Goal: Task Accomplishment & Management: Manage account settings

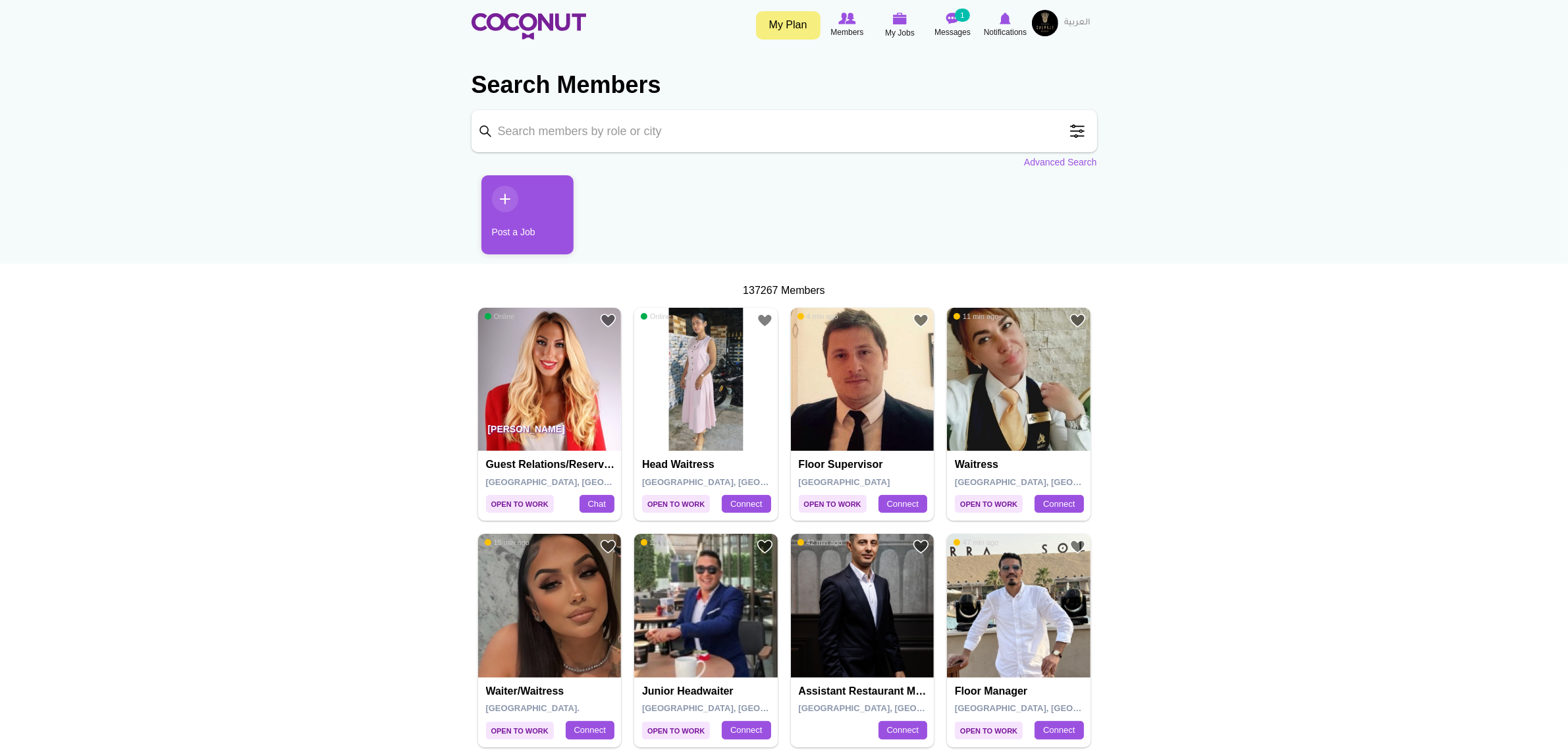
click at [558, 129] on input "Keyword" at bounding box center [784, 131] width 626 height 43
click at [1067, 130] on span at bounding box center [1078, 131] width 26 height 26
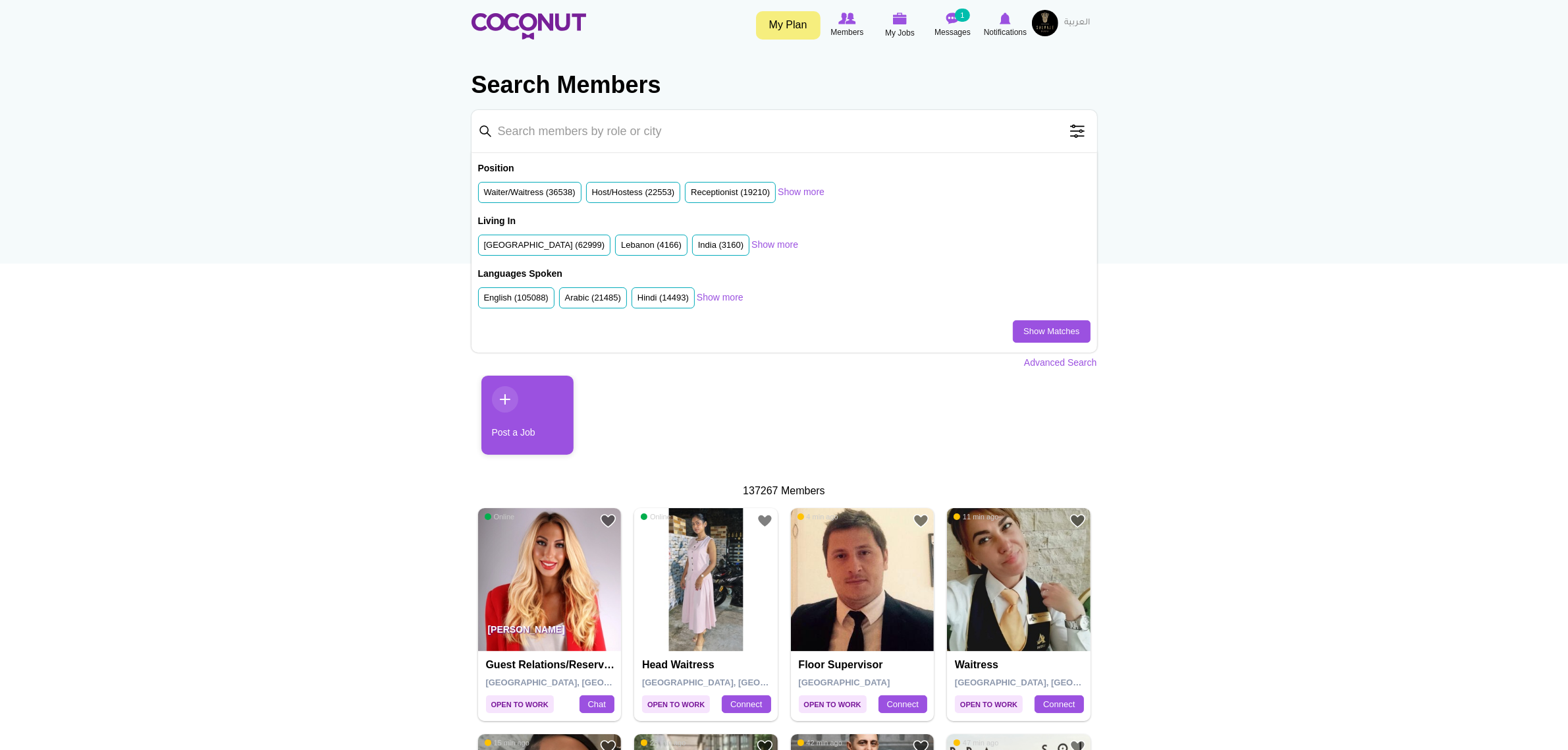
click at [1042, 366] on link "Advanced Search" at bounding box center [1061, 362] width 73 height 13
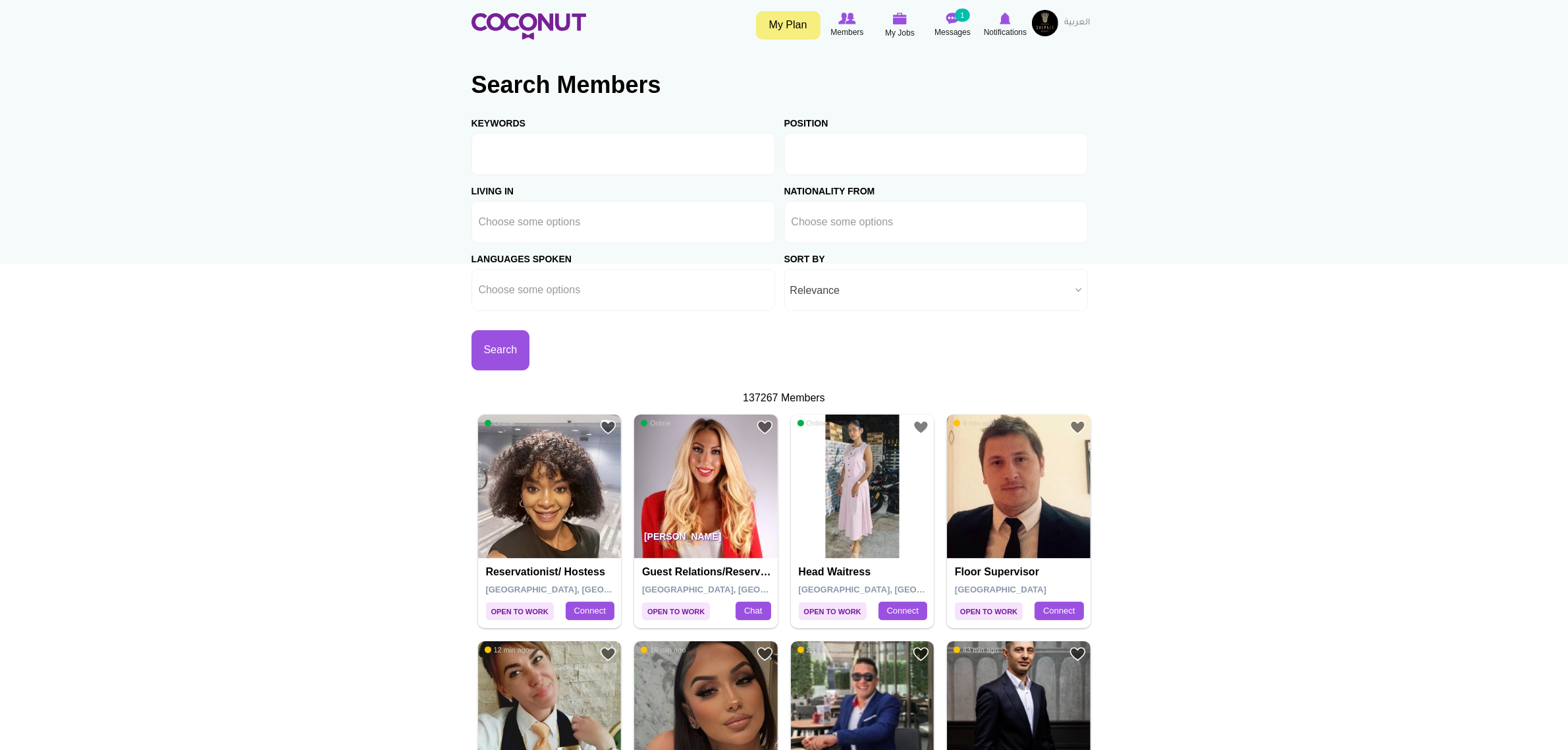
click at [856, 149] on input "text" at bounding box center [851, 154] width 119 height 12
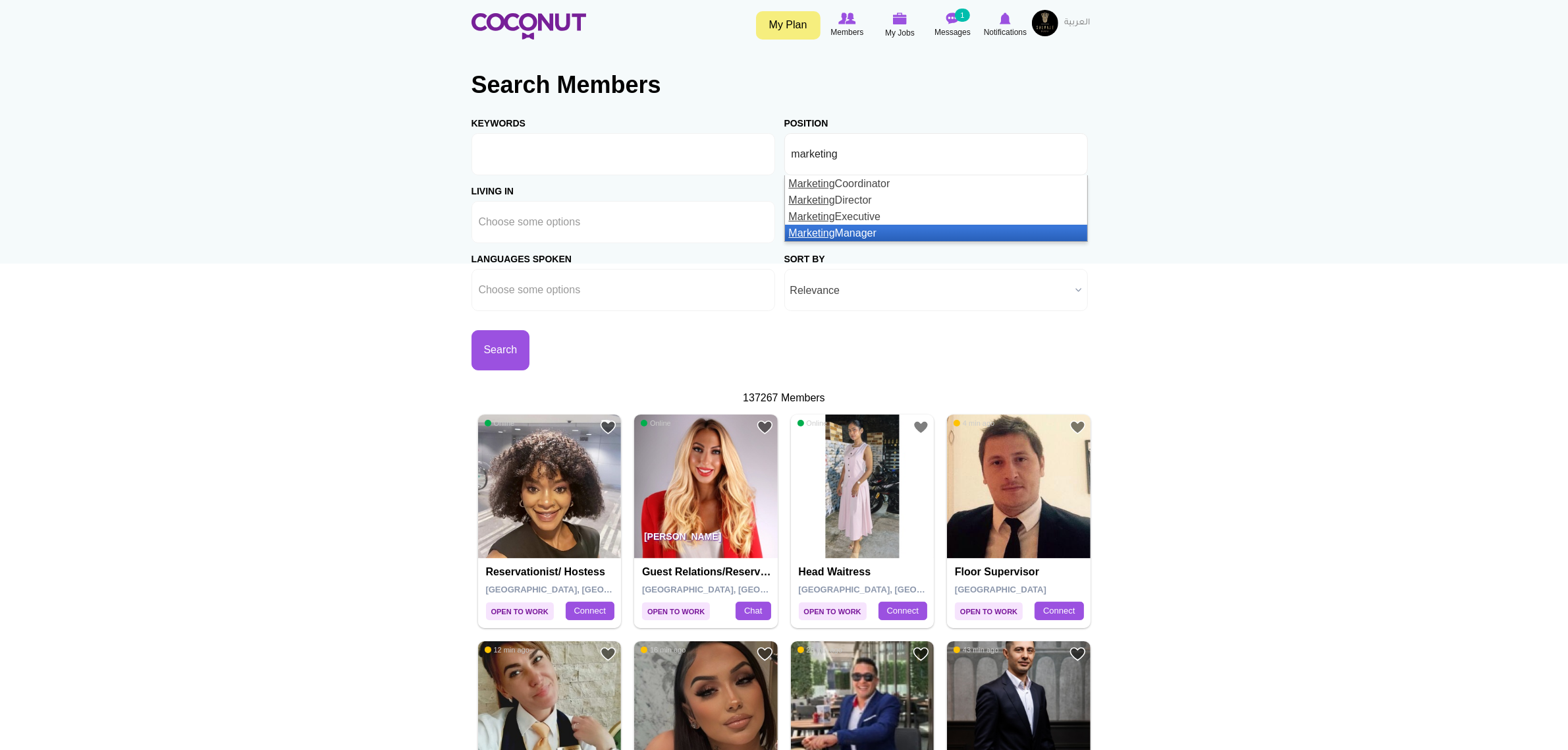
type input "marketing"
click at [889, 234] on li "Marketing Manager" at bounding box center [936, 232] width 302 height 16
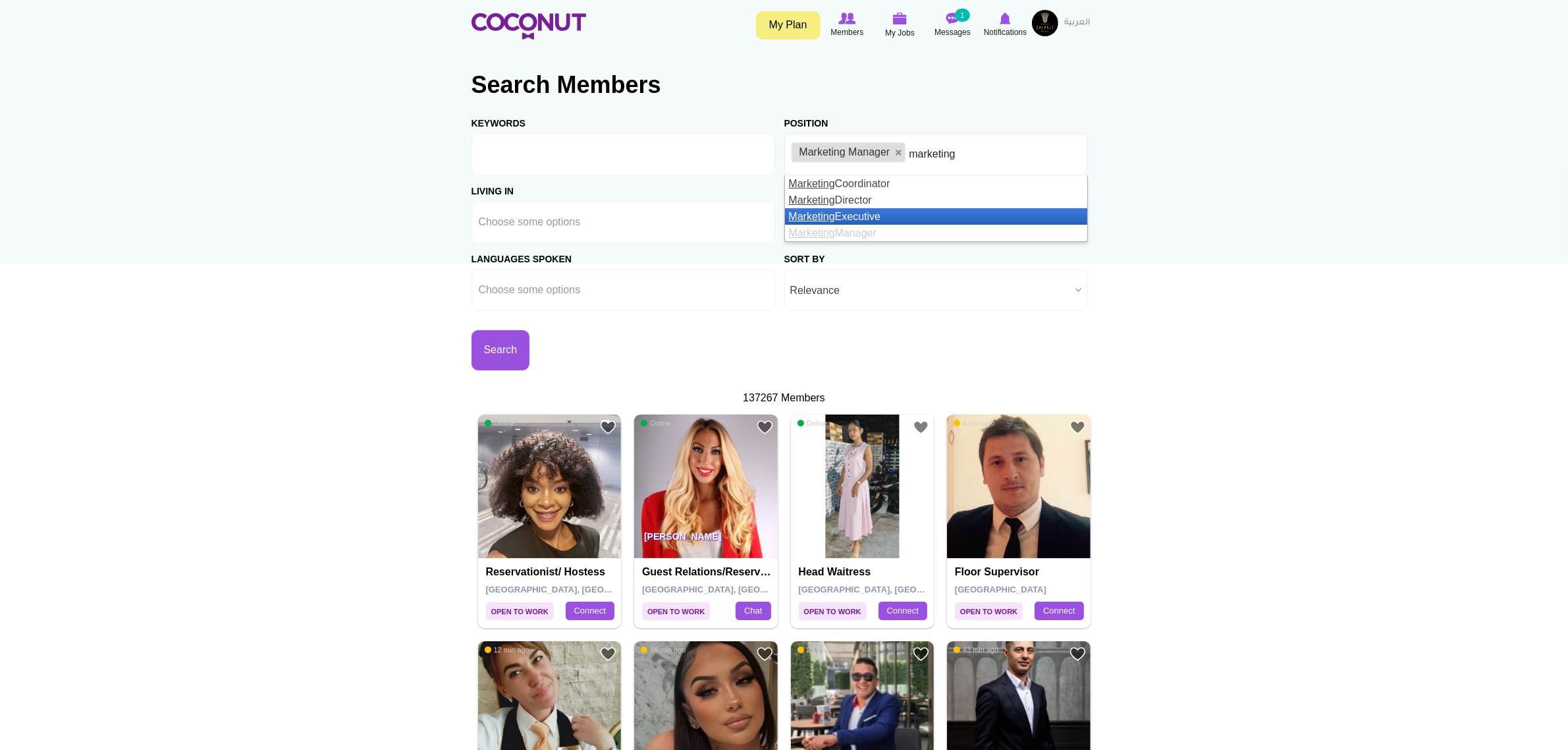
type input "marketing"
click at [924, 212] on li "Marketing Executive" at bounding box center [936, 216] width 302 height 16
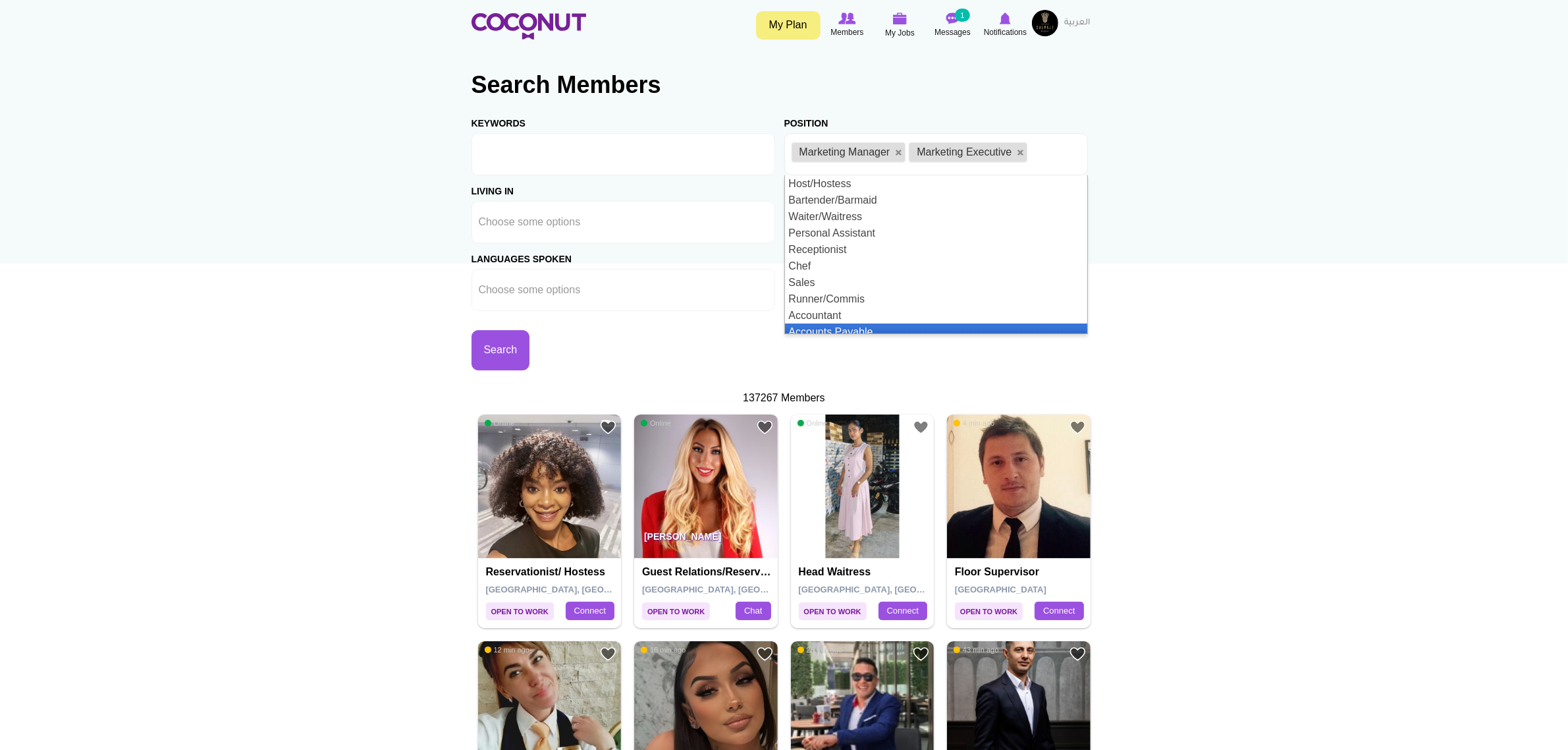
scroll to position [7, 0]
click at [530, 364] on button "Search" at bounding box center [501, 350] width 59 height 40
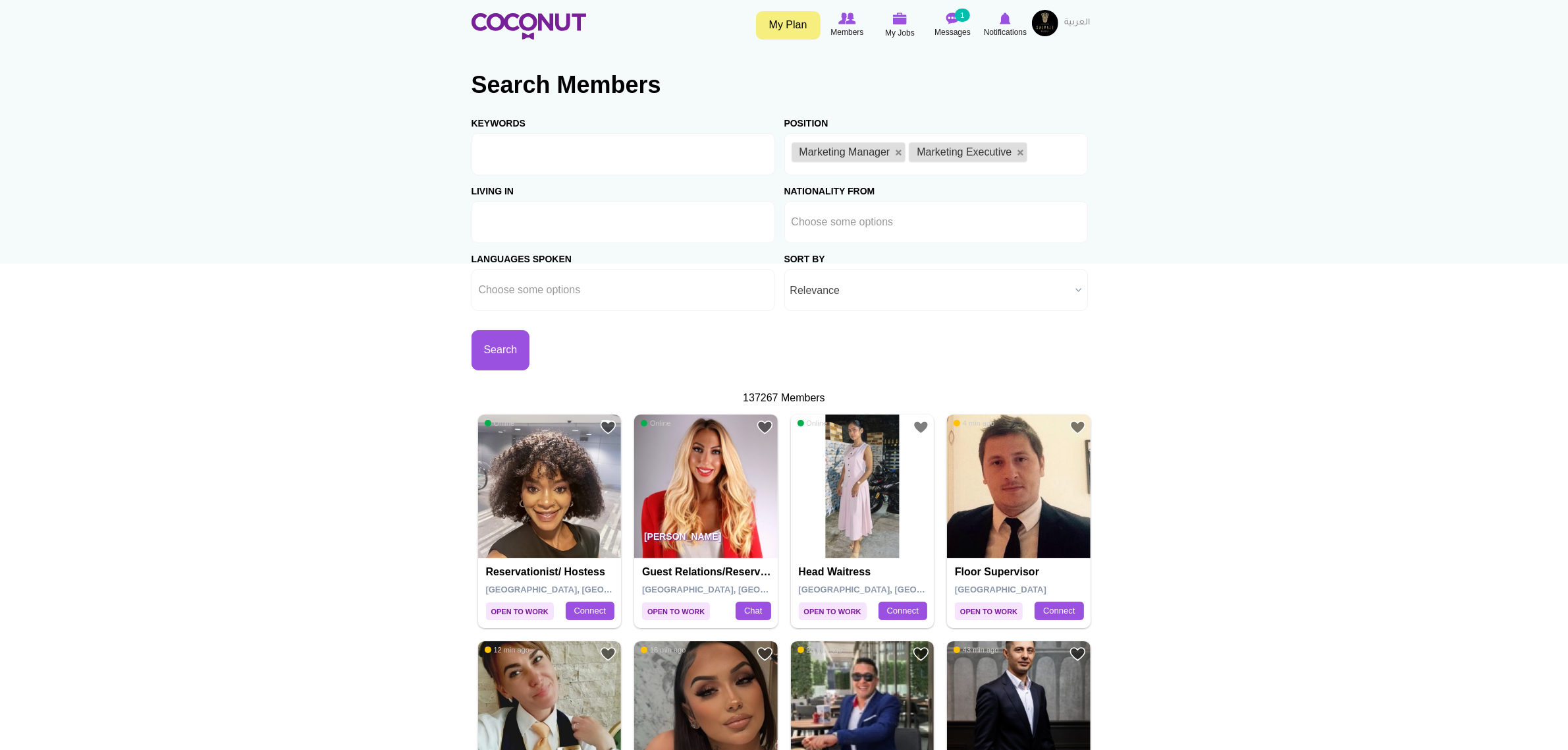
click at [581, 236] on ul at bounding box center [623, 222] width 303 height 43
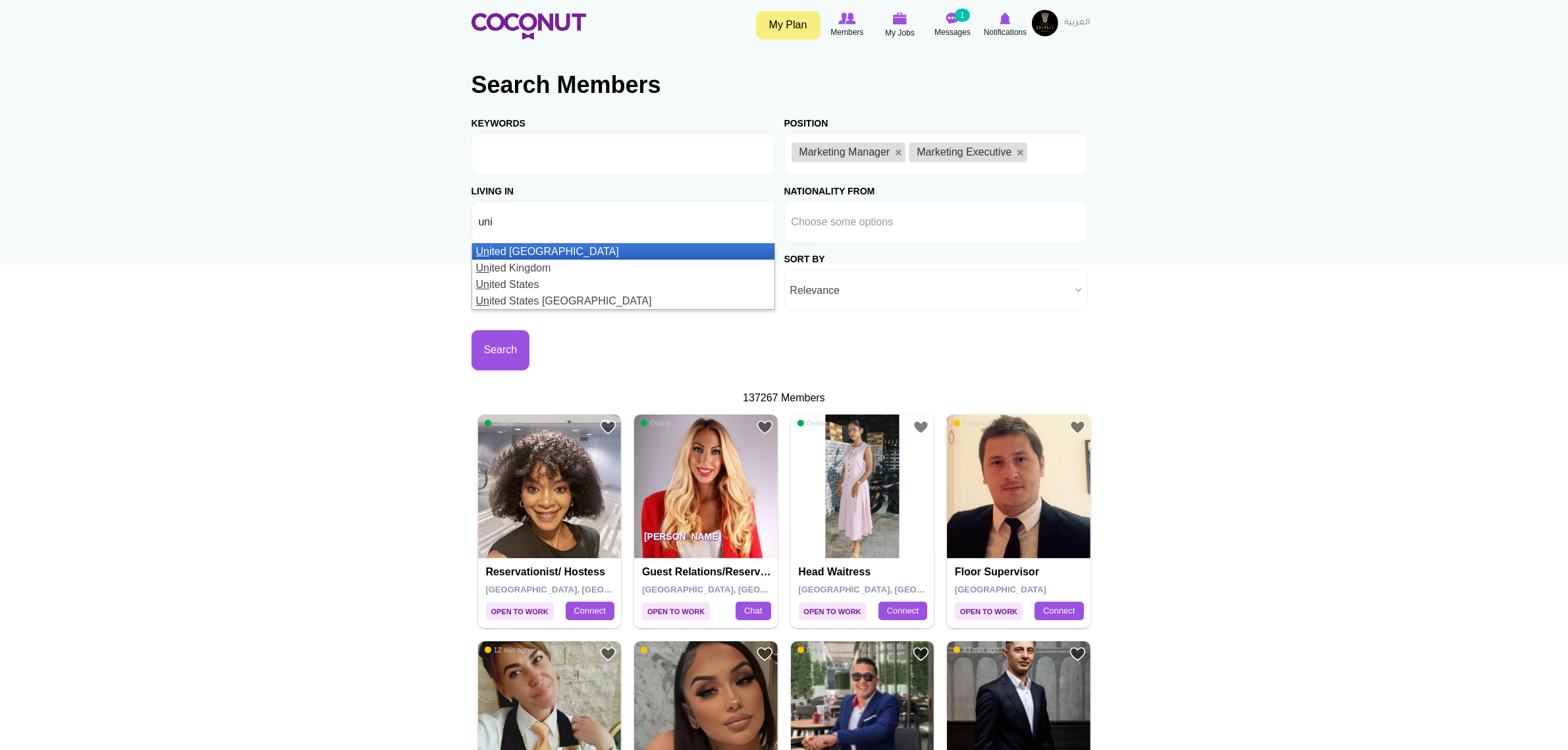
type input "uni"
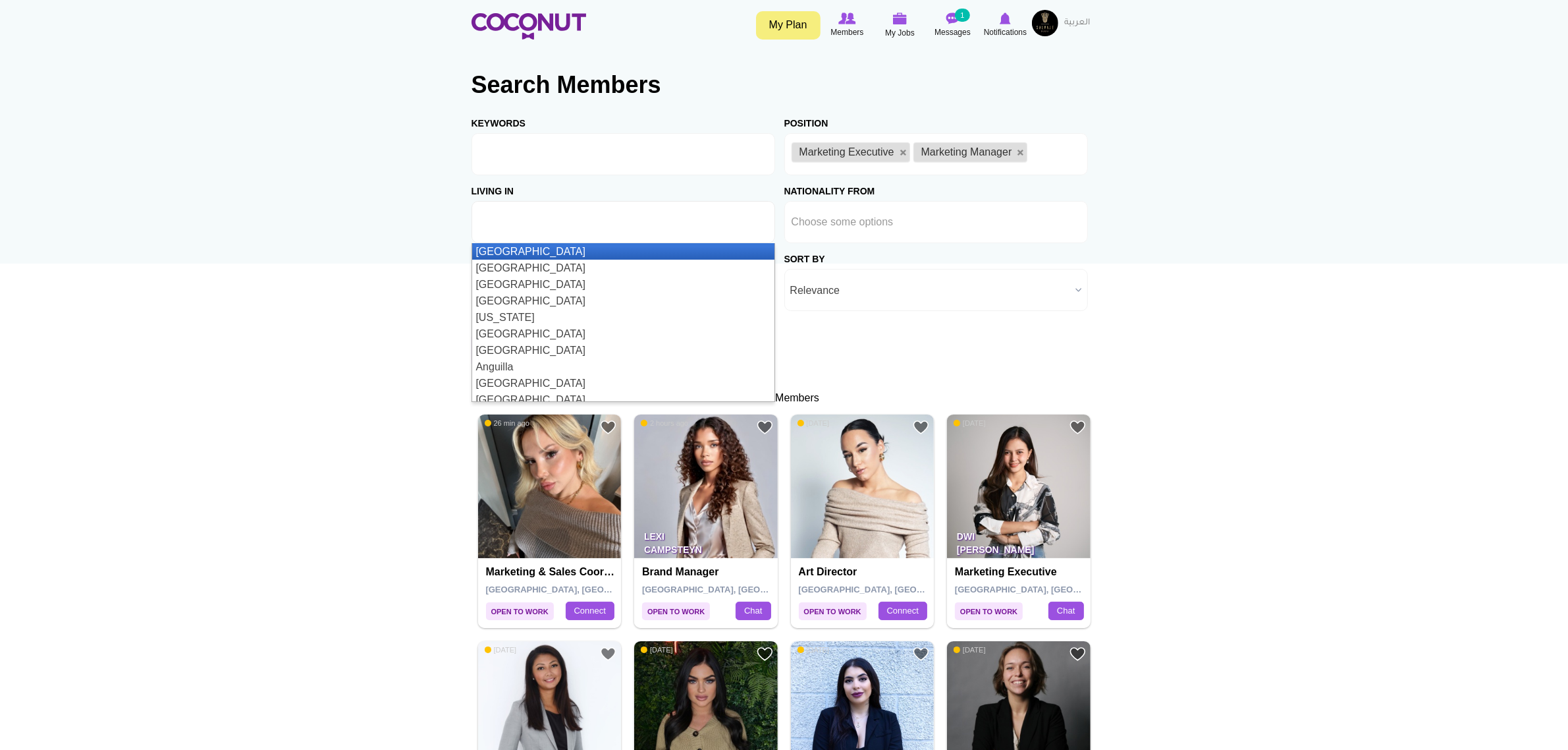
click at [548, 230] on li at bounding box center [538, 222] width 119 height 28
type input "unit"
click at [564, 256] on li "Unit ed Arab Emirates" at bounding box center [623, 251] width 302 height 16
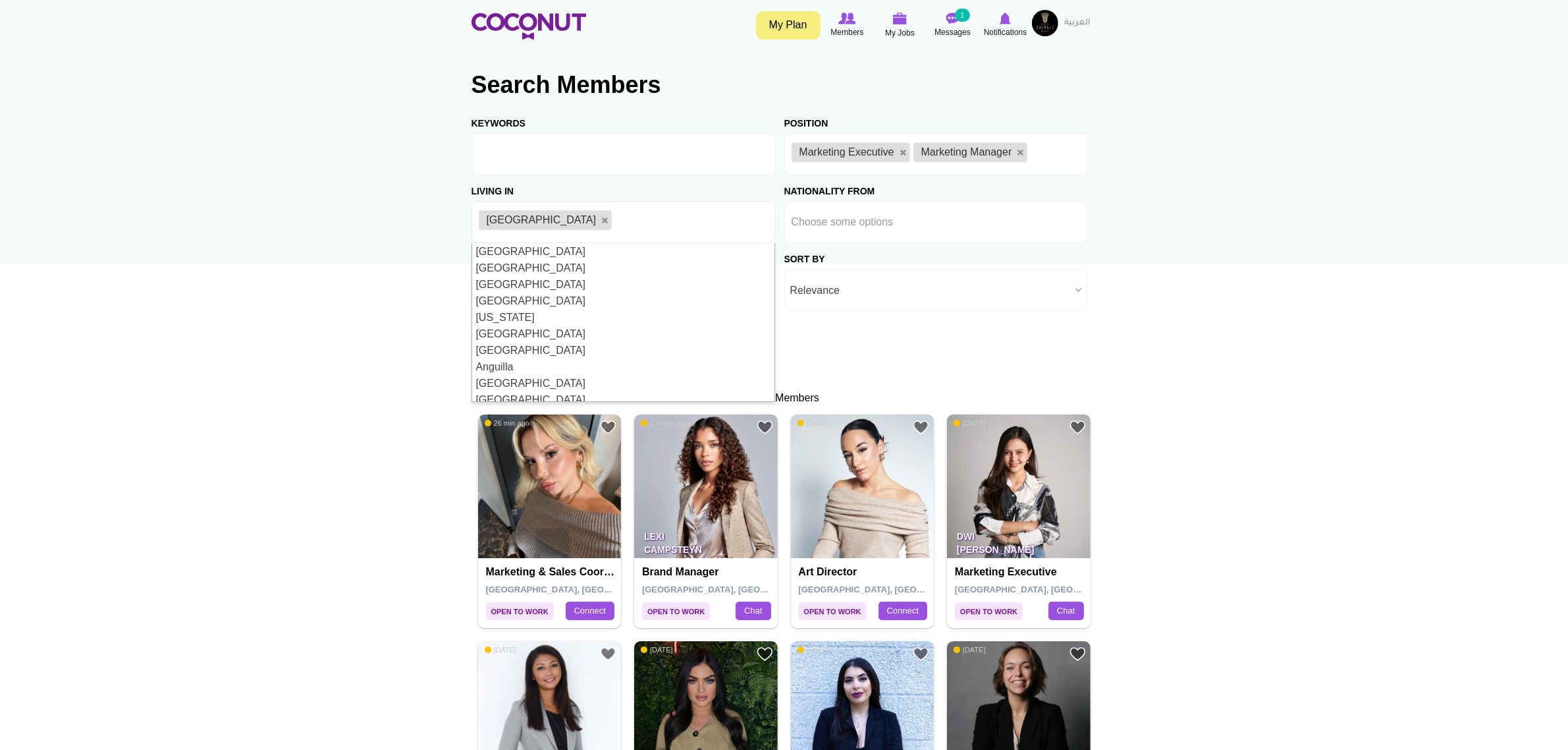
click at [530, 340] on button "Search" at bounding box center [501, 350] width 59 height 40
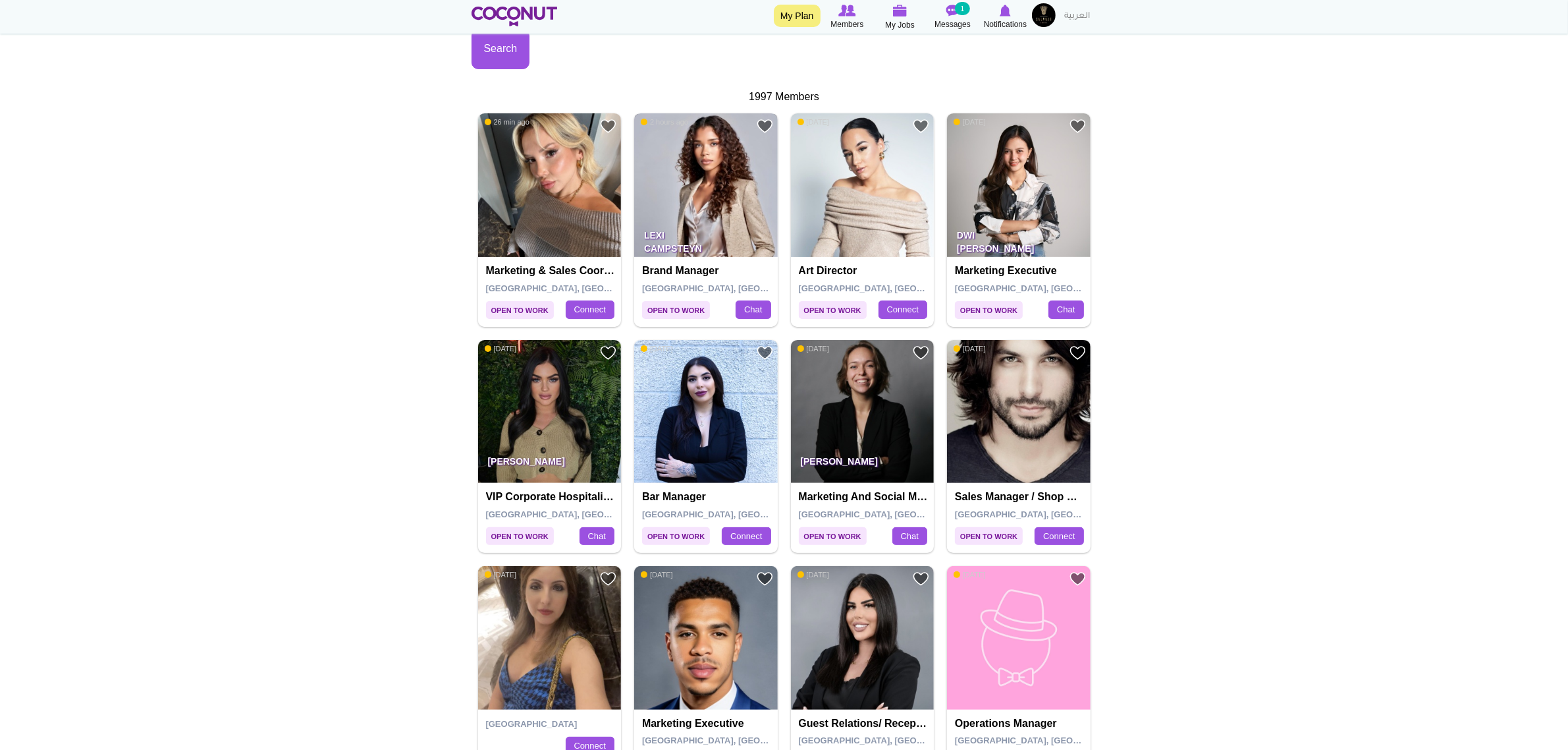
scroll to position [329, 0]
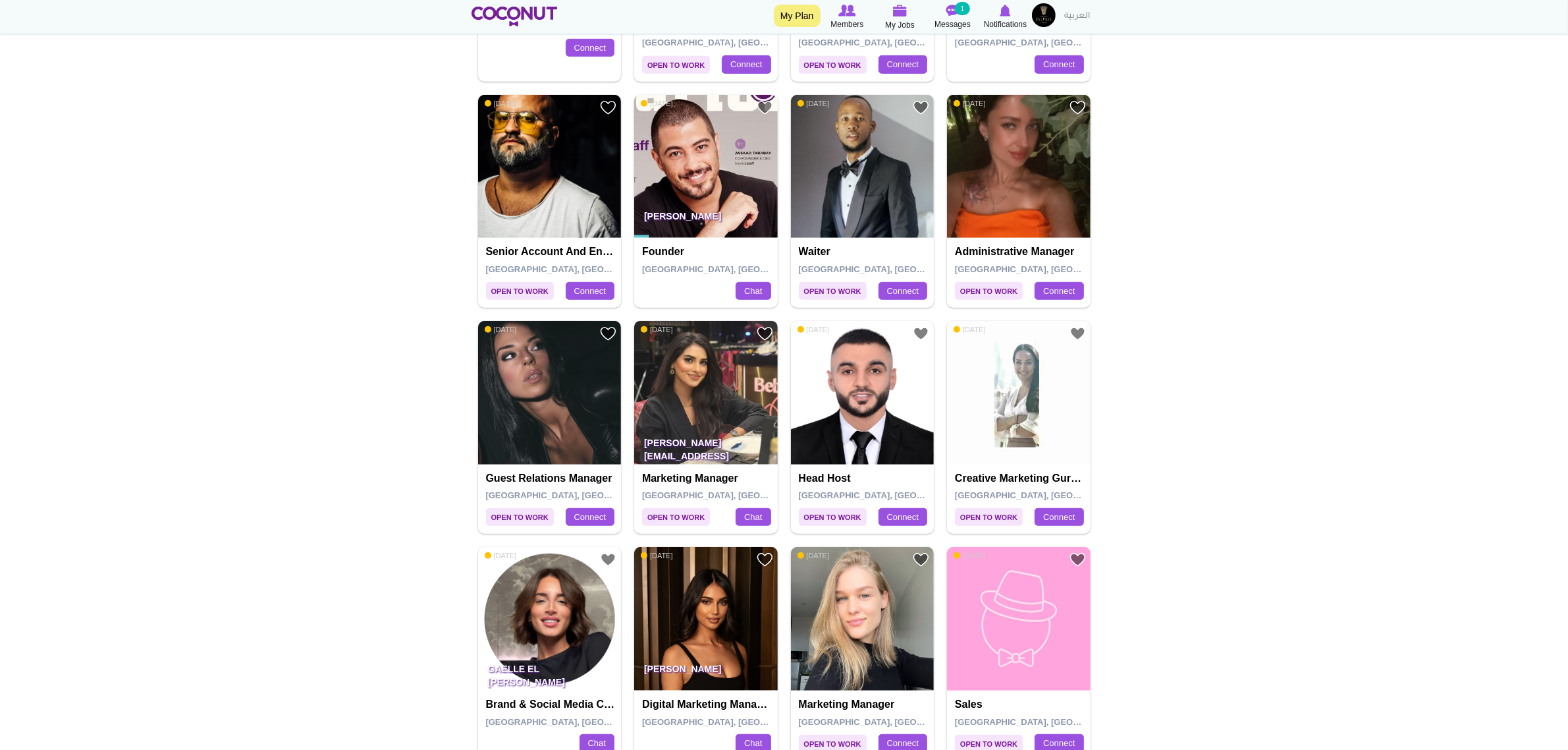
scroll to position [1070, 0]
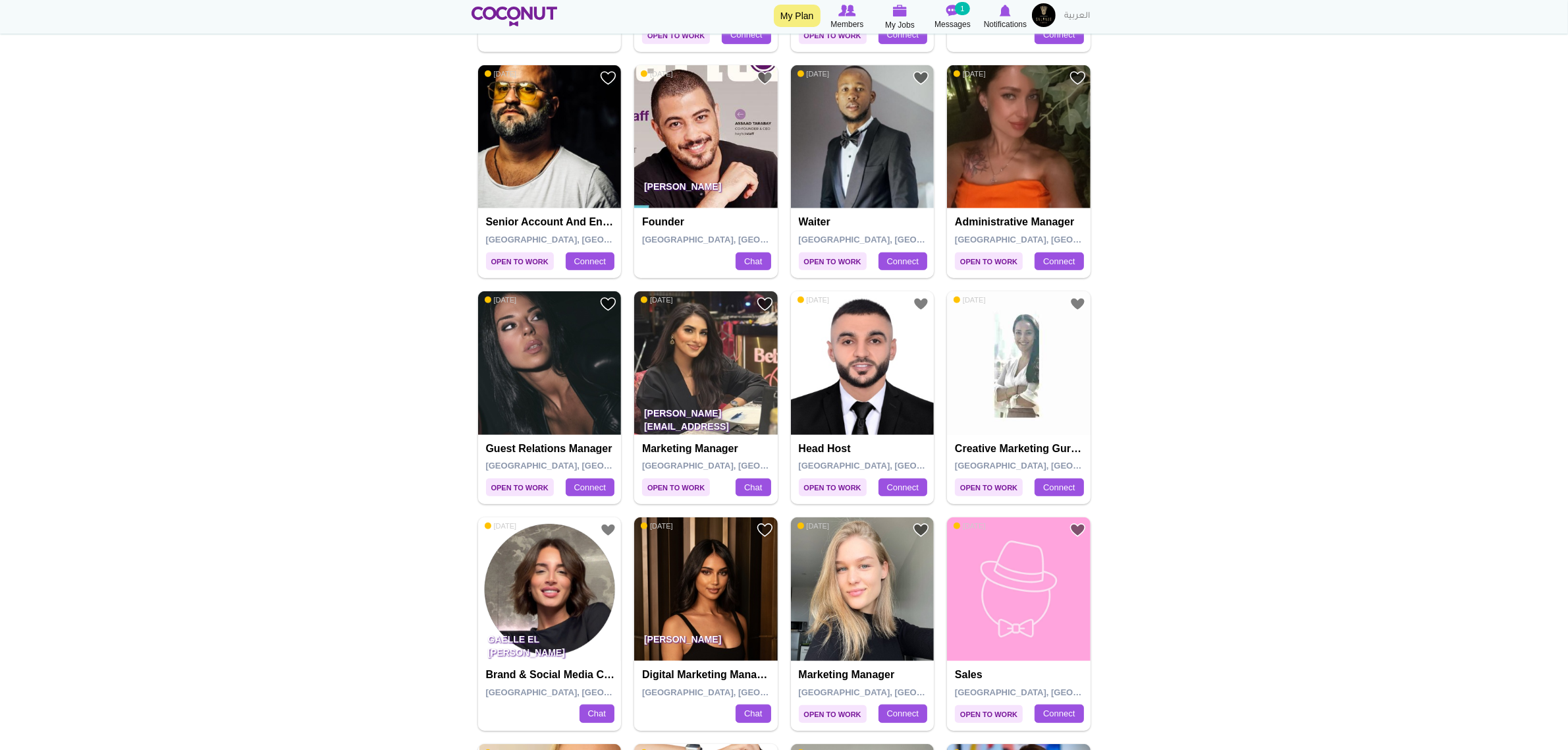
drag, startPoint x: 1377, startPoint y: 276, endPoint x: 1371, endPoint y: 277, distance: 6.1
click at [1377, 276] on body "Toggle navigation My Plan Members My Jobs Post a Job Messages 1 Notifications M…" at bounding box center [784, 436] width 1568 height 3013
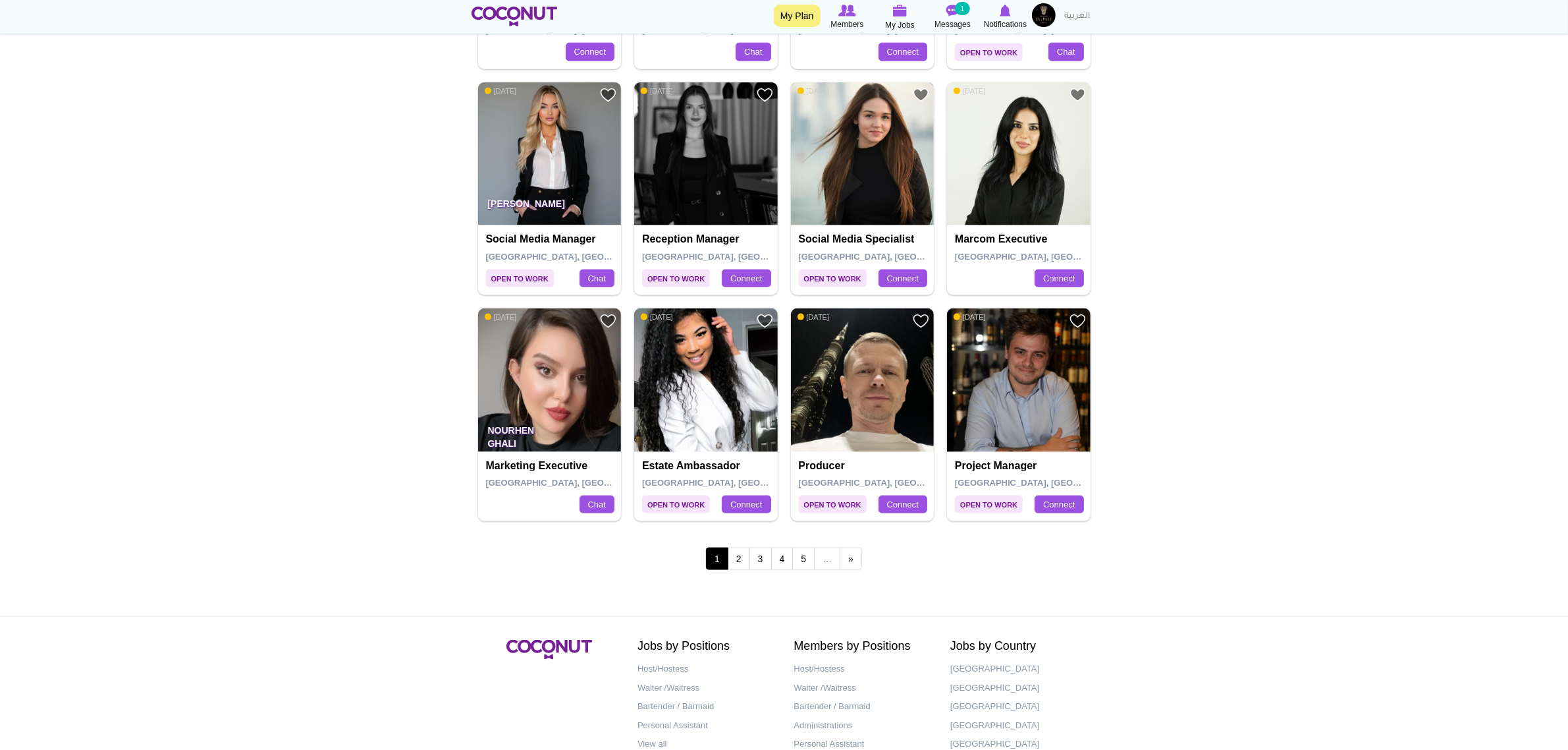
scroll to position [2223, 0]
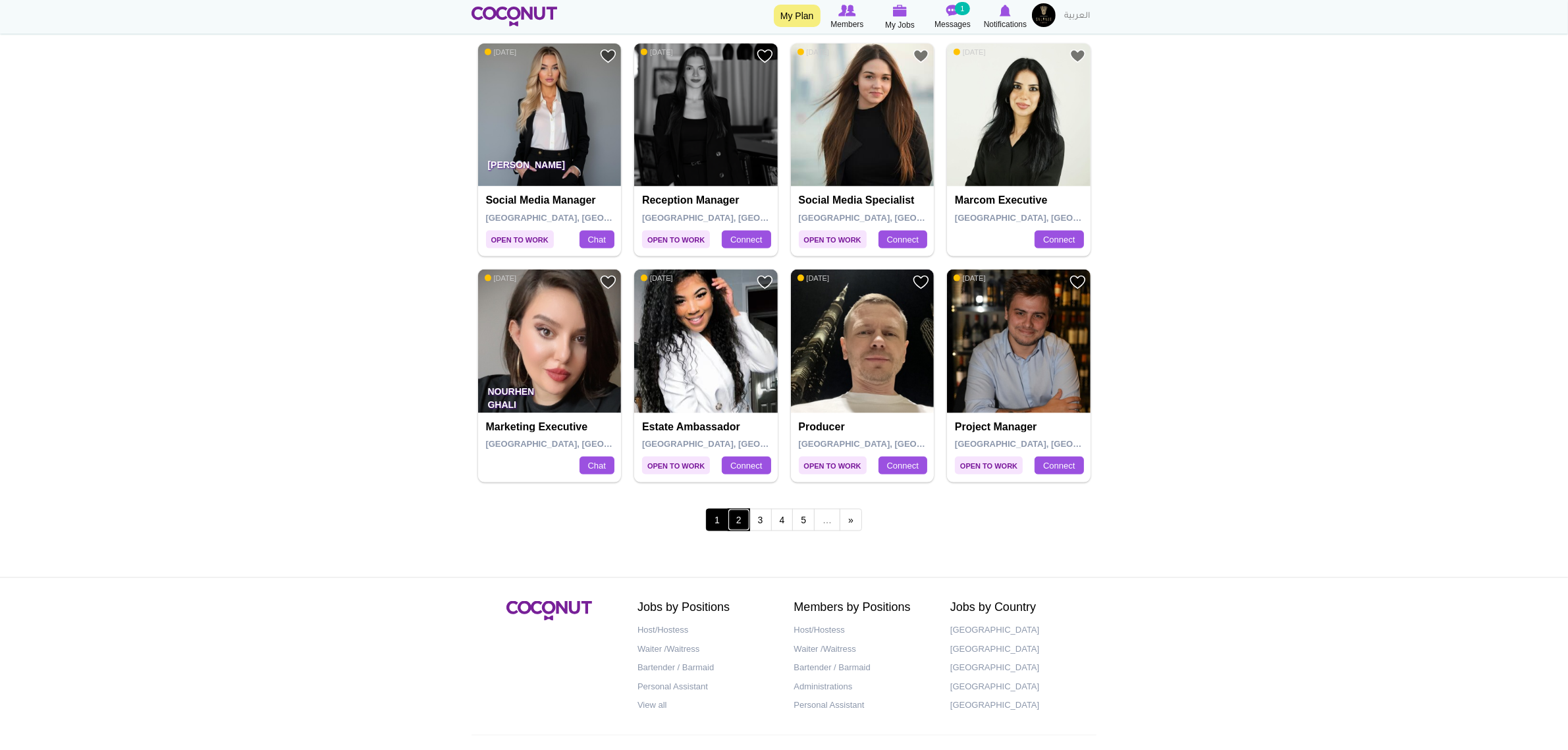
click at [742, 530] on link "2" at bounding box center [739, 520] width 23 height 23
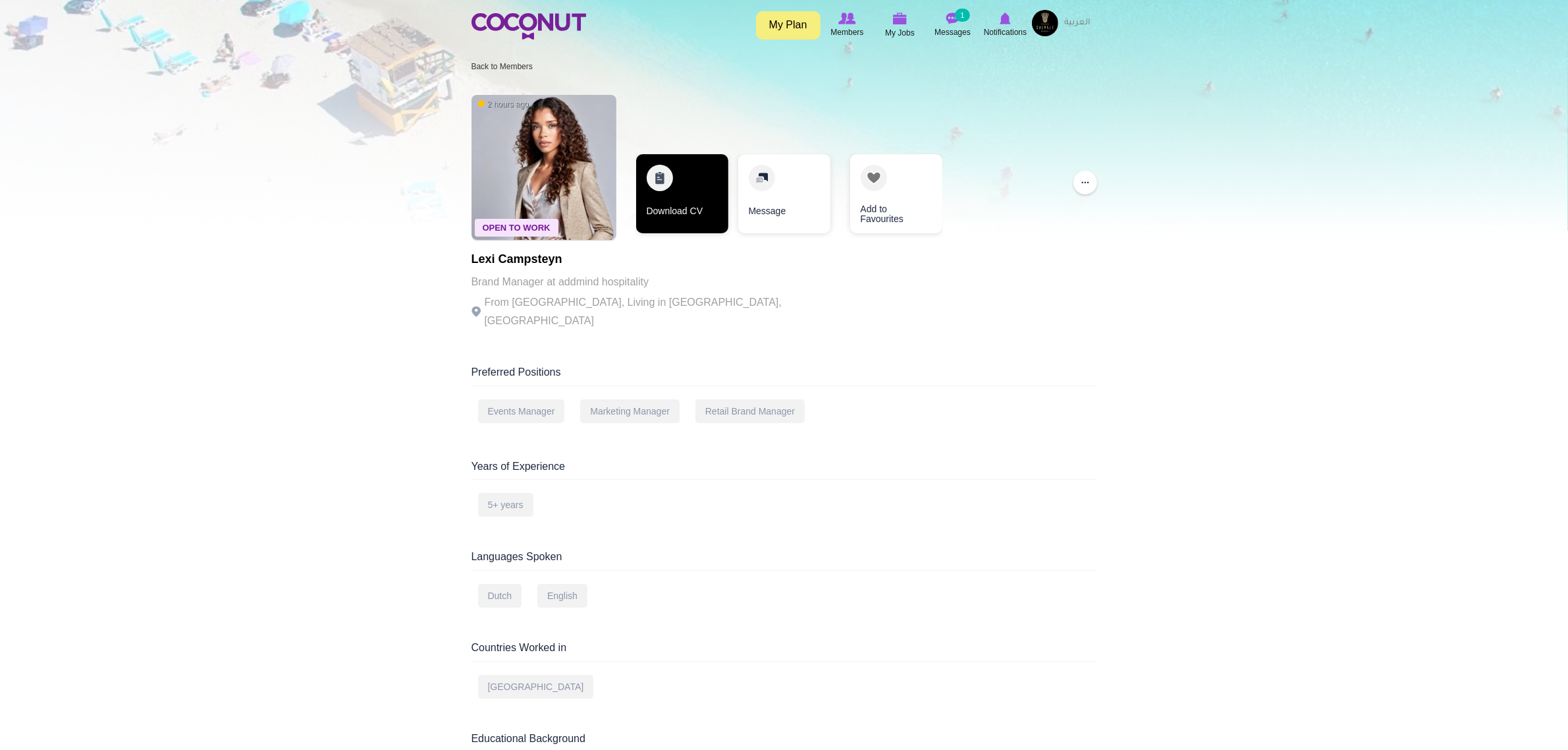
click at [670, 199] on link "Download CV" at bounding box center [682, 194] width 92 height 79
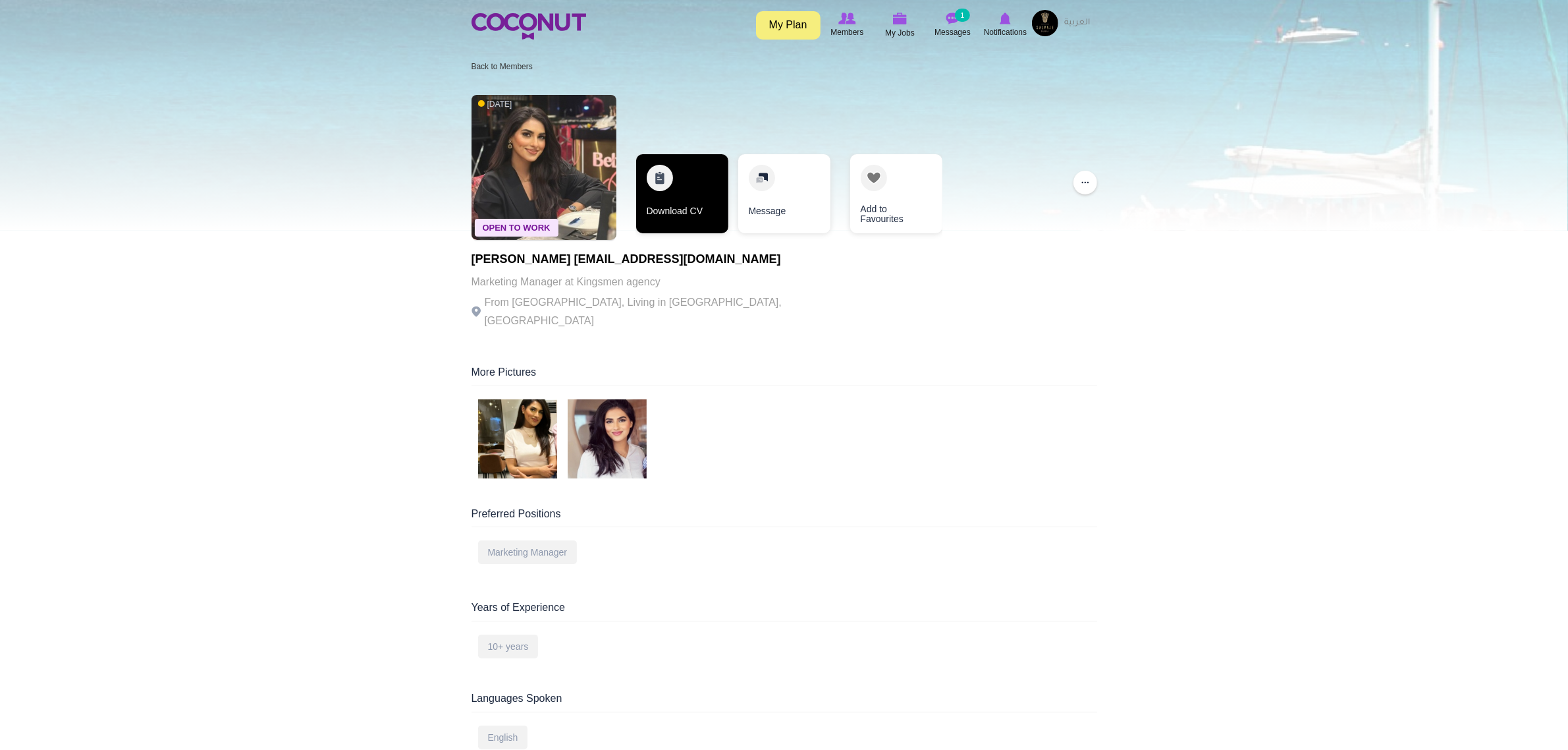
click at [682, 178] on link "Download CV" at bounding box center [682, 194] width 92 height 79
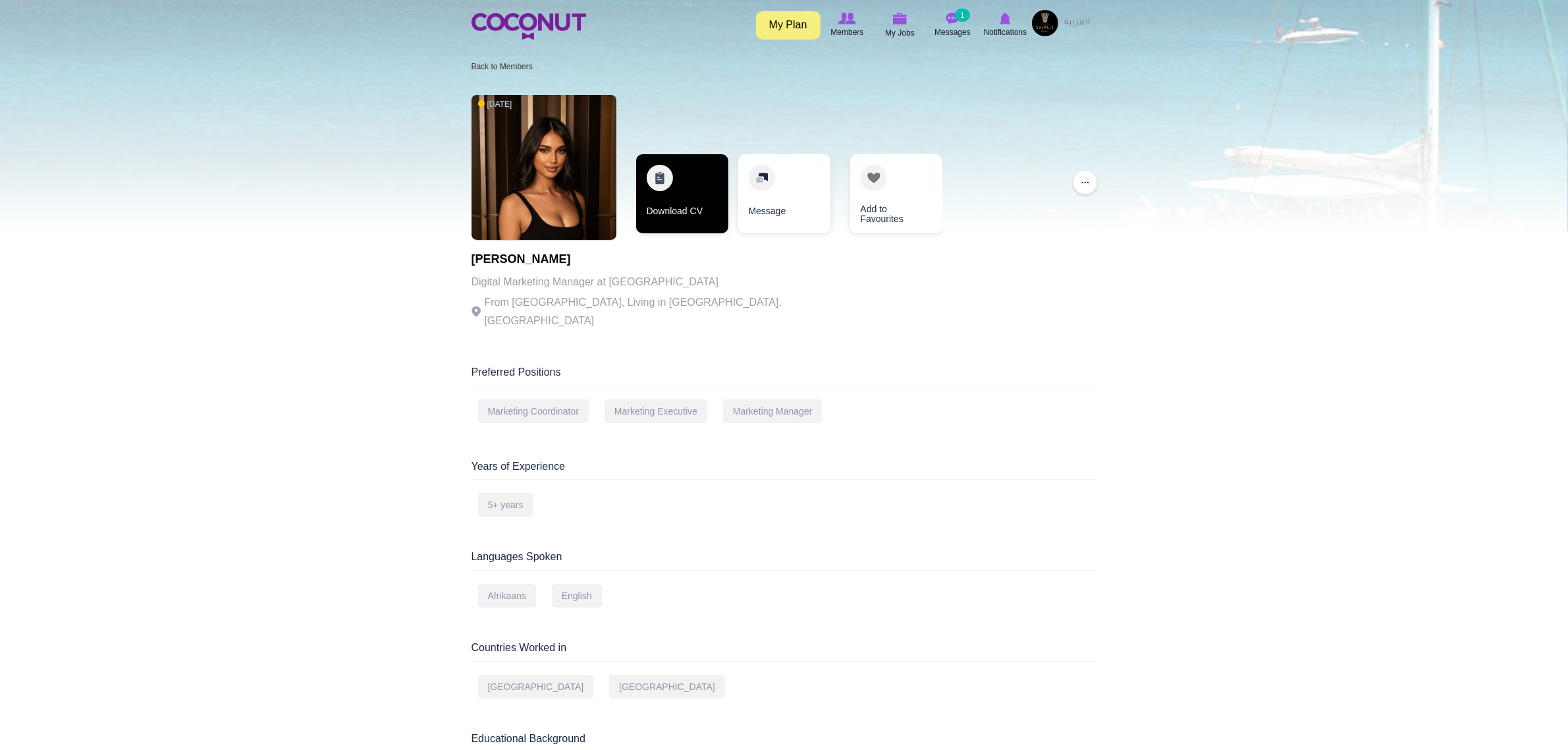
click at [684, 169] on link "Download CV" at bounding box center [682, 194] width 92 height 79
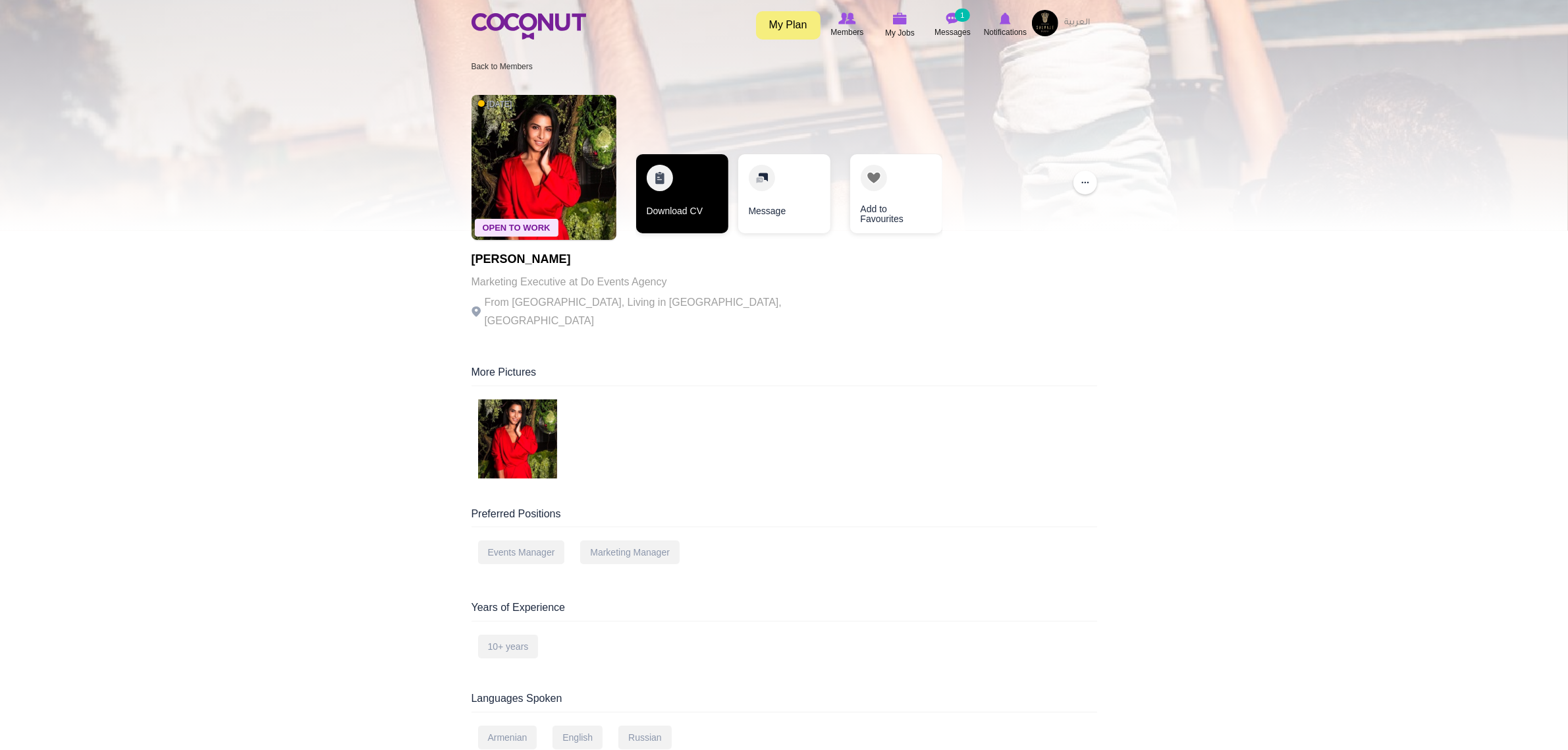
click at [708, 183] on link "Download CV" at bounding box center [682, 194] width 92 height 79
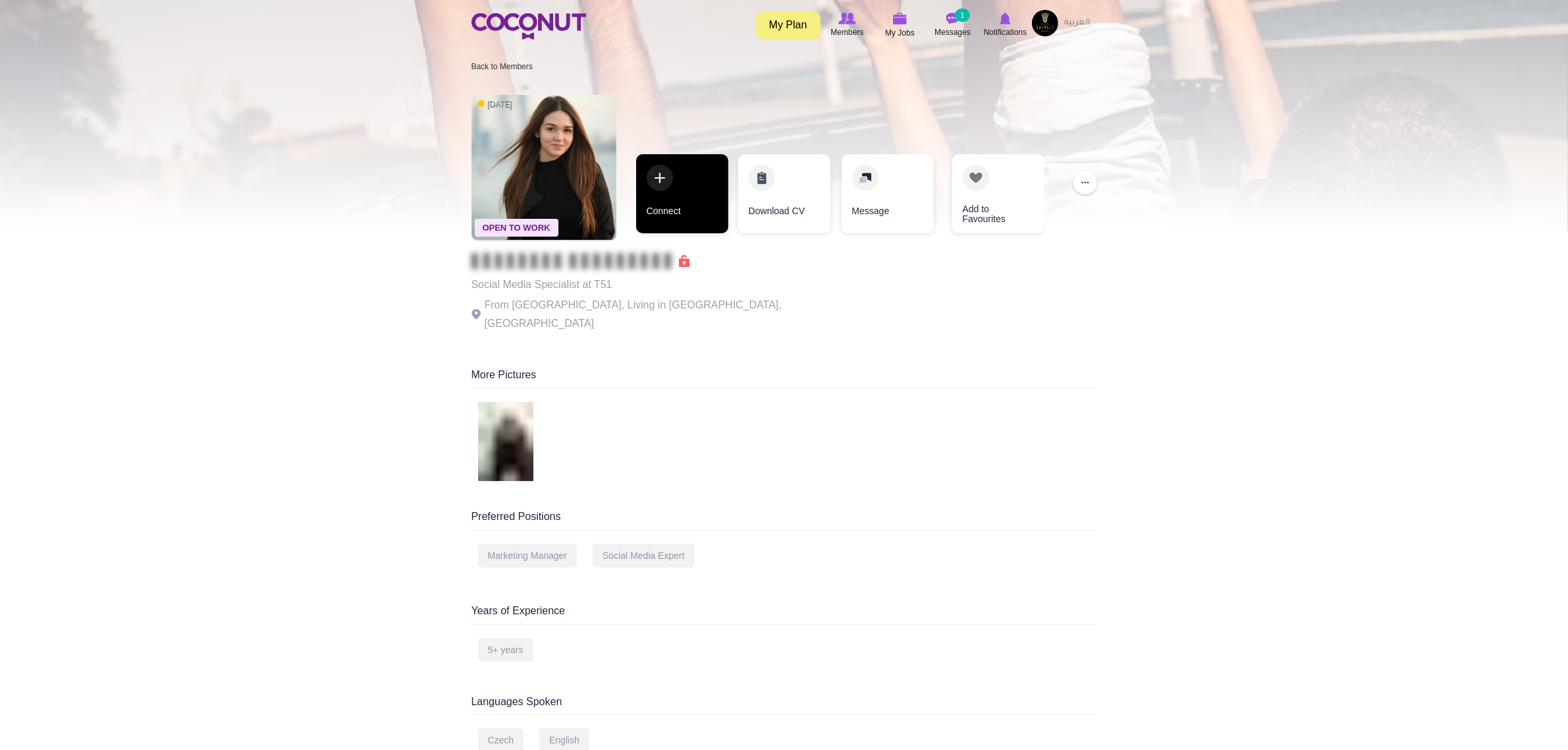
click at [662, 188] on link "Connect" at bounding box center [682, 194] width 92 height 79
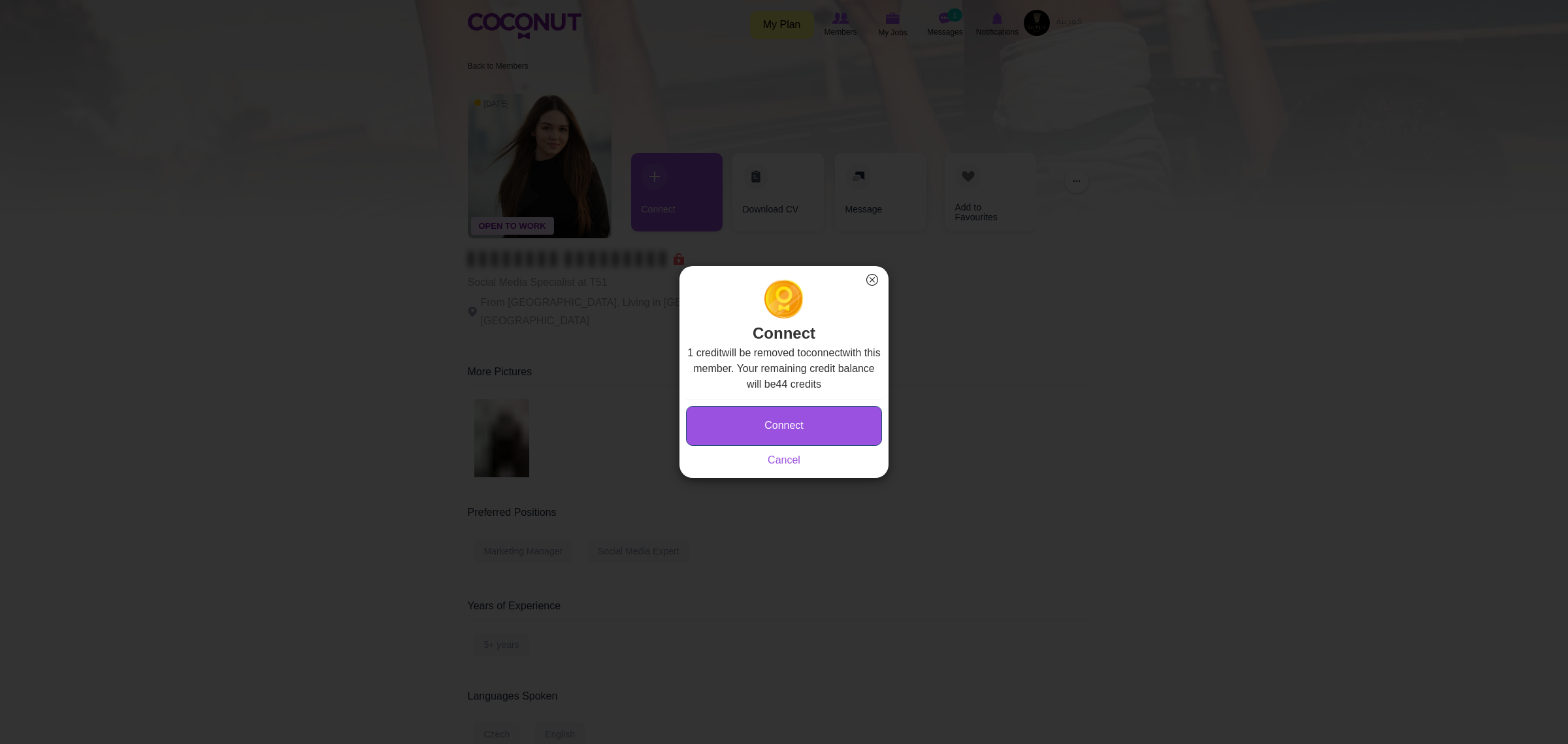
click at [789, 428] on button "Connect" at bounding box center [784, 425] width 196 height 40
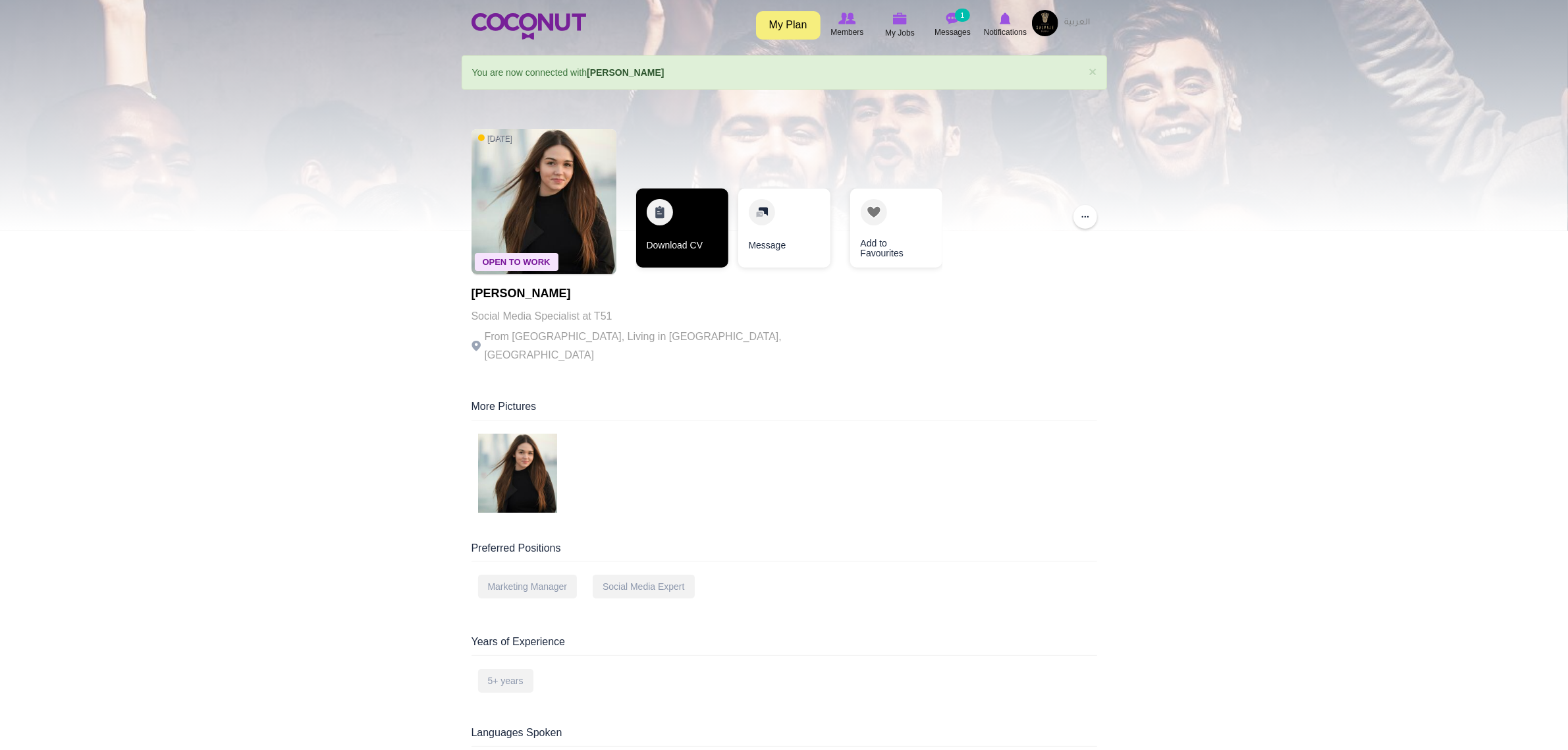
click at [693, 238] on link "Download CV" at bounding box center [682, 228] width 92 height 79
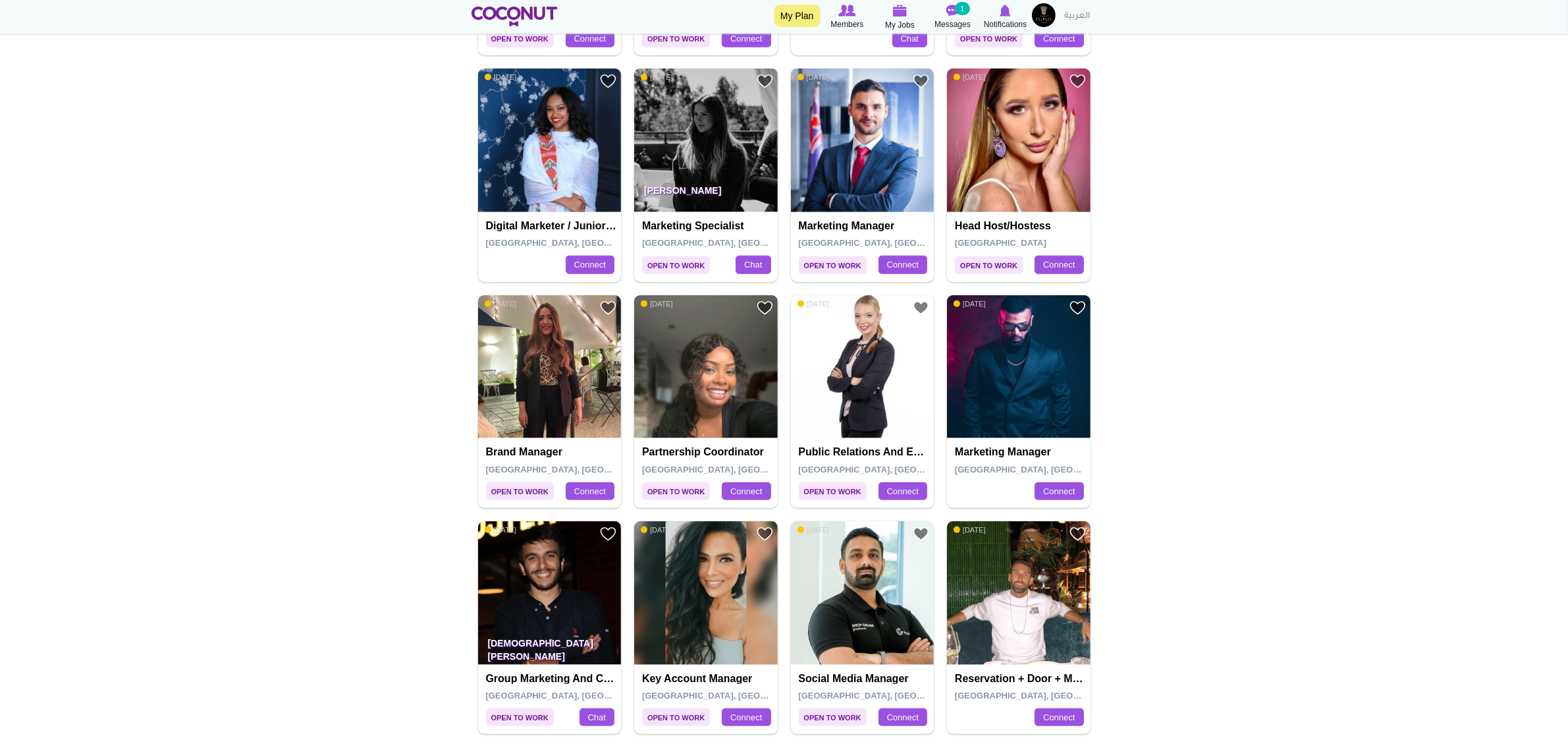
scroll to position [2223, 0]
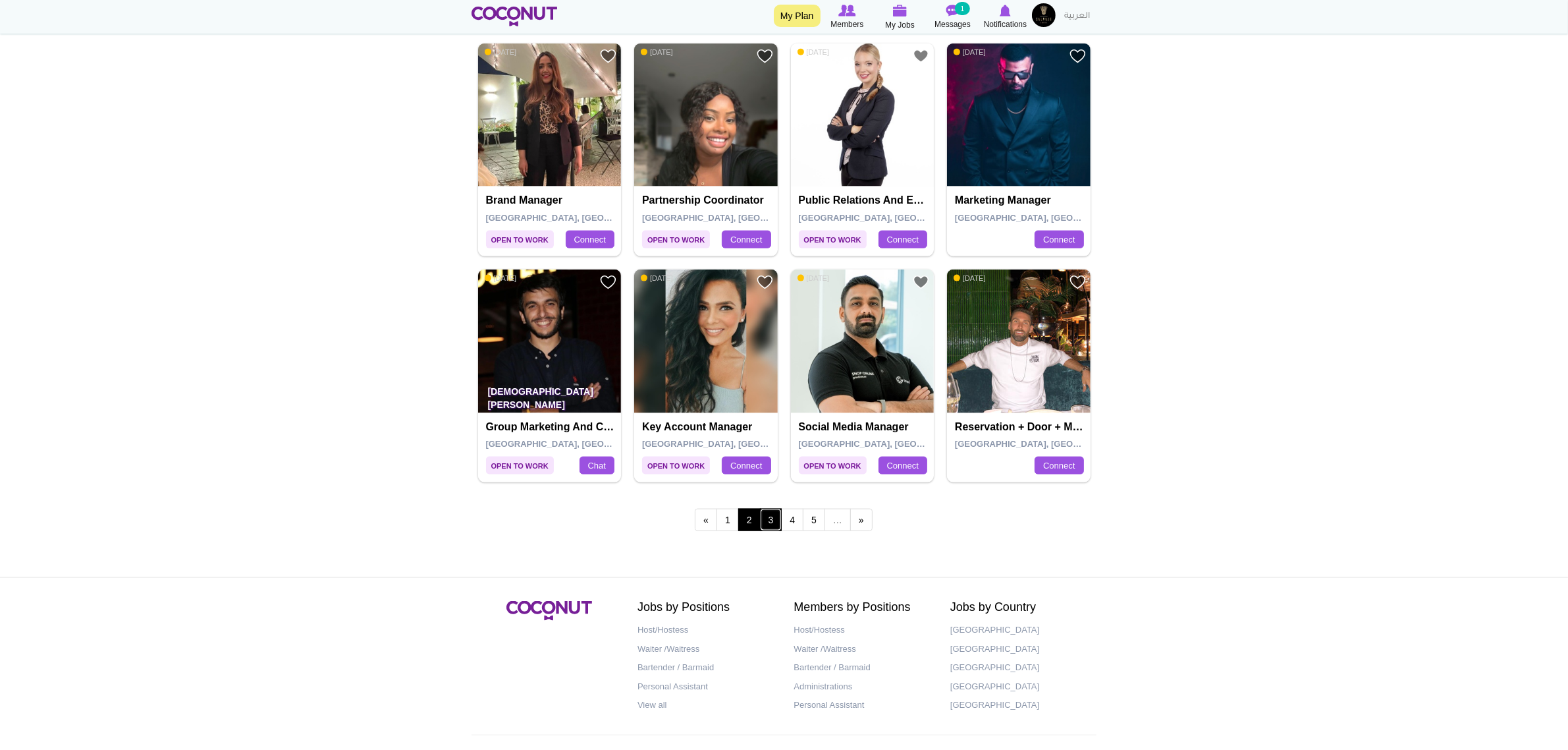
click at [772, 523] on link "3" at bounding box center [771, 520] width 23 height 23
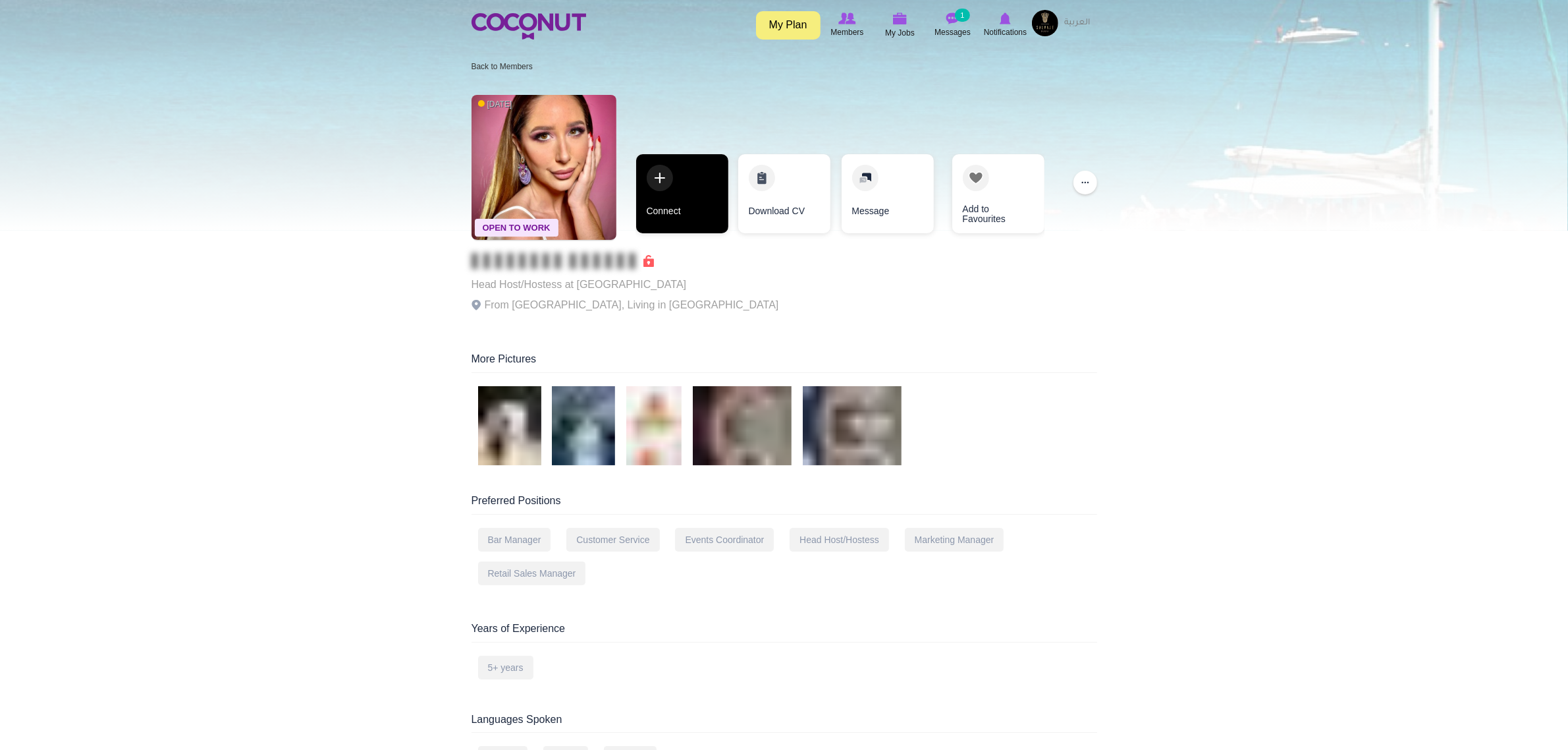
click at [685, 205] on link "Connect" at bounding box center [682, 194] width 92 height 79
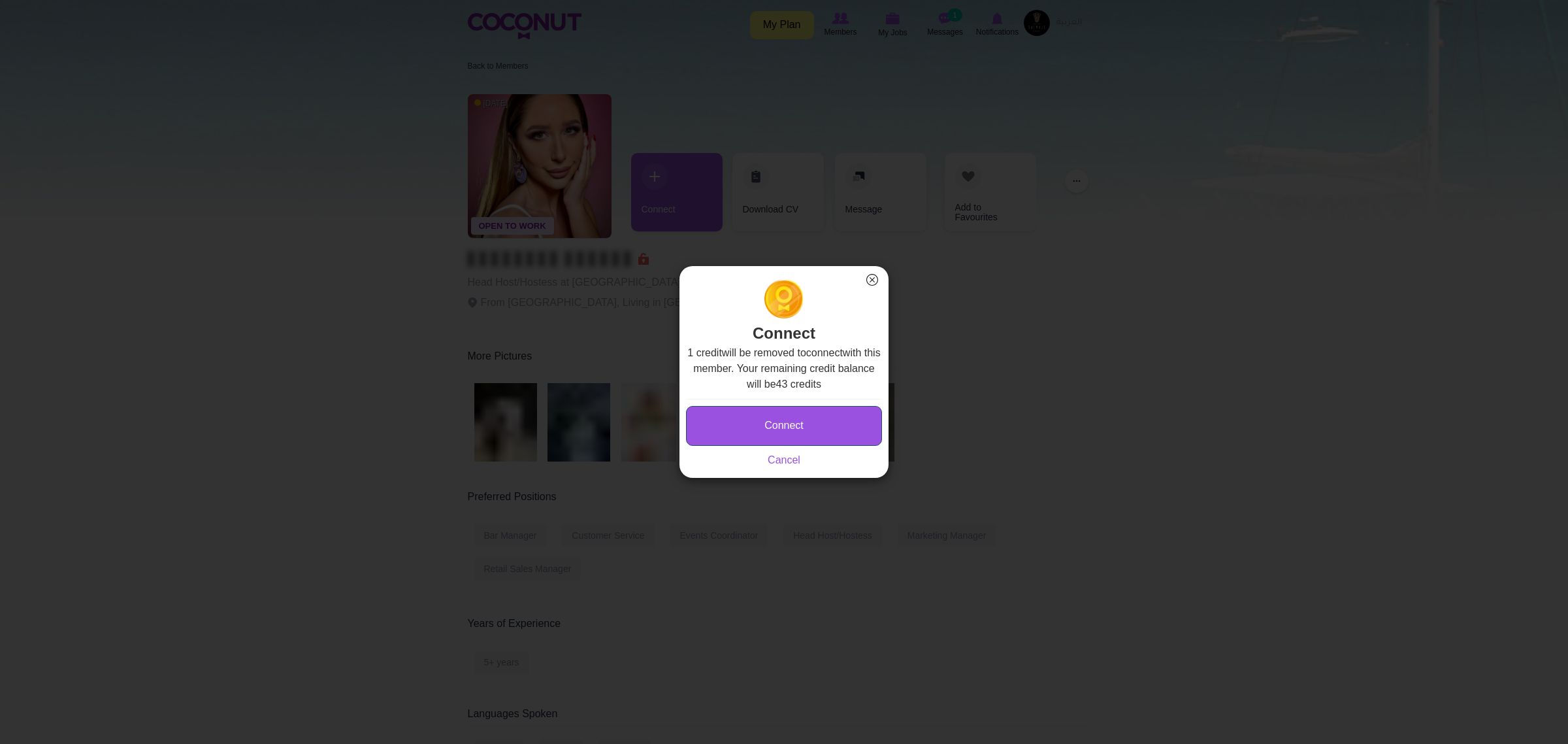
click at [828, 429] on button "Connect" at bounding box center [784, 425] width 196 height 40
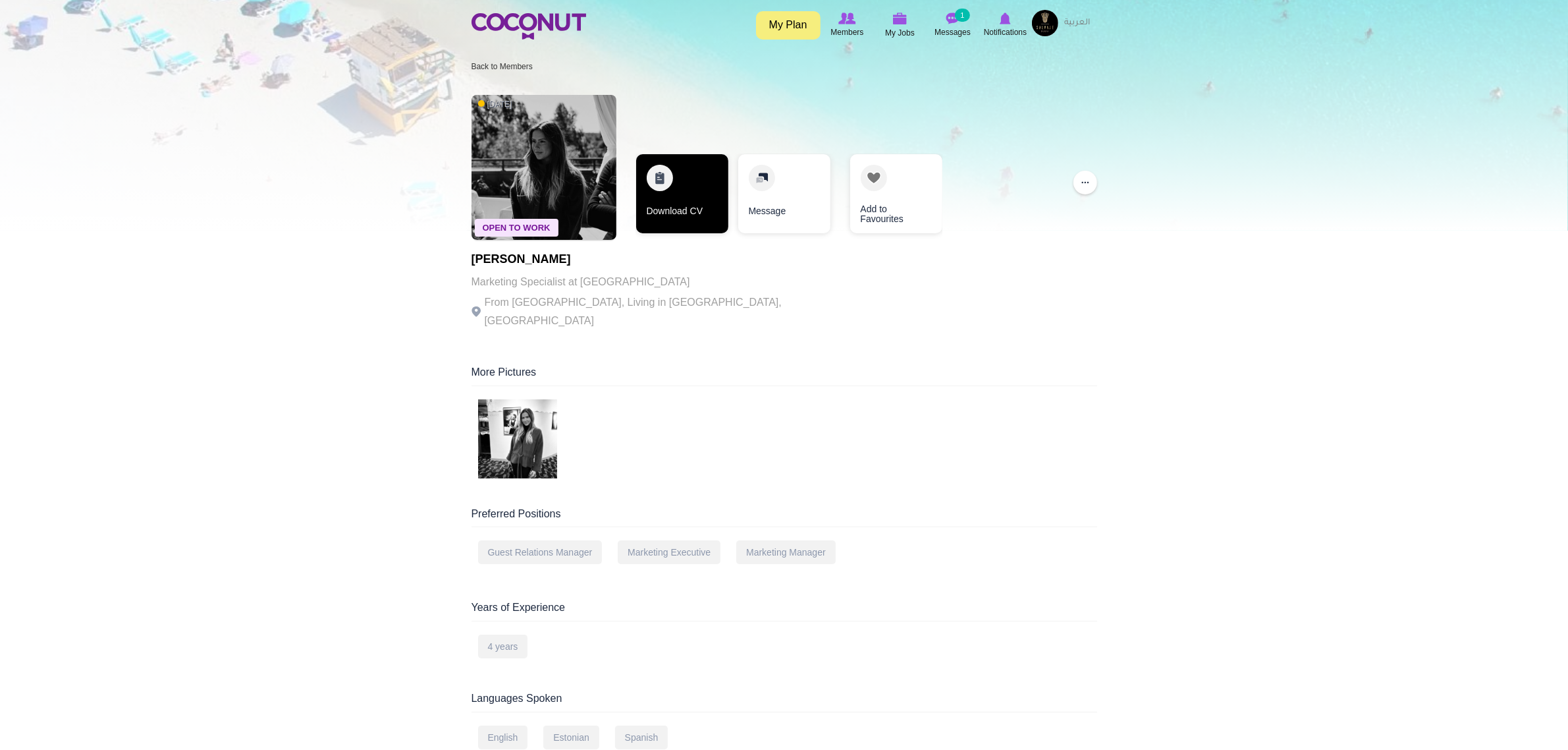
click at [671, 203] on link "Download CV" at bounding box center [682, 194] width 92 height 79
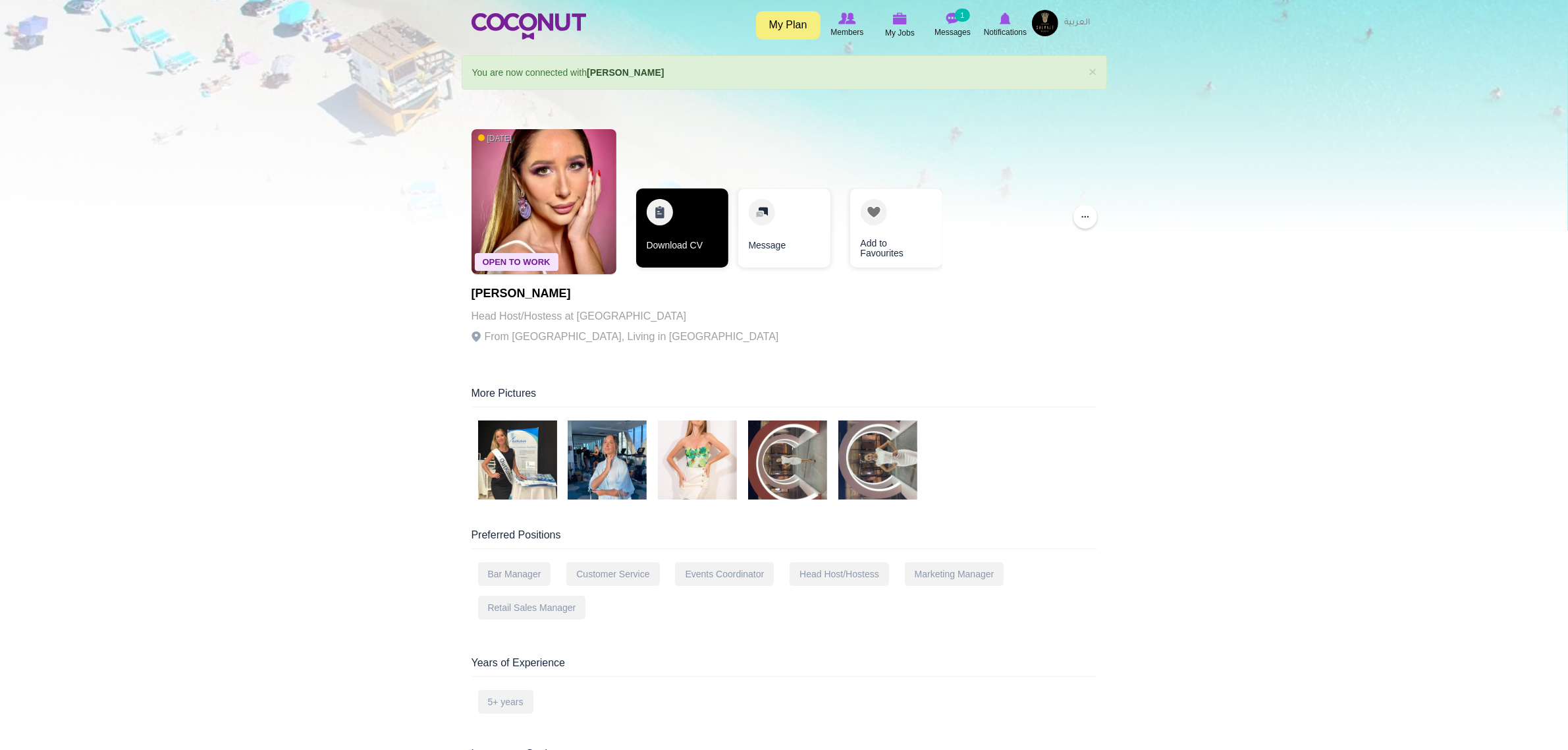
click at [690, 227] on link "Download CV" at bounding box center [682, 228] width 92 height 79
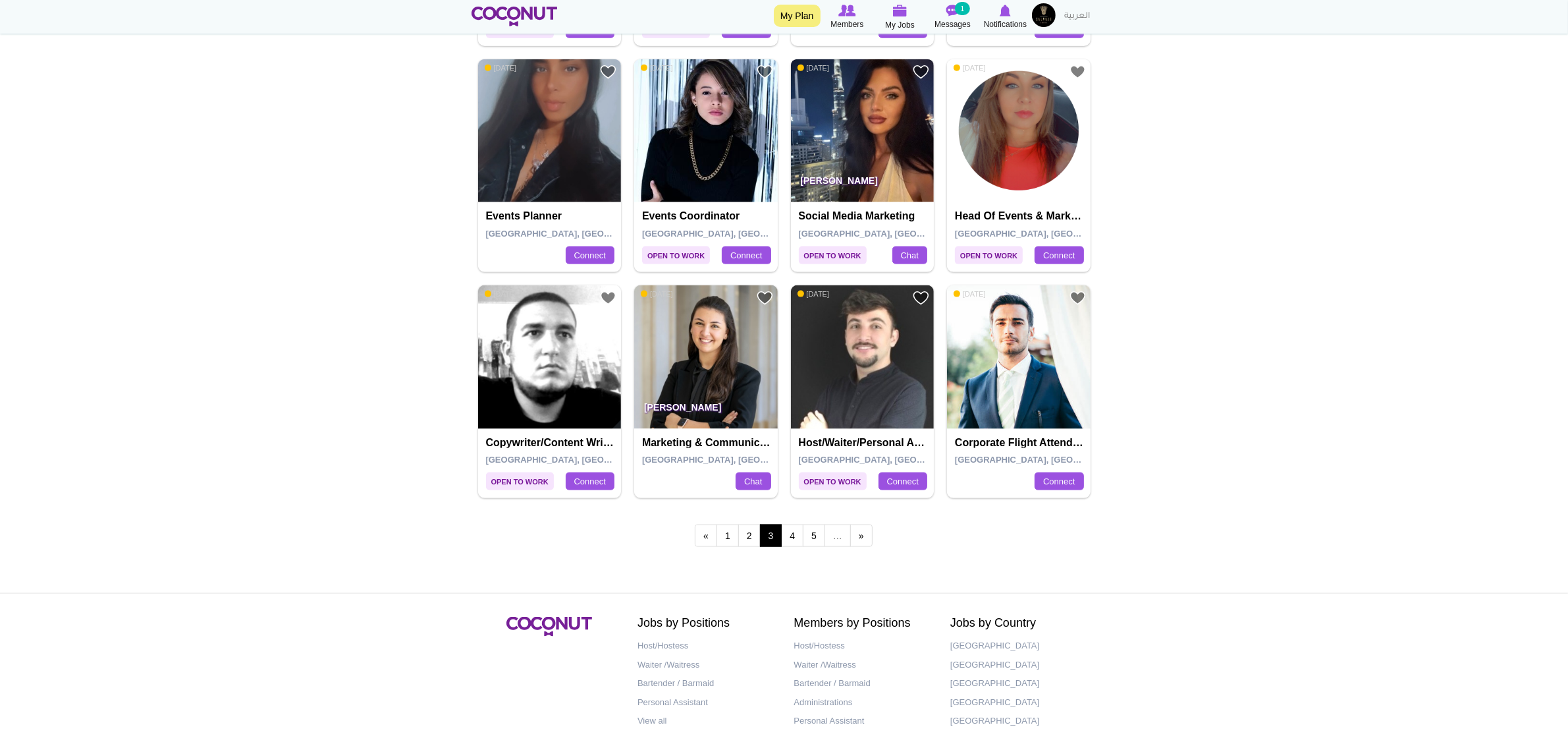
scroll to position [2223, 0]
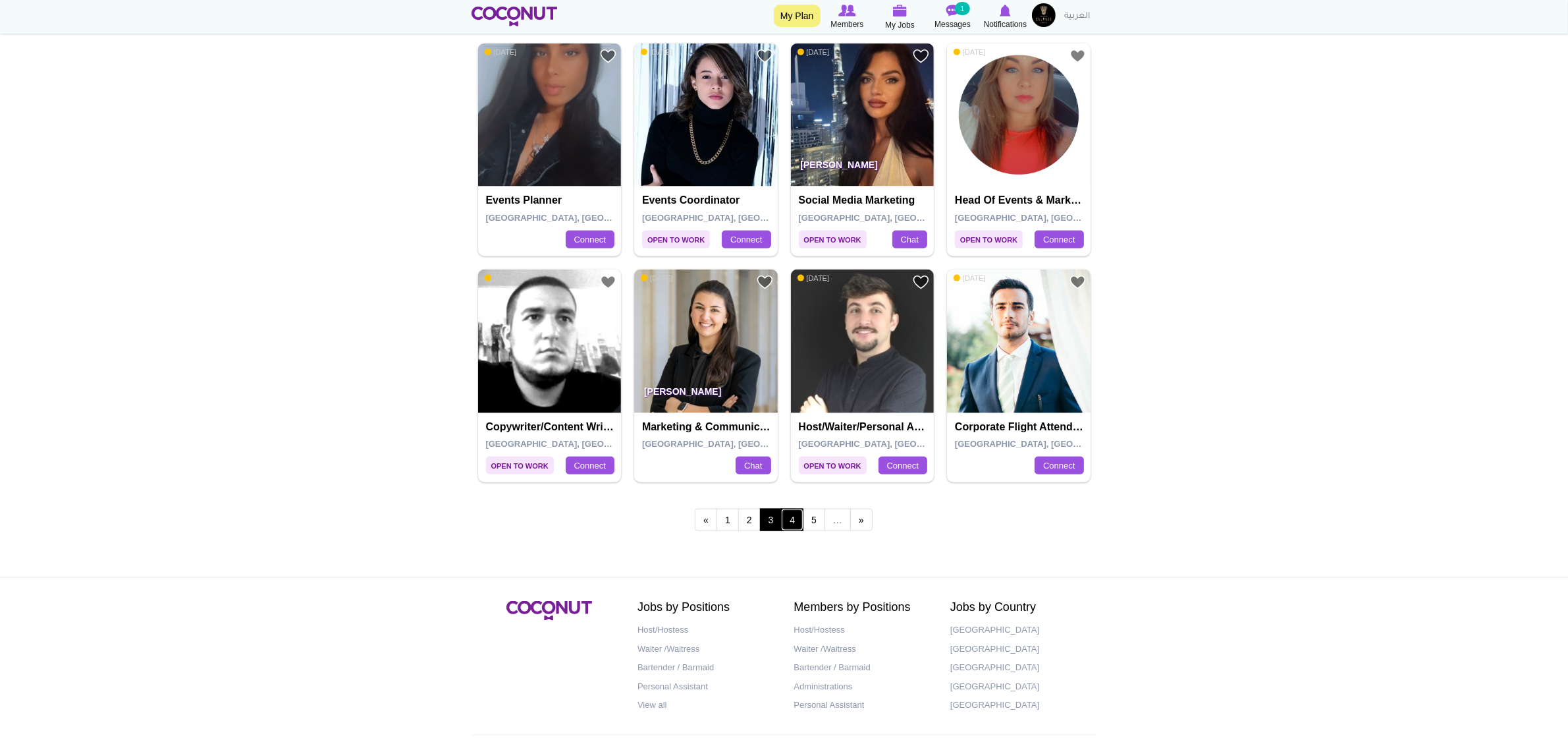
click at [795, 522] on link "4" at bounding box center [792, 520] width 23 height 23
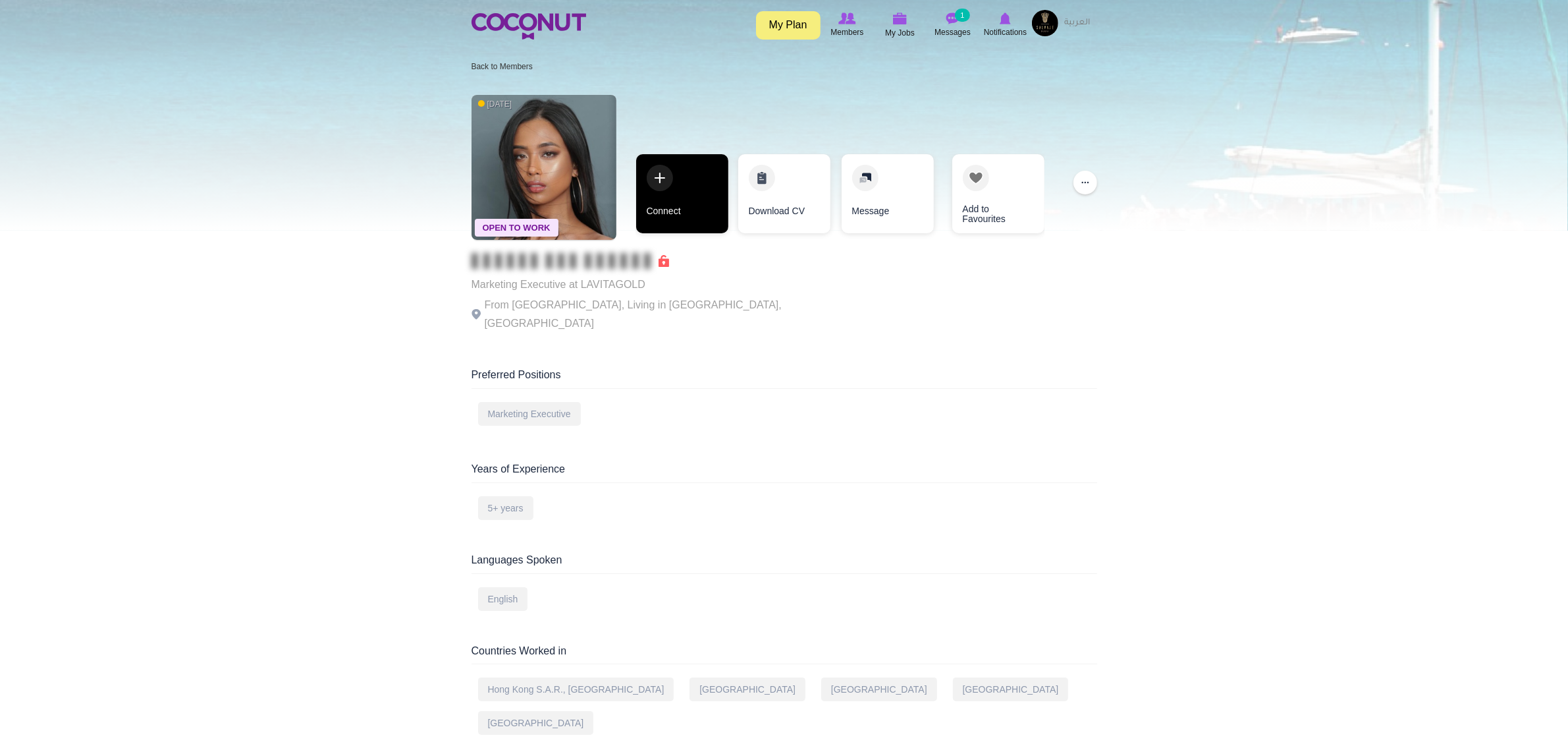
click at [683, 212] on link "Connect" at bounding box center [682, 194] width 92 height 79
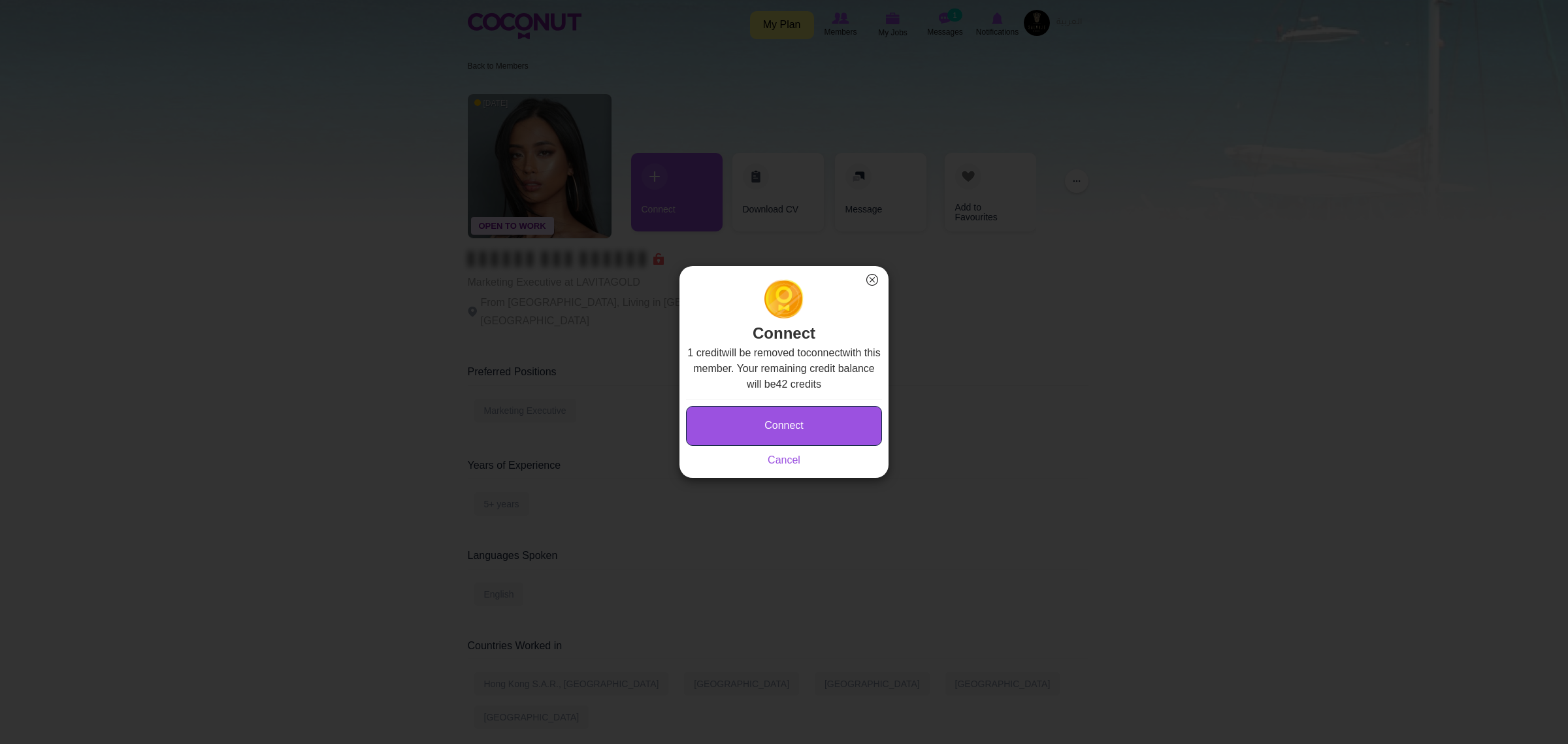
click at [753, 422] on button "Connect" at bounding box center [784, 425] width 196 height 40
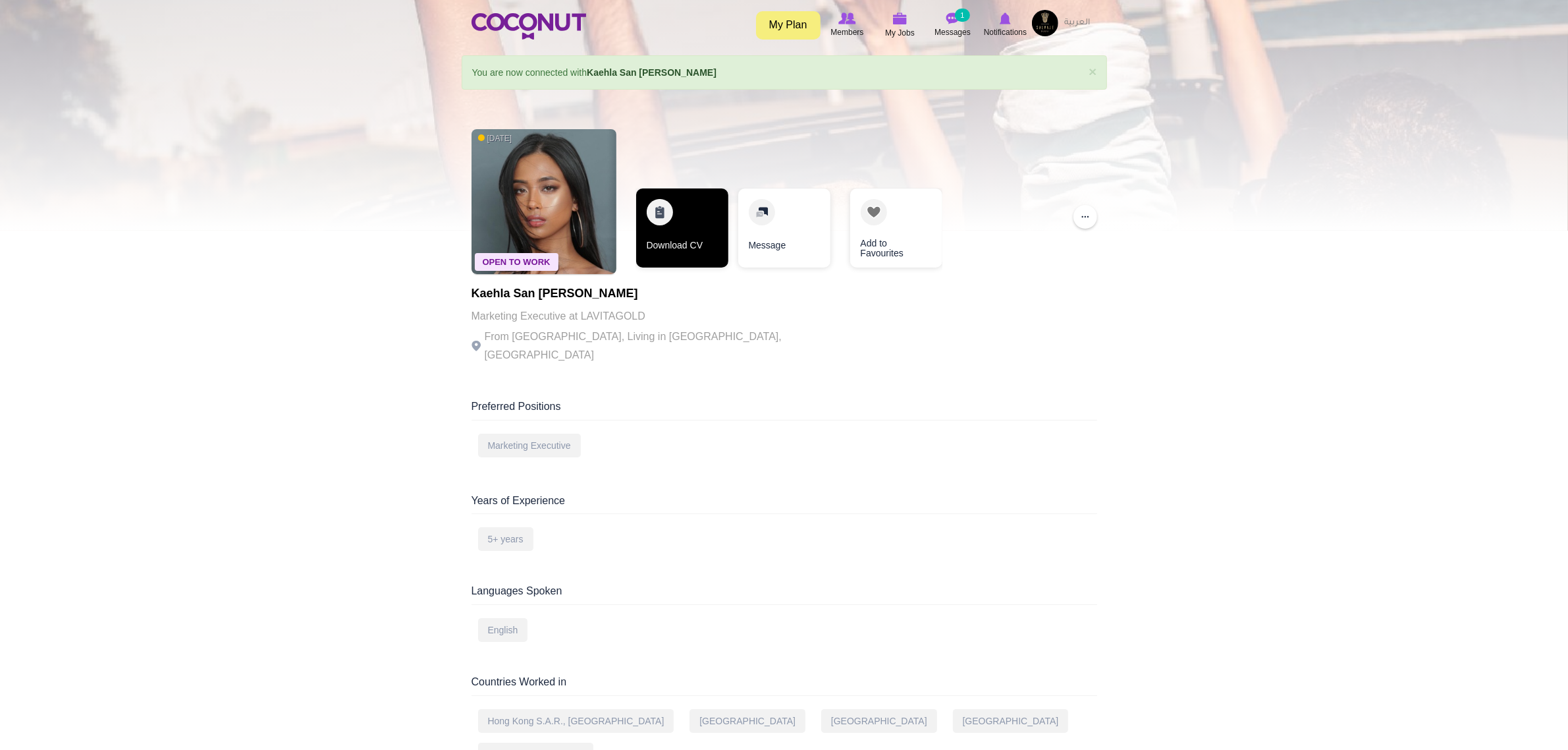
click at [696, 208] on link "Download CV" at bounding box center [682, 228] width 92 height 79
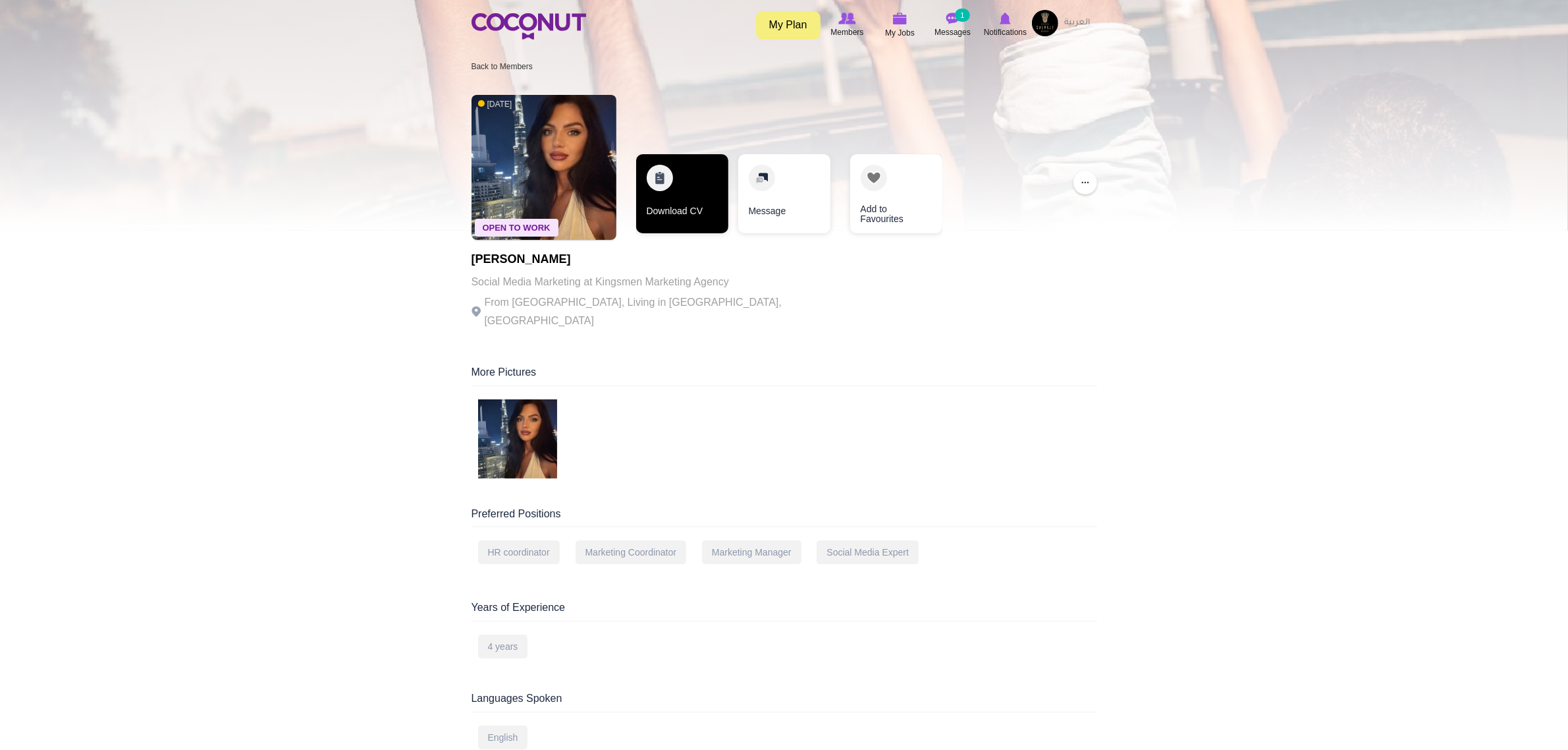
click at [693, 193] on link "Download CV" at bounding box center [682, 194] width 92 height 79
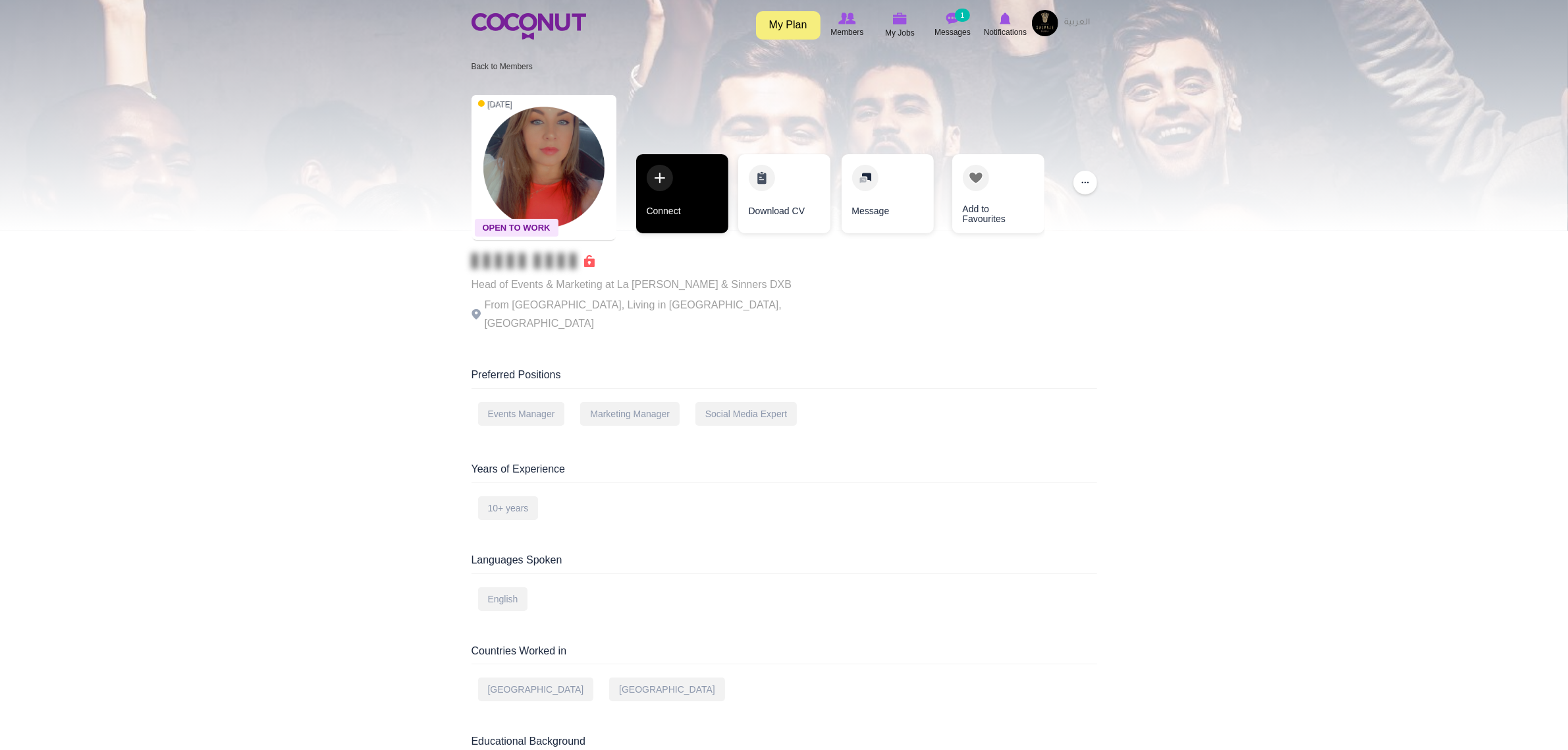
click at [667, 215] on link "Connect" at bounding box center [682, 194] width 92 height 79
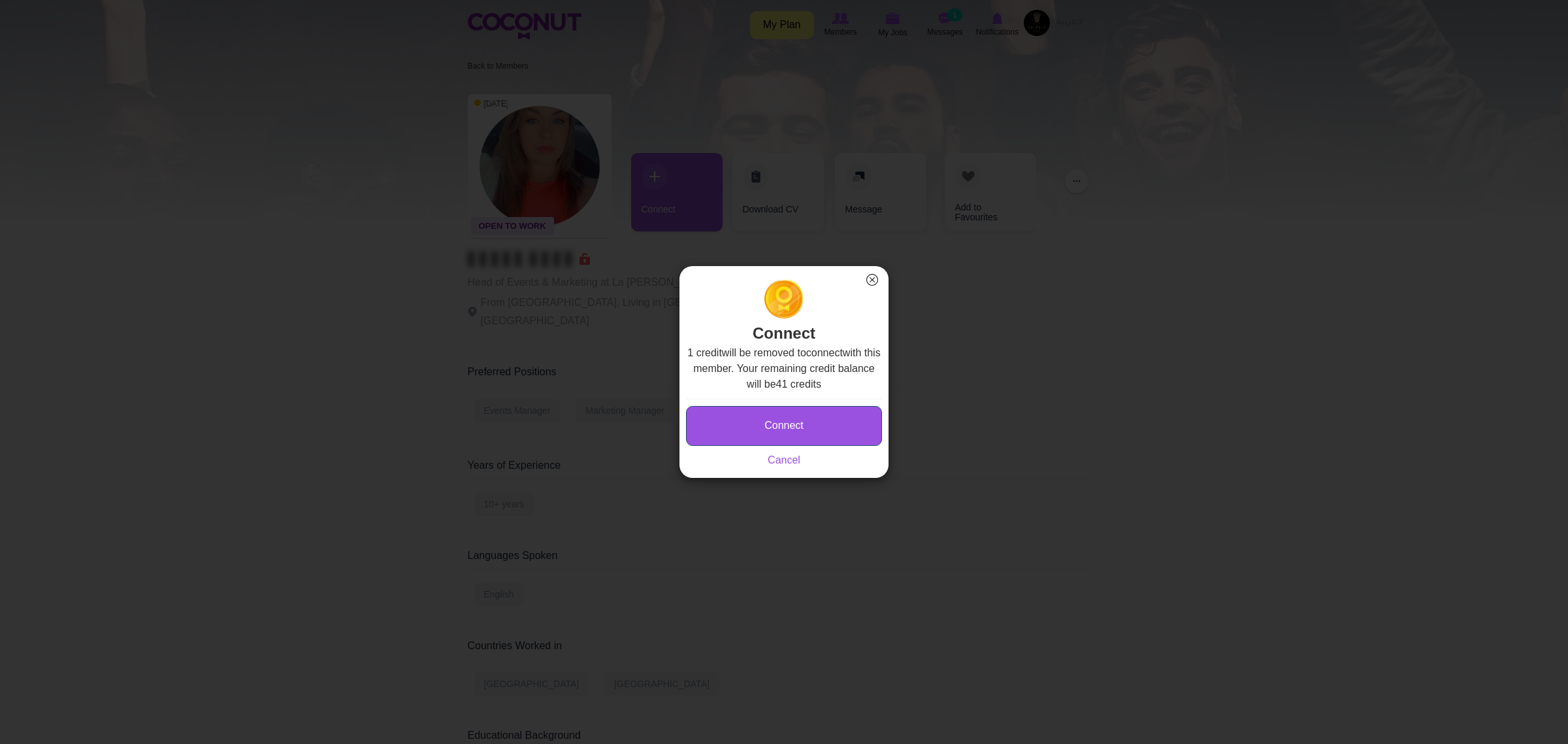
click at [756, 423] on button "Connect" at bounding box center [784, 425] width 196 height 40
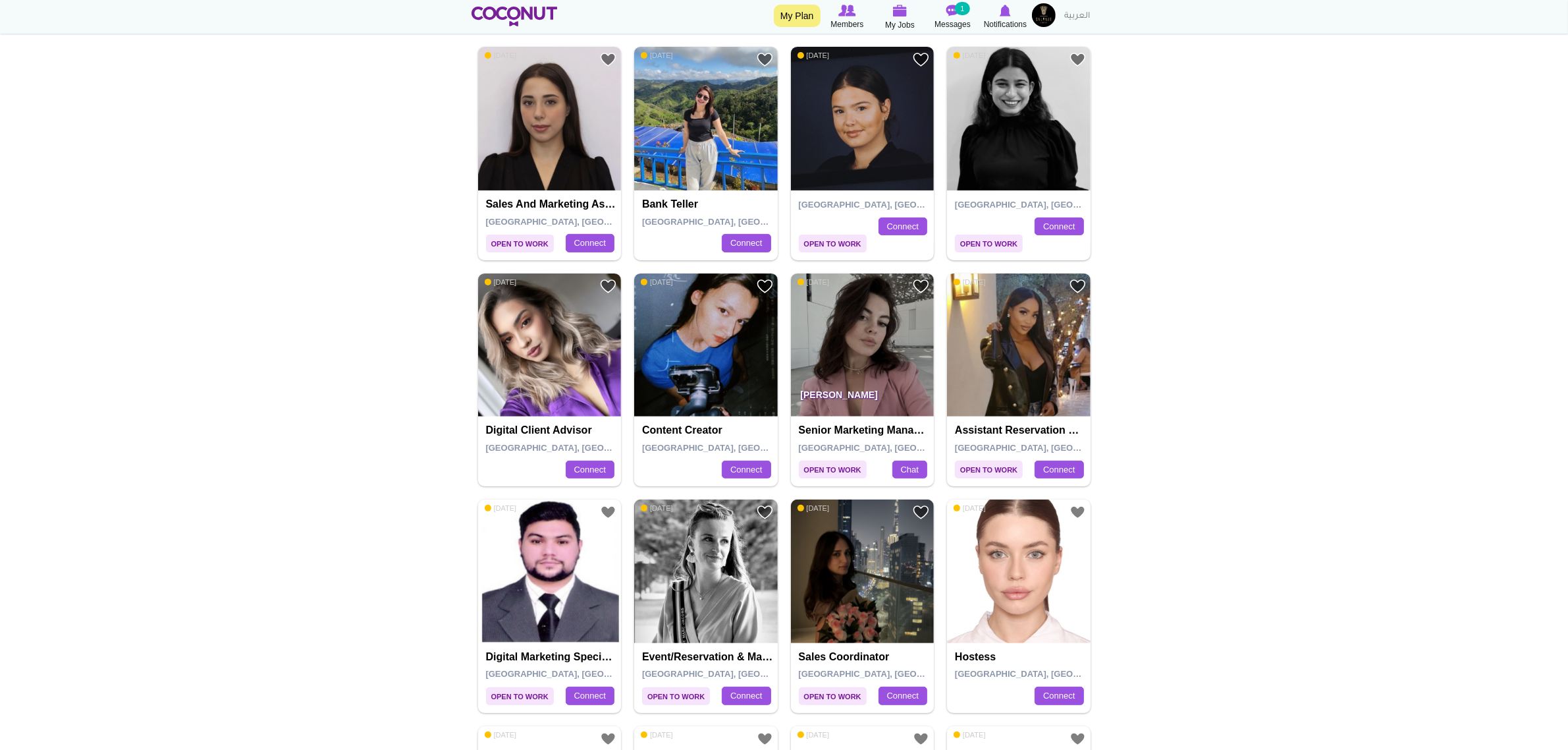
scroll to position [412, 0]
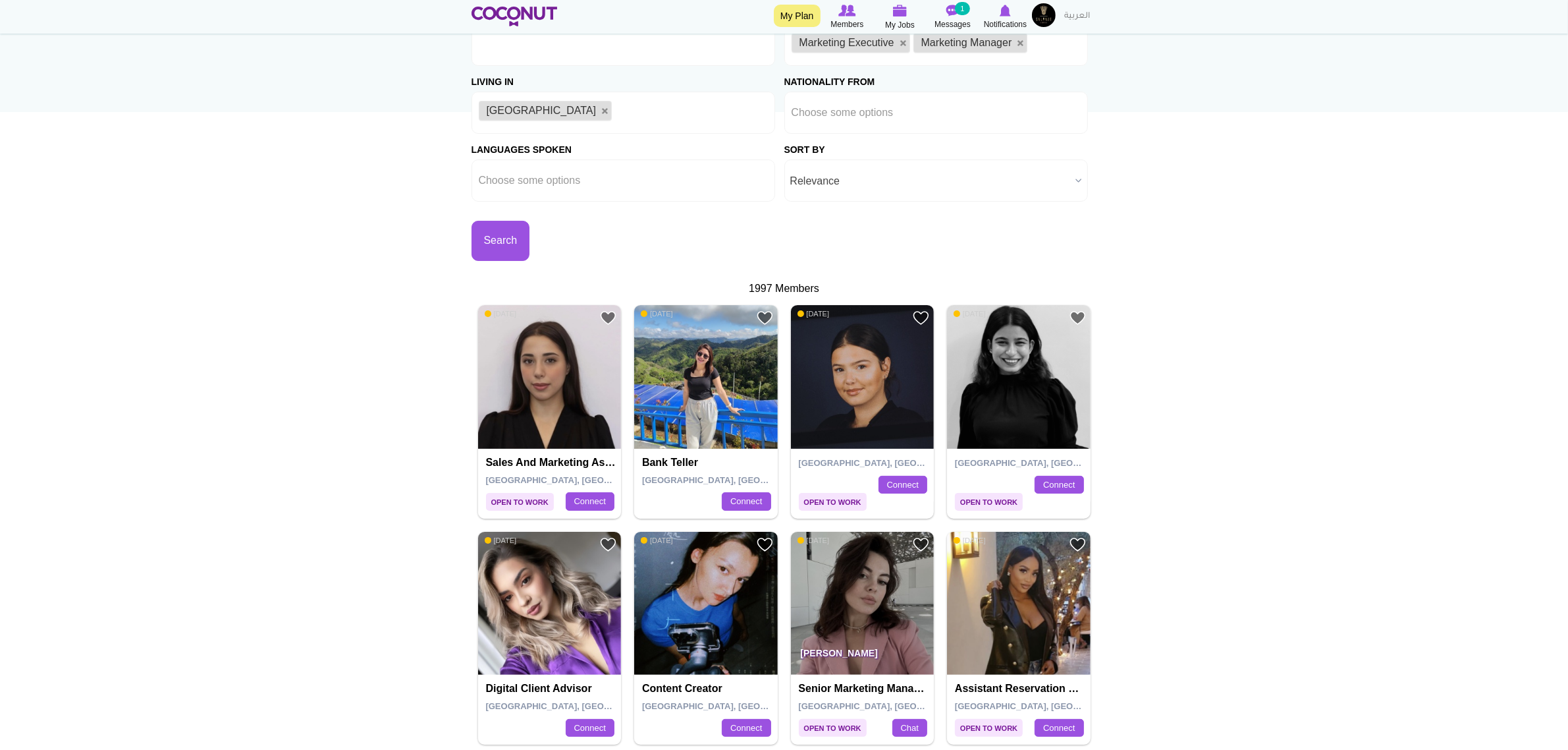
scroll to position [0, 0]
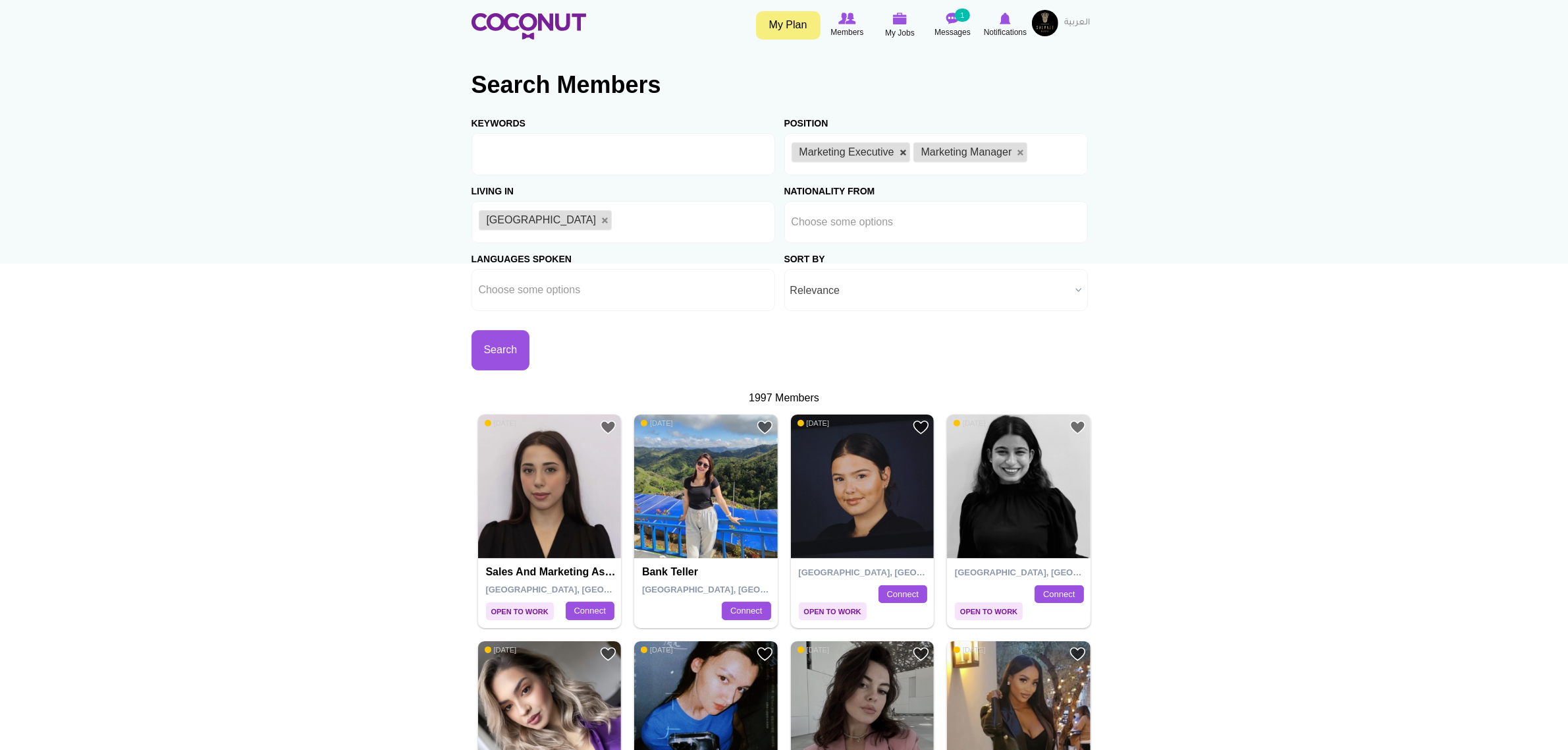
click at [899, 155] on link at bounding box center [903, 152] width 8 height 8
click at [904, 155] on li "Marketing Manager" at bounding box center [849, 152] width 114 height 20
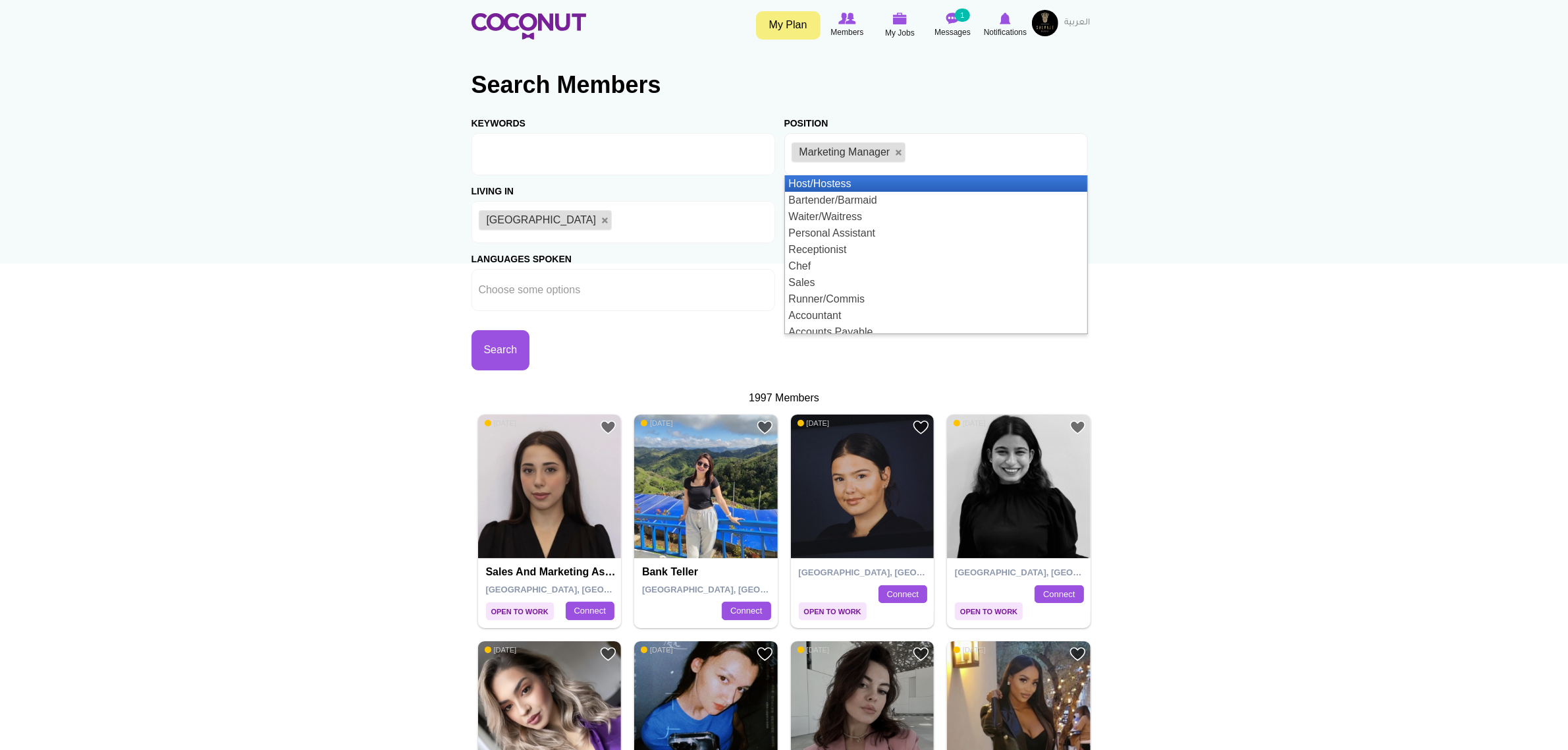
click at [899, 152] on link at bounding box center [899, 152] width 8 height 8
type input "Choose some options"
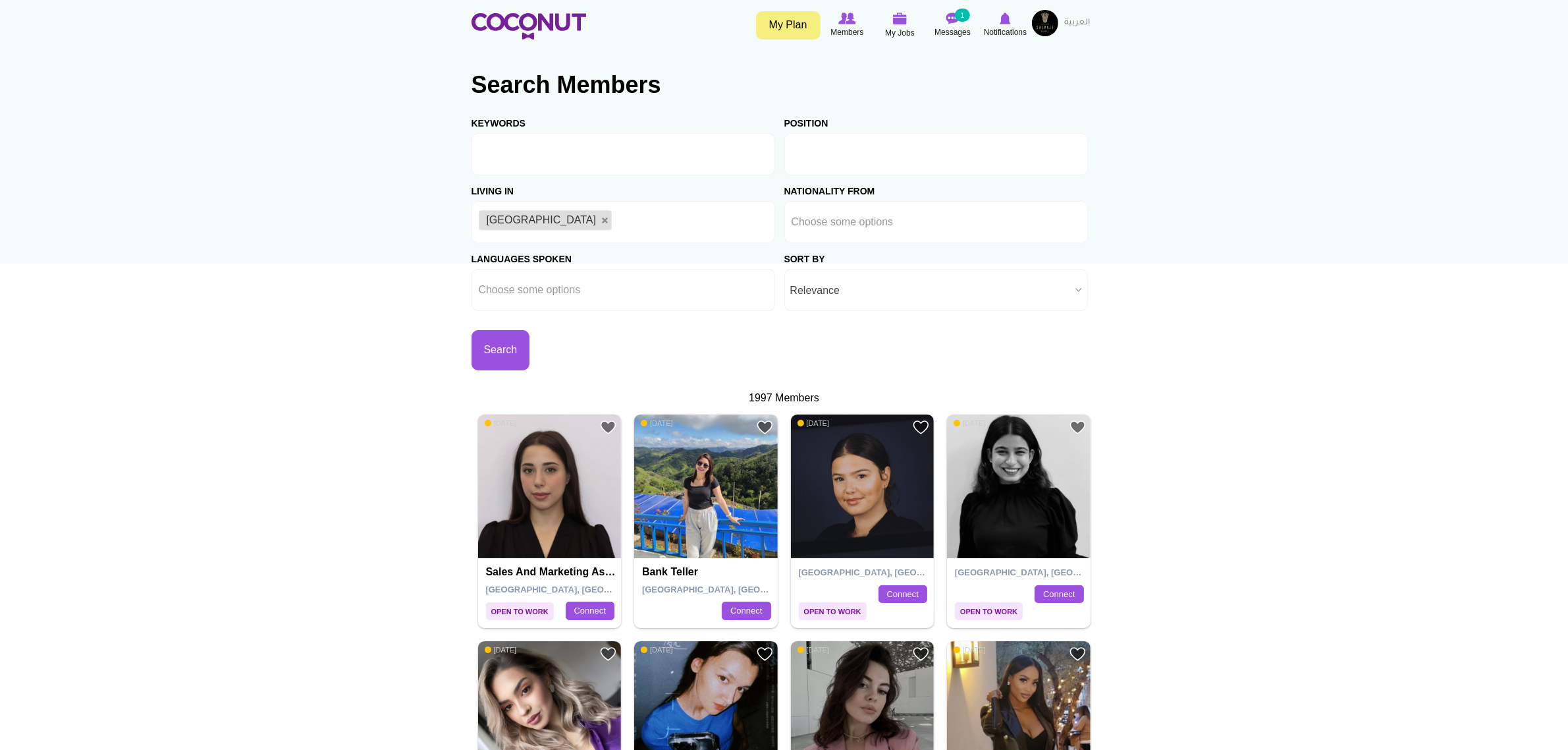
click at [899, 152] on input "text" at bounding box center [851, 154] width 119 height 12
type input "marketing ex"
drag, startPoint x: 886, startPoint y: 183, endPoint x: 896, endPoint y: 170, distance: 16.4
click at [886, 183] on li "Marketing Ex ecutive" at bounding box center [936, 183] width 302 height 16
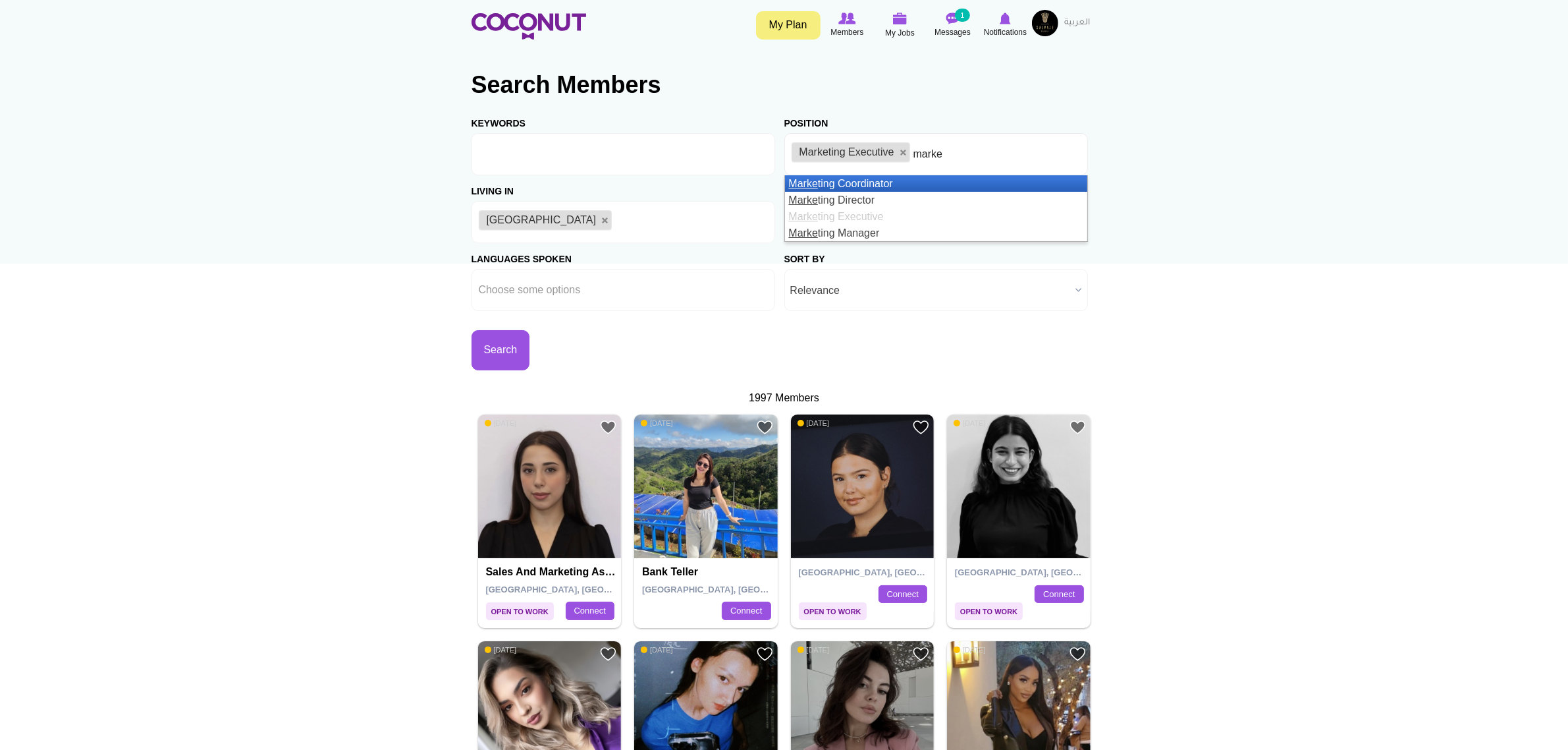
type input "marke"
click at [897, 188] on li "Marke ting Coordinator" at bounding box center [936, 183] width 302 height 16
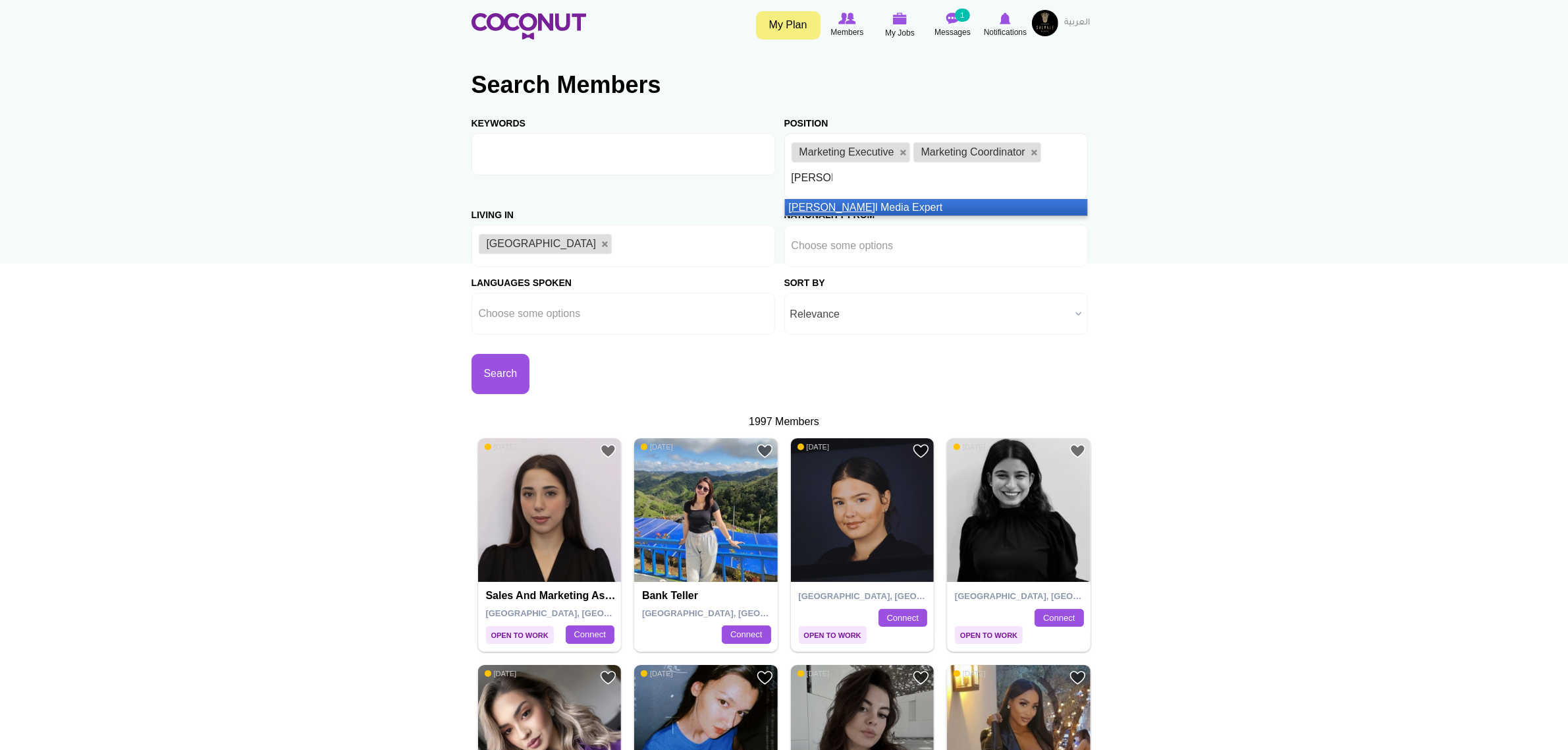
type input "socia"
click at [896, 209] on li "Socia l Media Expert" at bounding box center [936, 207] width 302 height 16
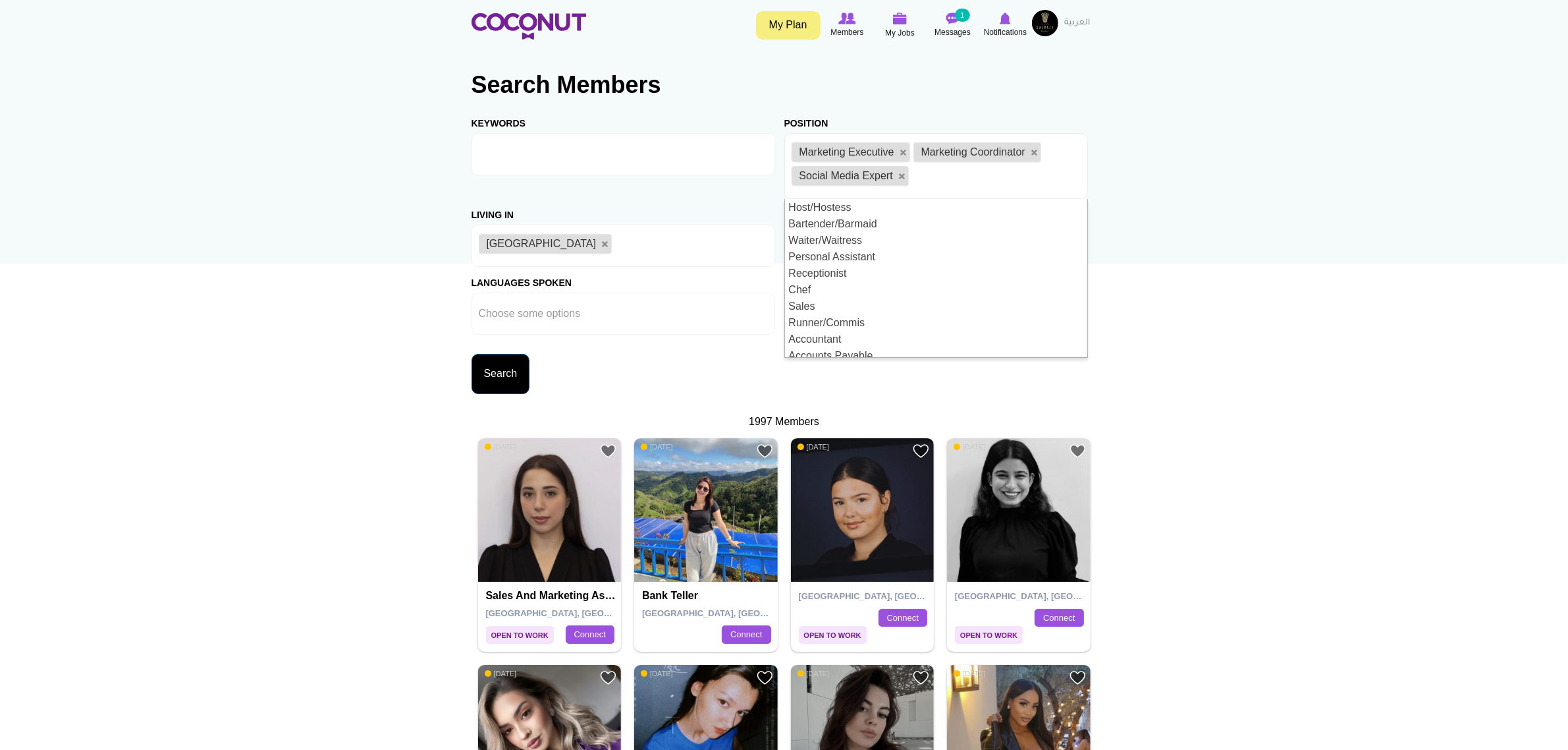
scroll to position [7, 0]
click at [530, 371] on button "Search" at bounding box center [501, 374] width 59 height 40
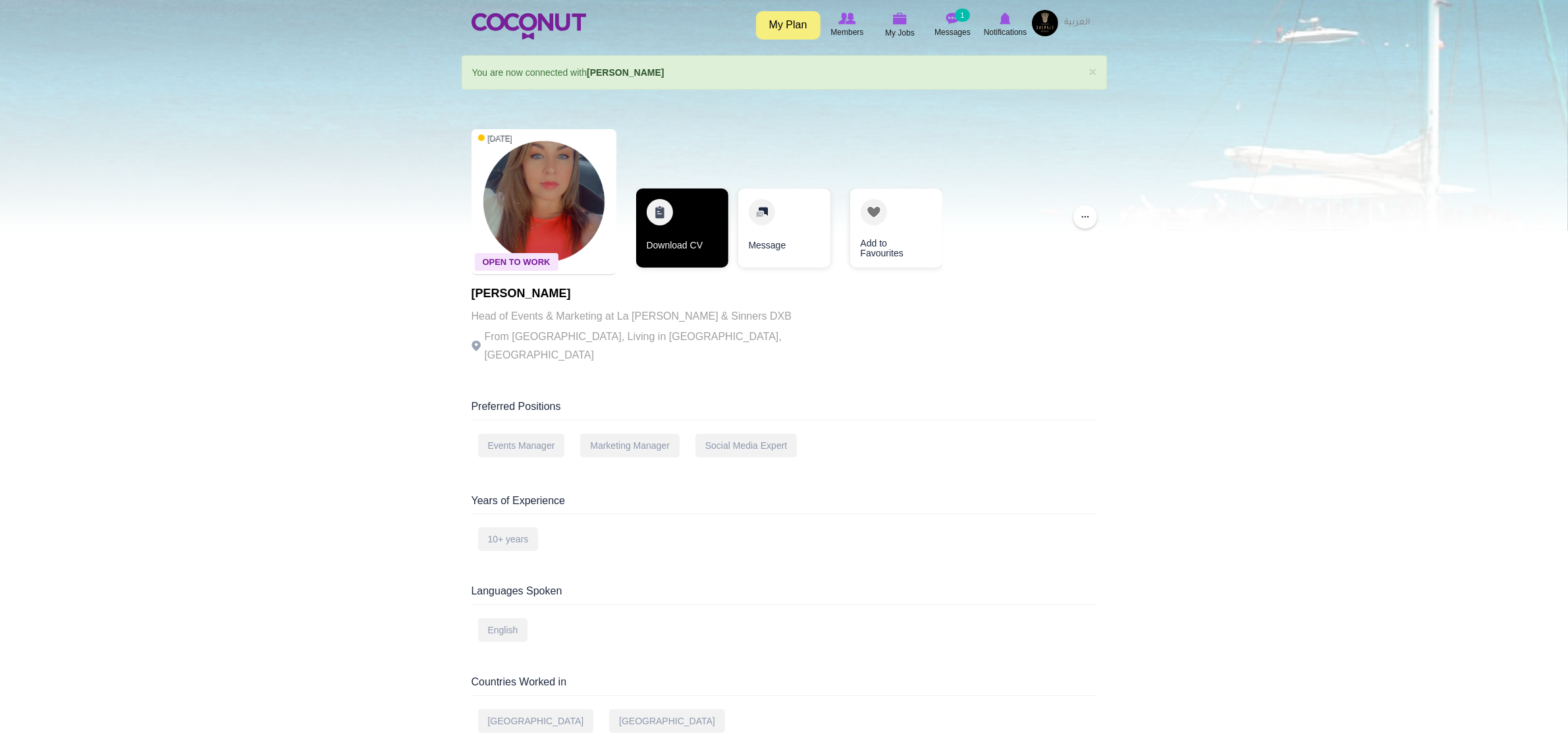
click at [726, 260] on link "Download CV" at bounding box center [682, 228] width 92 height 79
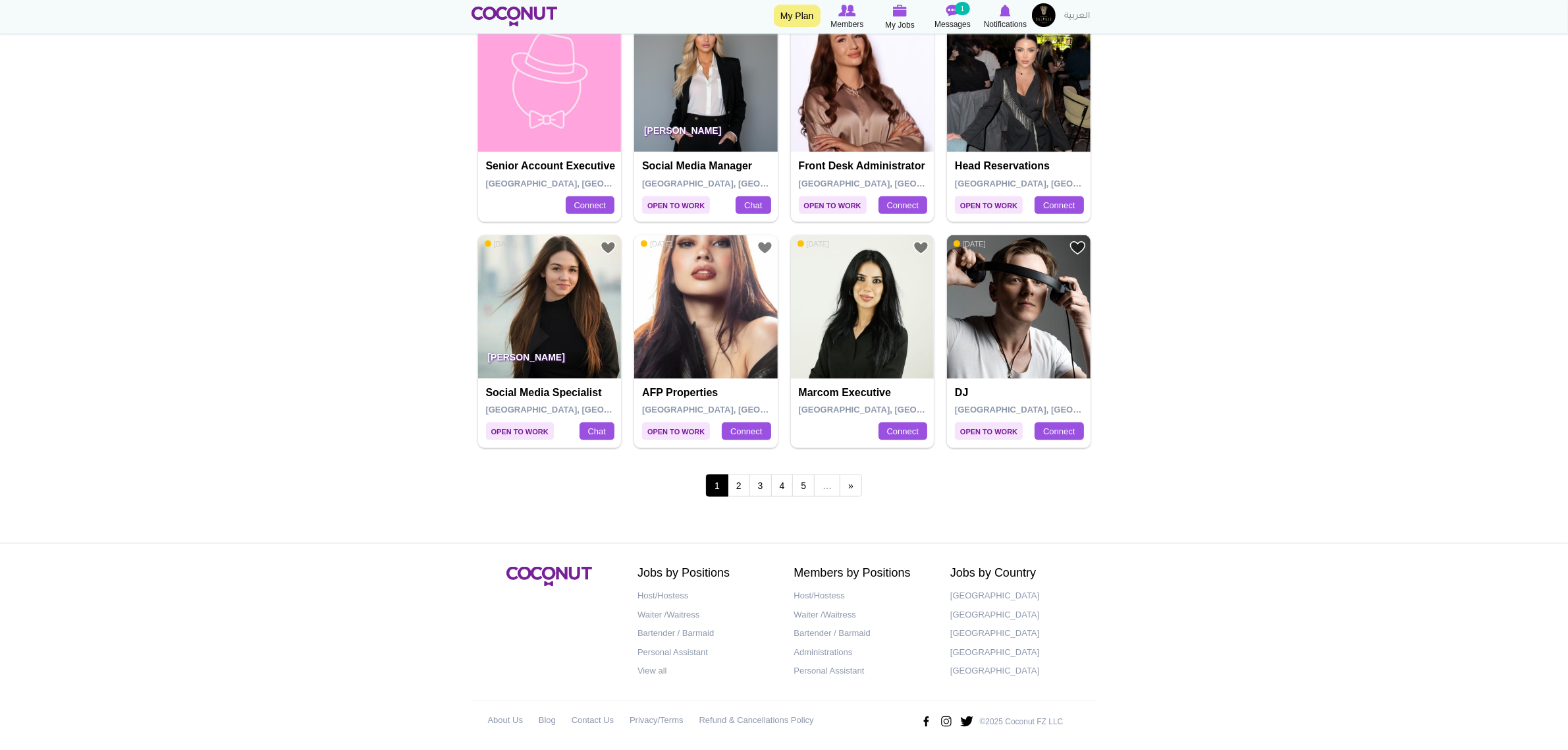
scroll to position [2290, 0]
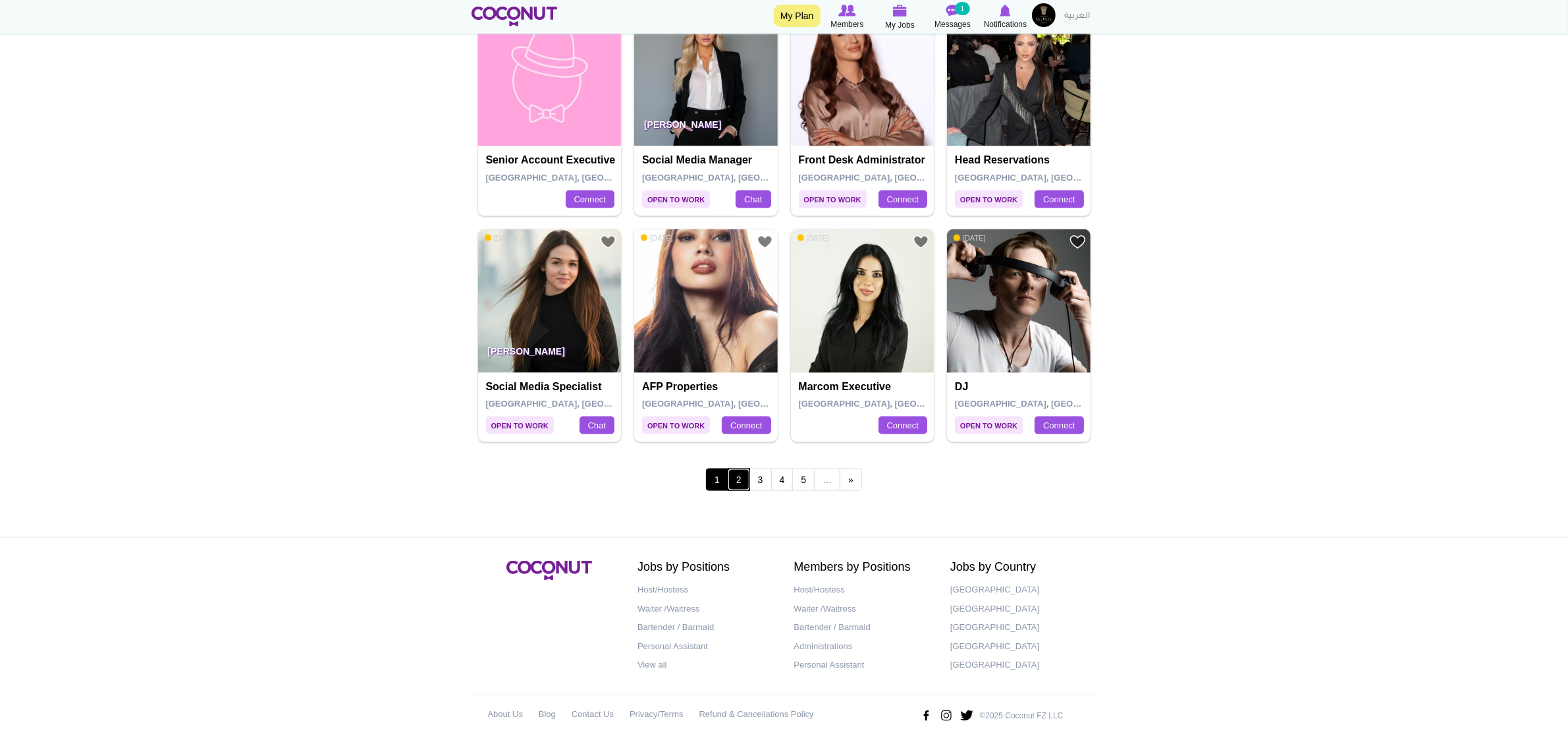
click at [743, 483] on link "2" at bounding box center [739, 479] width 23 height 23
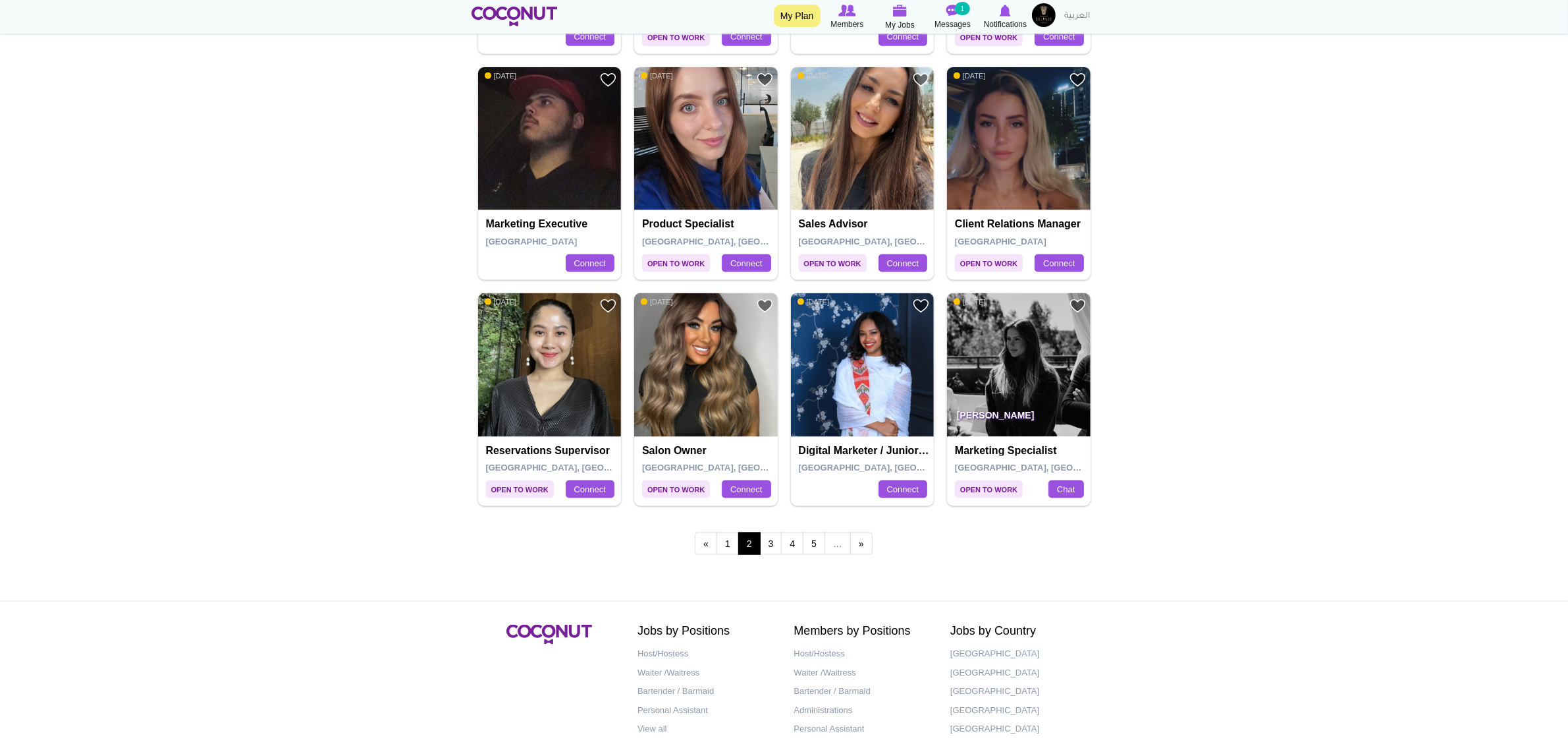
scroll to position [2290, 0]
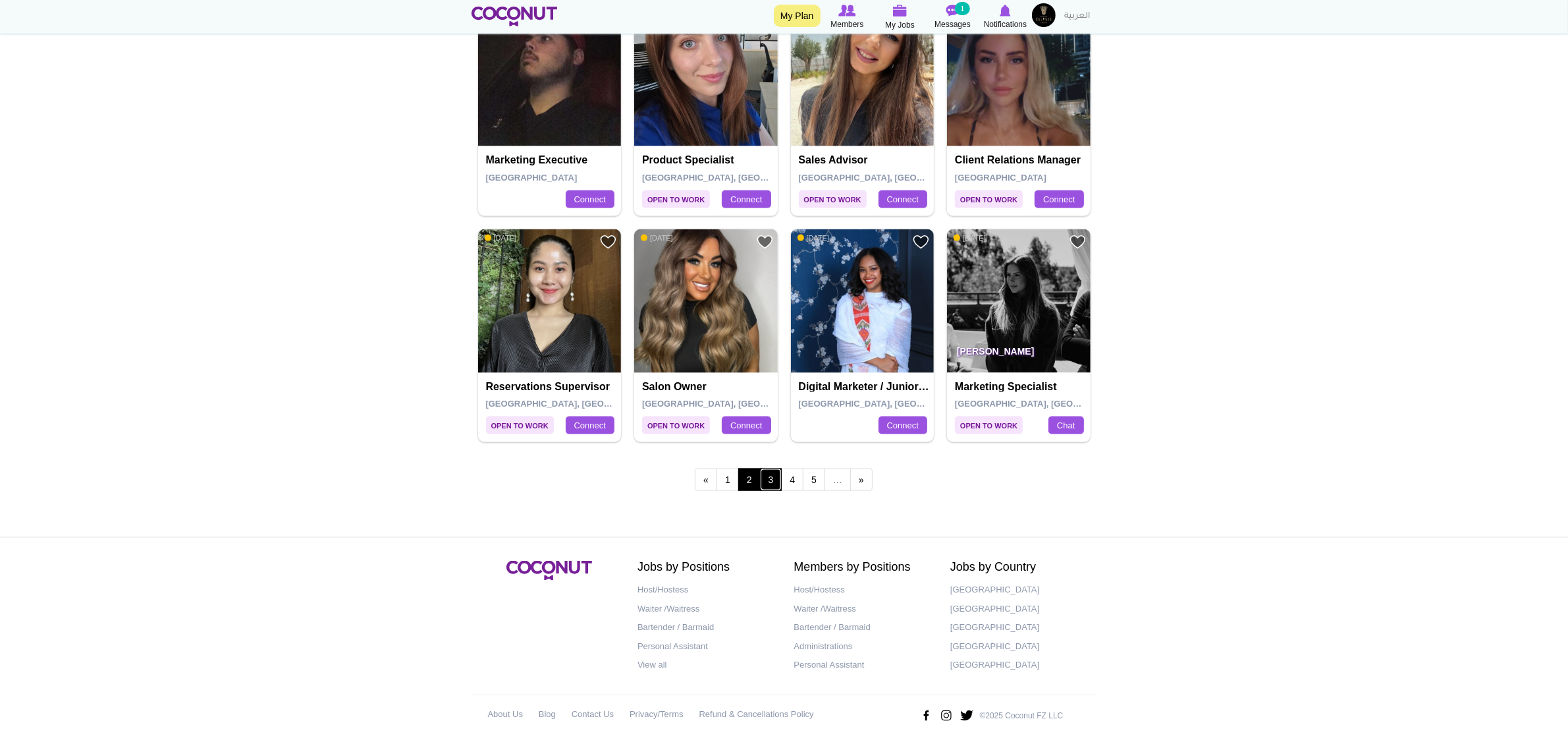
click at [777, 484] on link "3" at bounding box center [771, 479] width 23 height 23
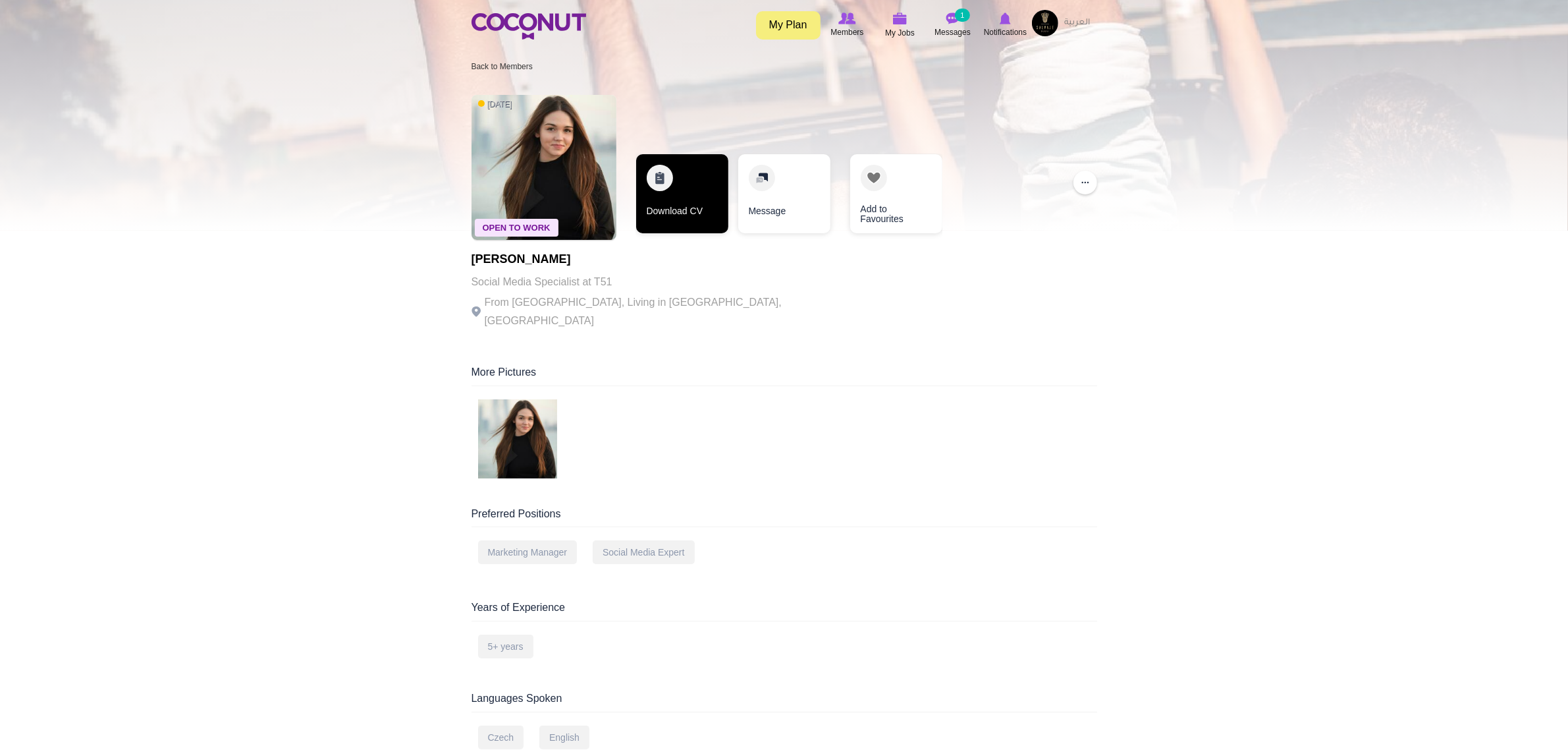
click at [689, 188] on link "Download CV" at bounding box center [682, 194] width 92 height 79
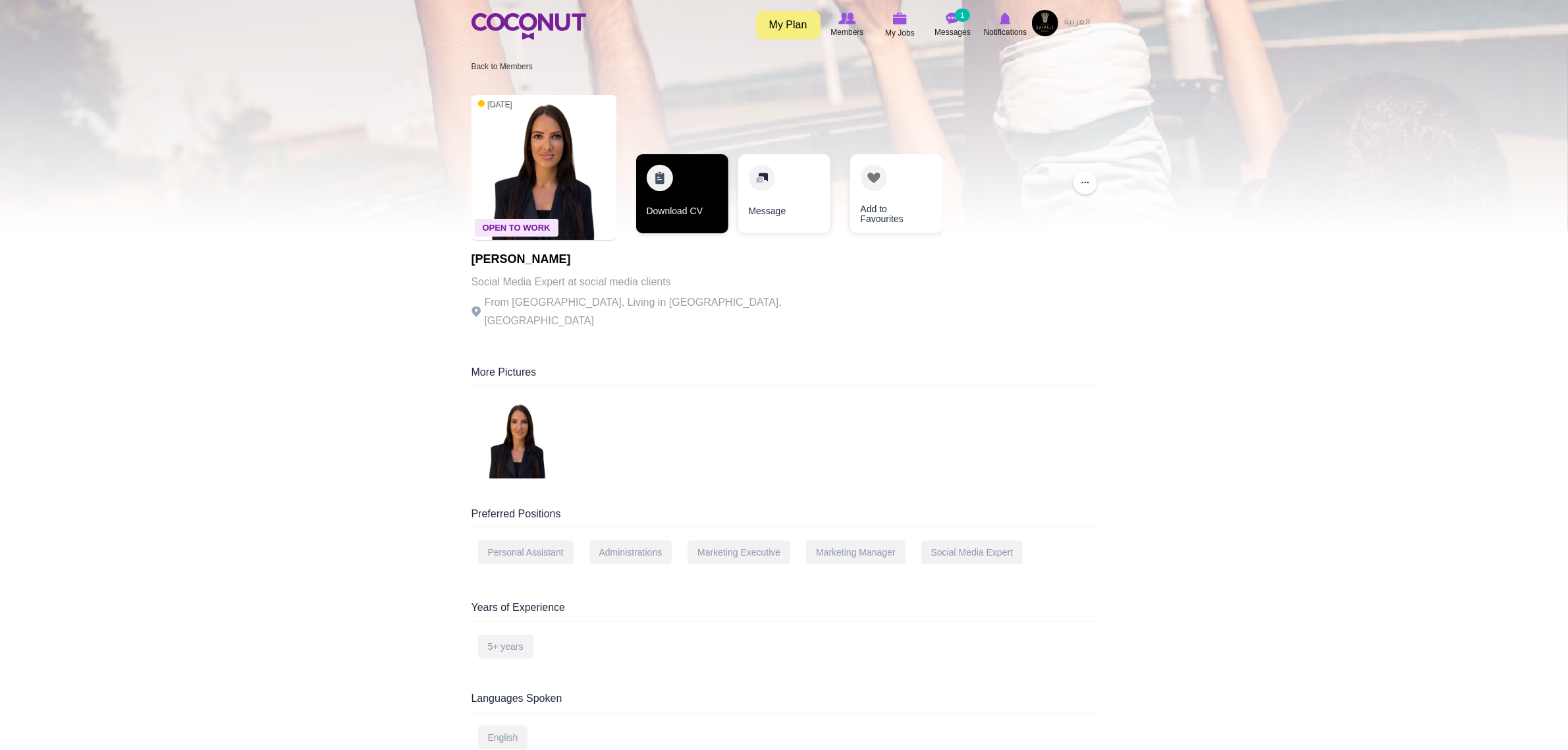
click at [679, 205] on link "Download CV" at bounding box center [682, 194] width 92 height 79
click at [680, 209] on link "Download CV" at bounding box center [682, 194] width 92 height 79
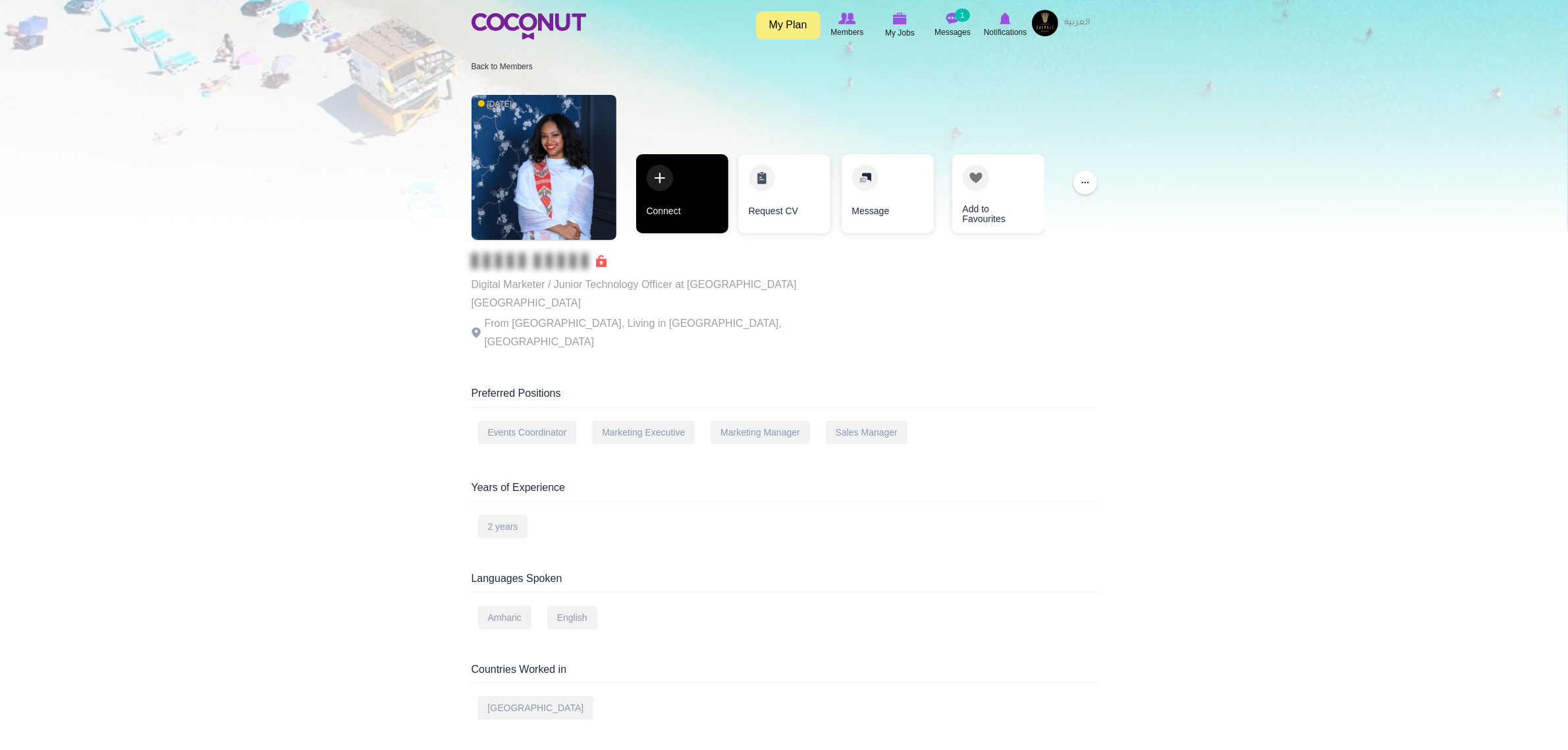
click at [703, 221] on link "Connect" at bounding box center [682, 194] width 92 height 79
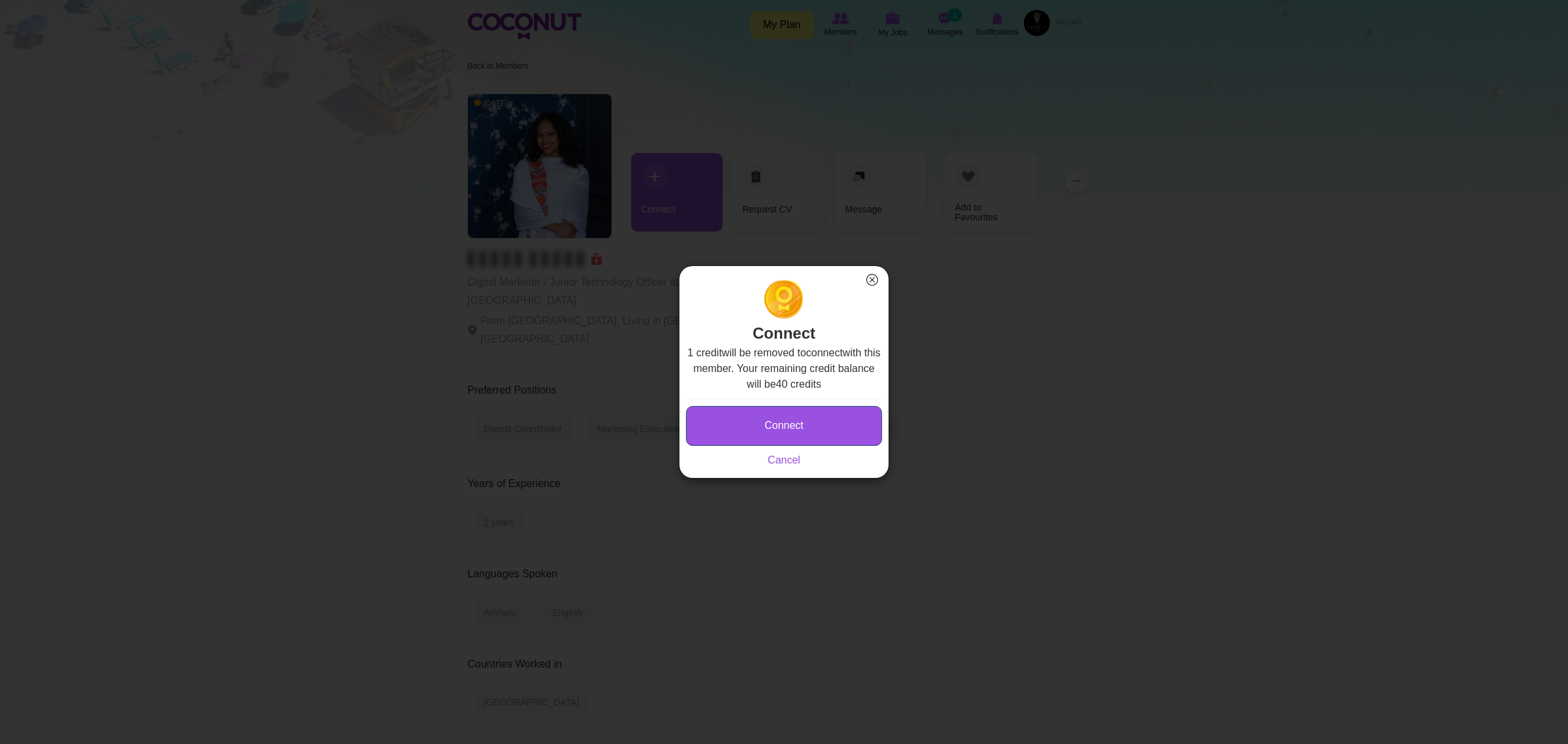
click at [824, 409] on button "Connect" at bounding box center [784, 425] width 196 height 40
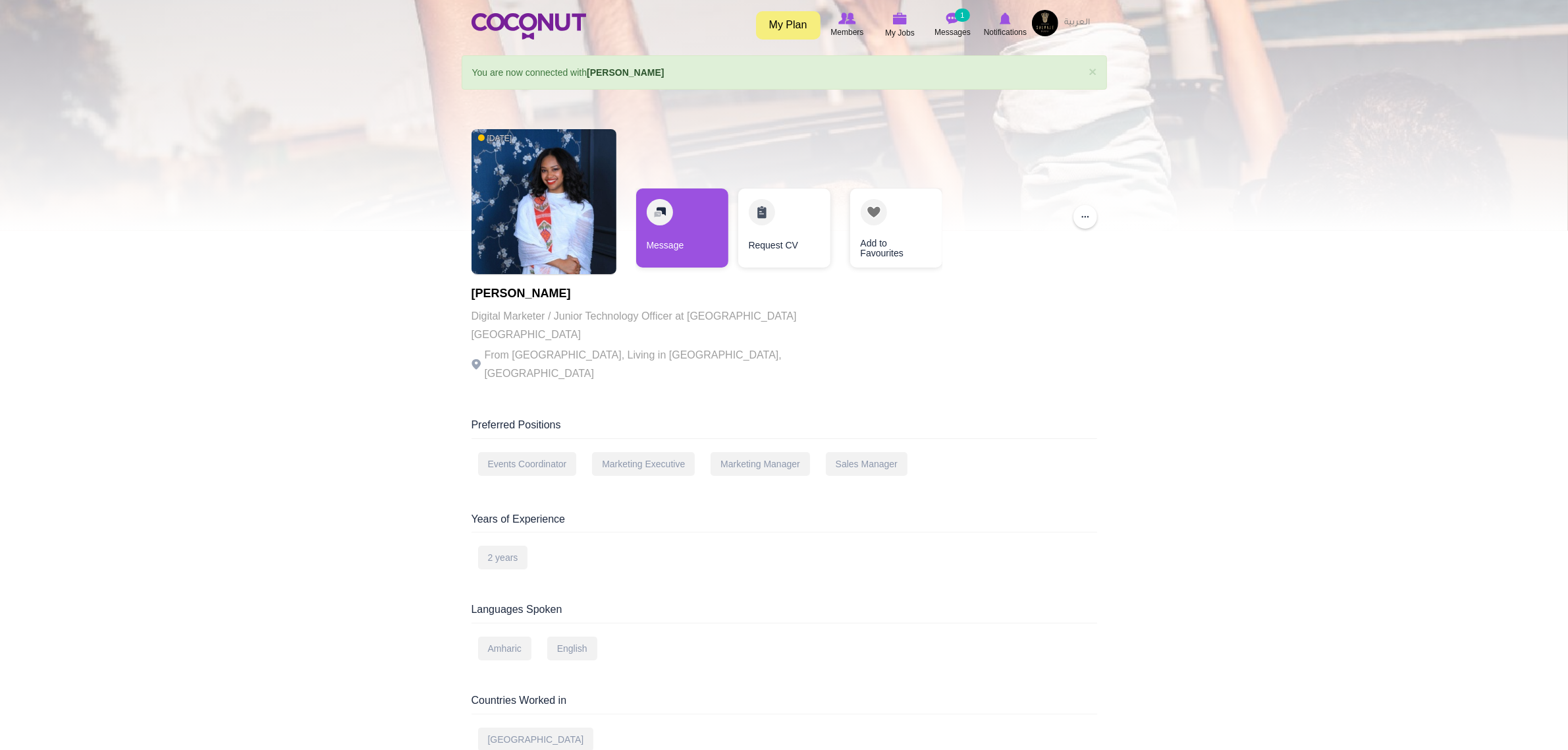
click at [1085, 203] on div "[DATE] [PERSON_NAME] Digital Marketer / Junior Technology Officer at Blue Healt…" at bounding box center [784, 257] width 626 height 269
click at [1094, 231] on div "1 year ago Hareg Alemu Digital Marketer / Junior Technology Officer at Blue Hea…" at bounding box center [784, 257] width 626 height 269
click at [1090, 218] on button "..." at bounding box center [1086, 216] width 23 height 23
click at [1092, 254] on link "Remove from connection" at bounding box center [1138, 259] width 129 height 17
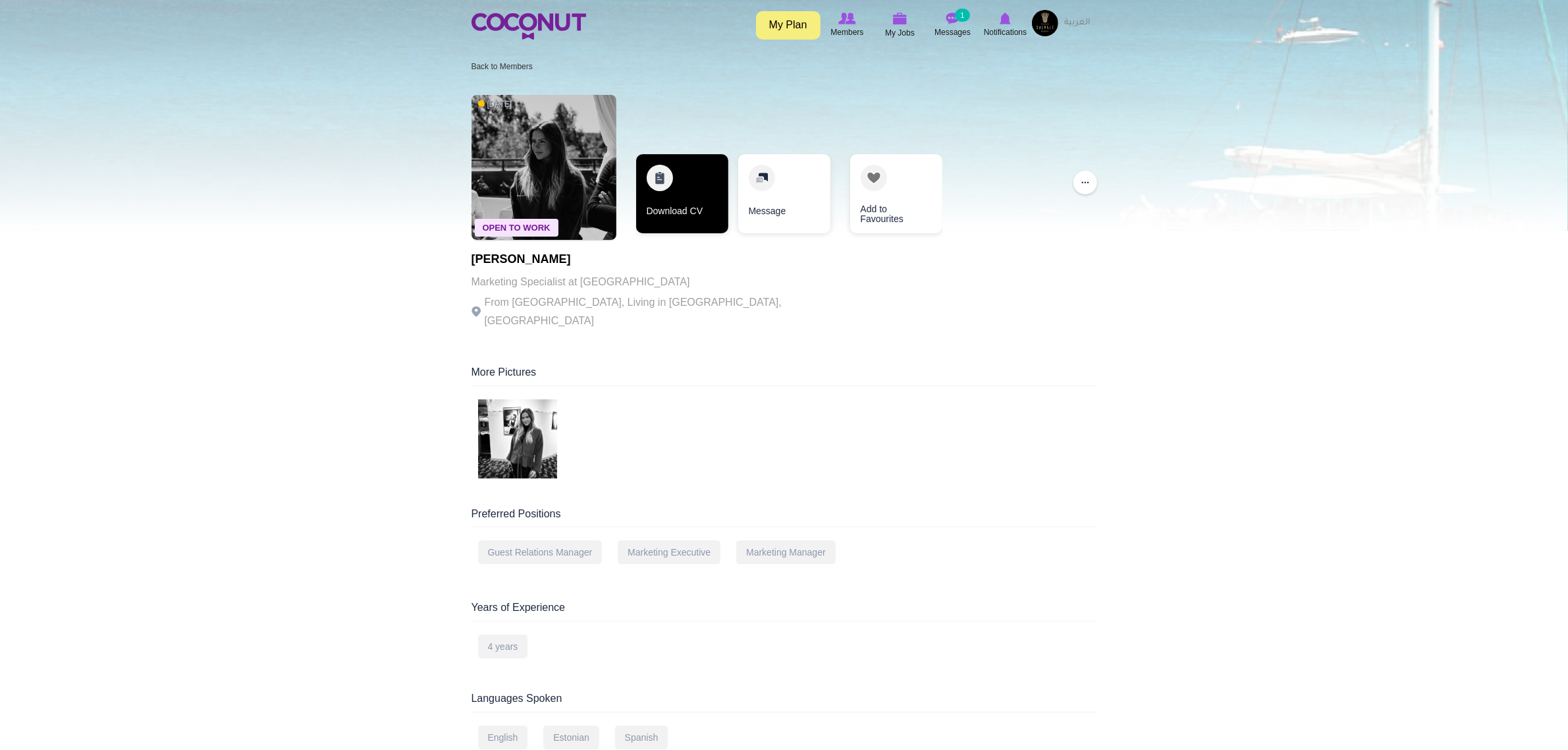
click at [685, 209] on link "Download CV" at bounding box center [682, 194] width 92 height 79
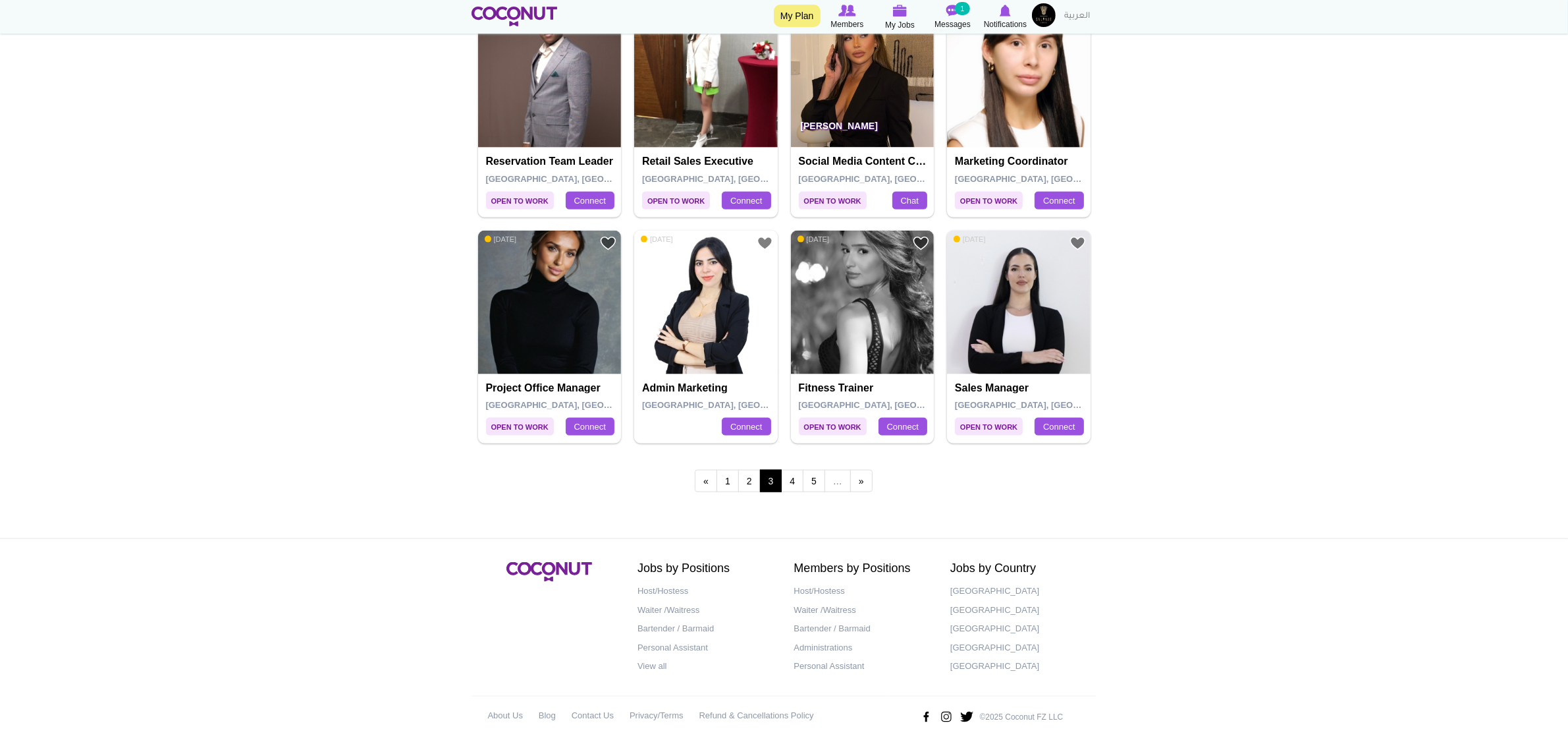
scroll to position [2290, 0]
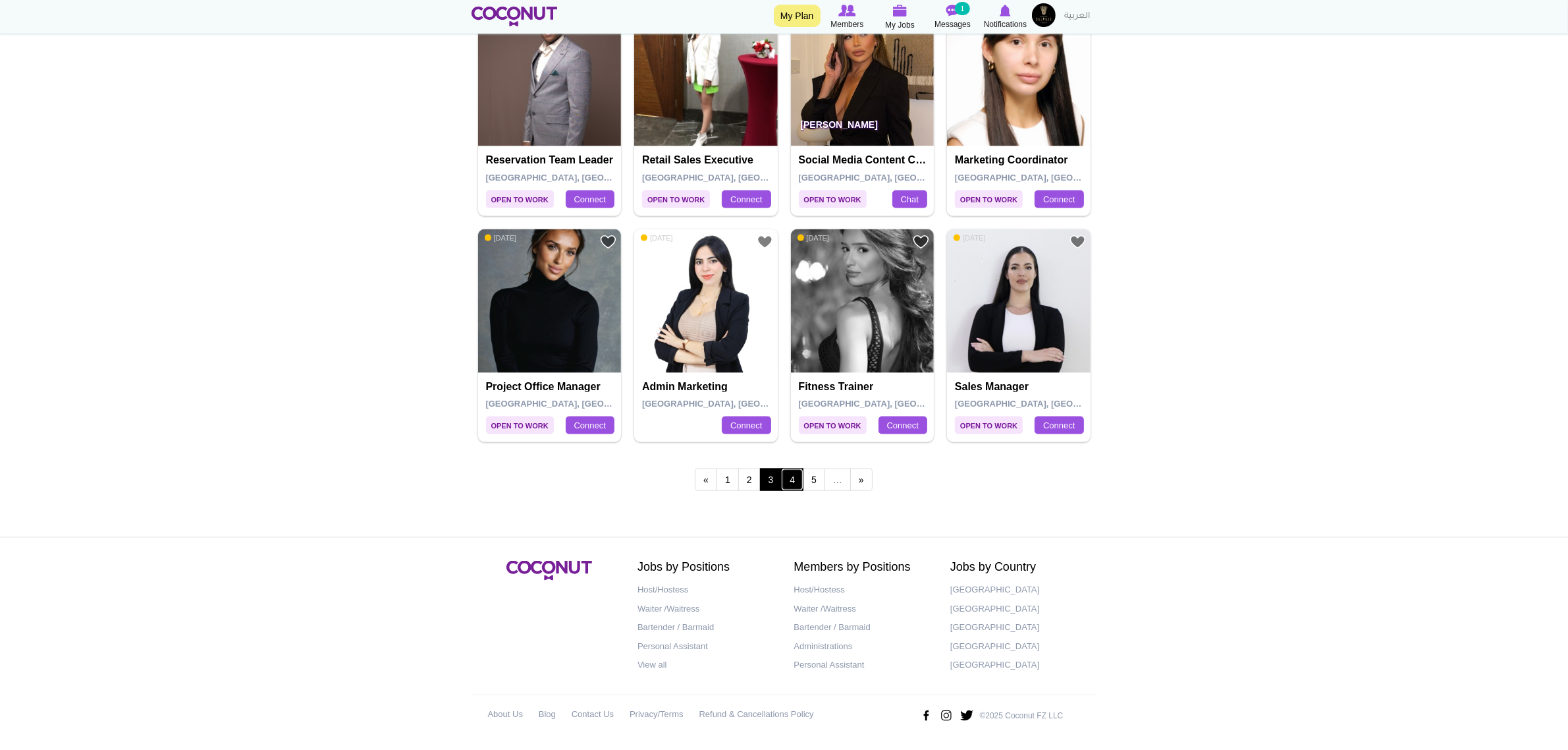
click at [789, 482] on link "4" at bounding box center [792, 479] width 23 height 23
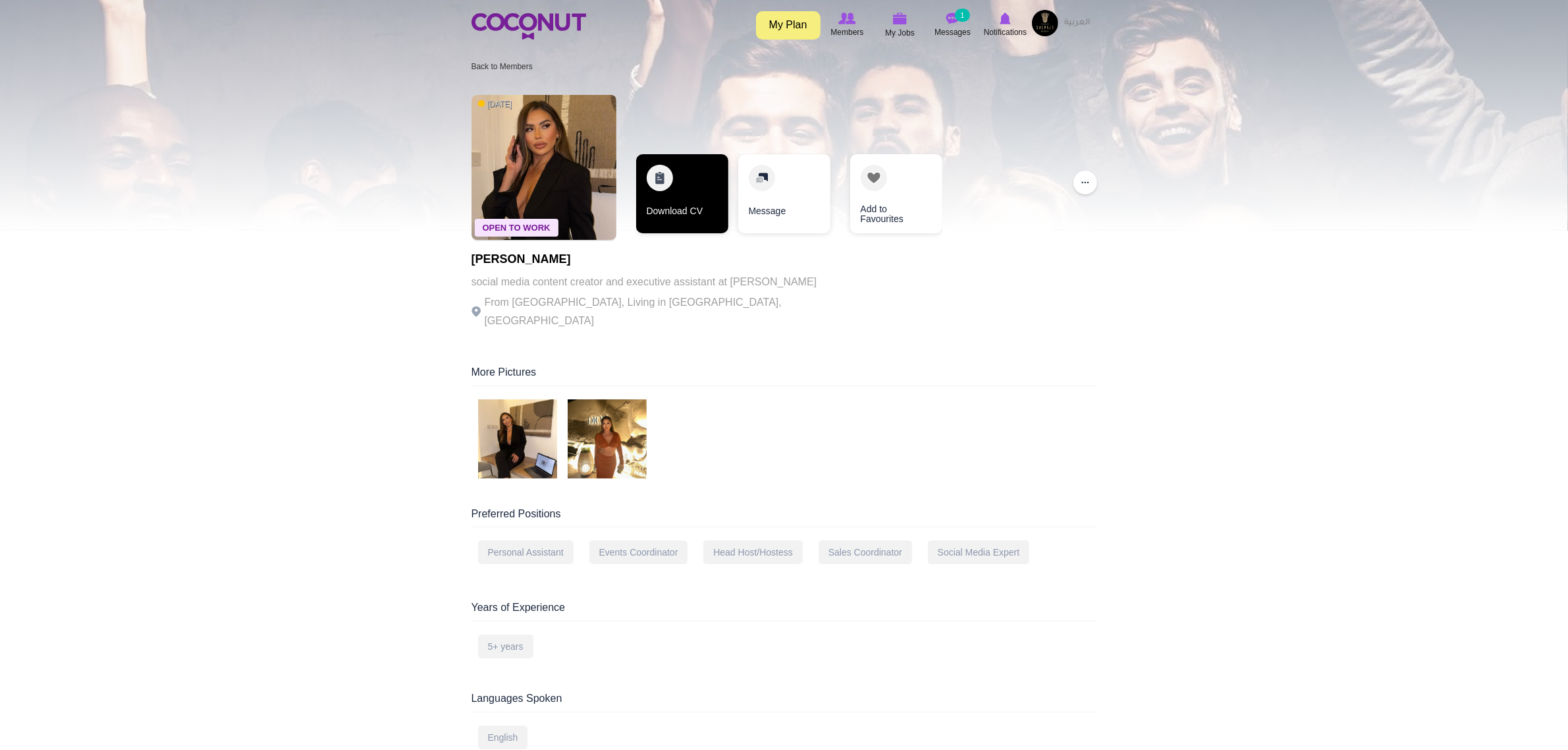
click at [704, 190] on link "Download CV" at bounding box center [682, 194] width 92 height 79
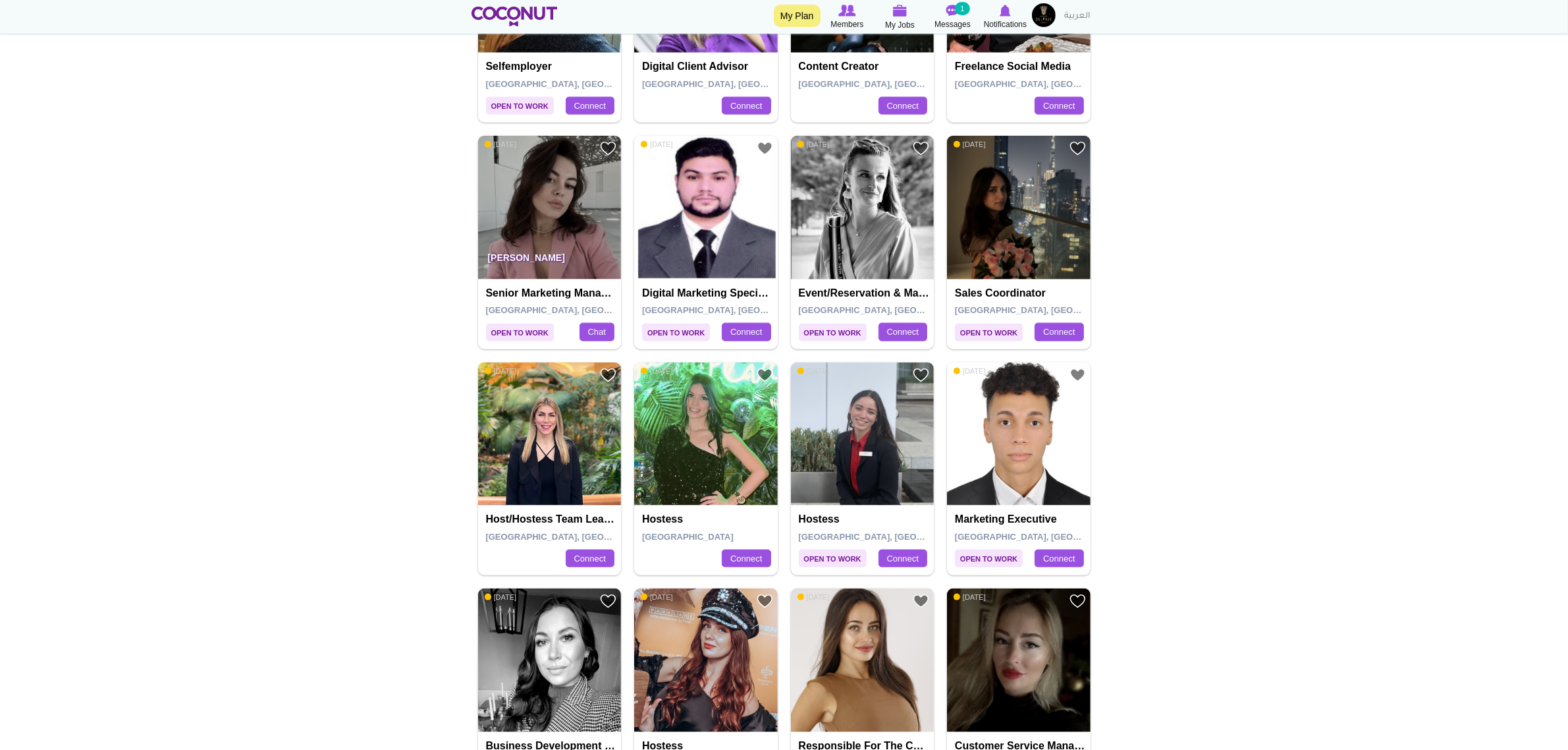
scroll to position [2141, 0]
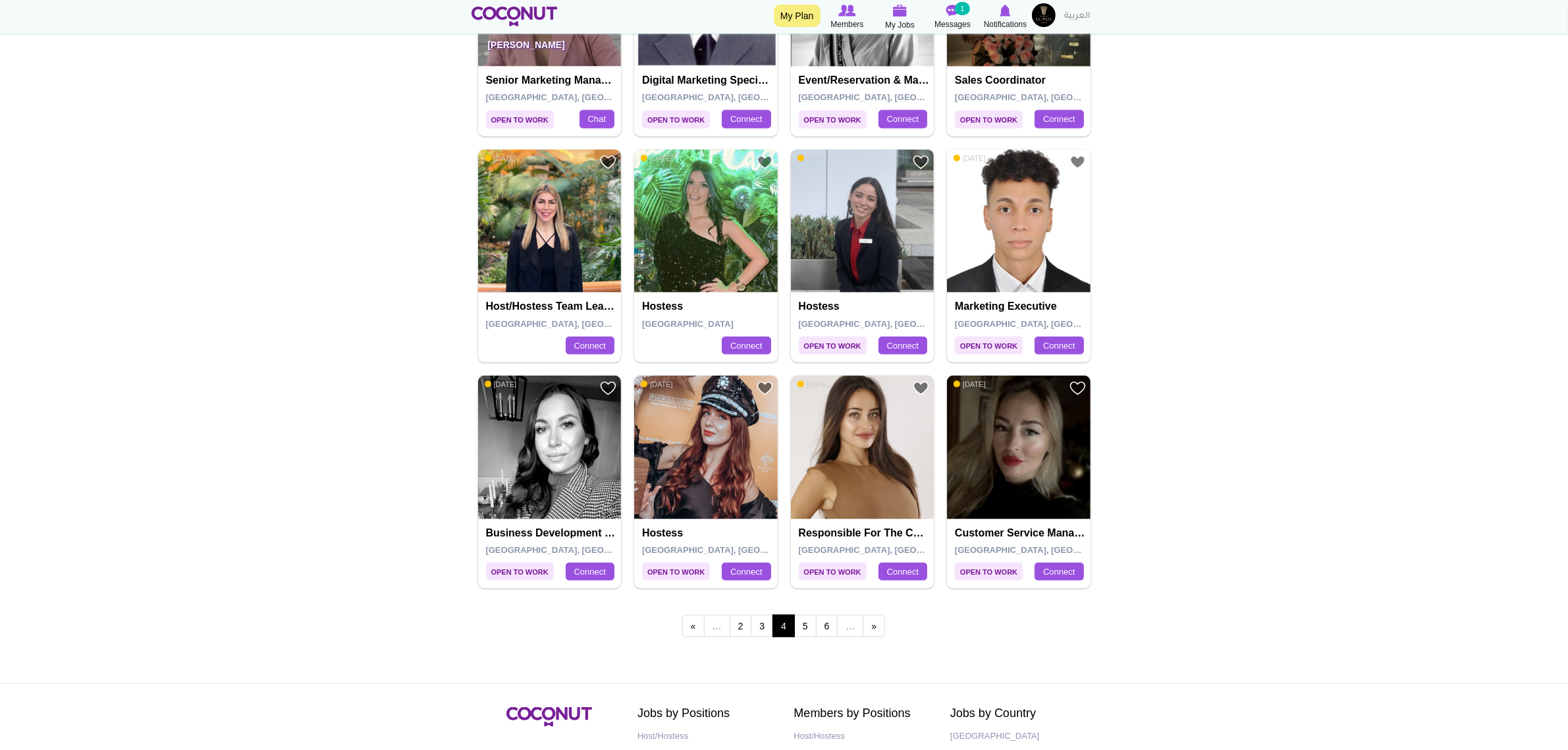
drag, startPoint x: 731, startPoint y: 463, endPoint x: 1328, endPoint y: 570, distance: 606.5
click at [798, 636] on link "5" at bounding box center [806, 625] width 23 height 23
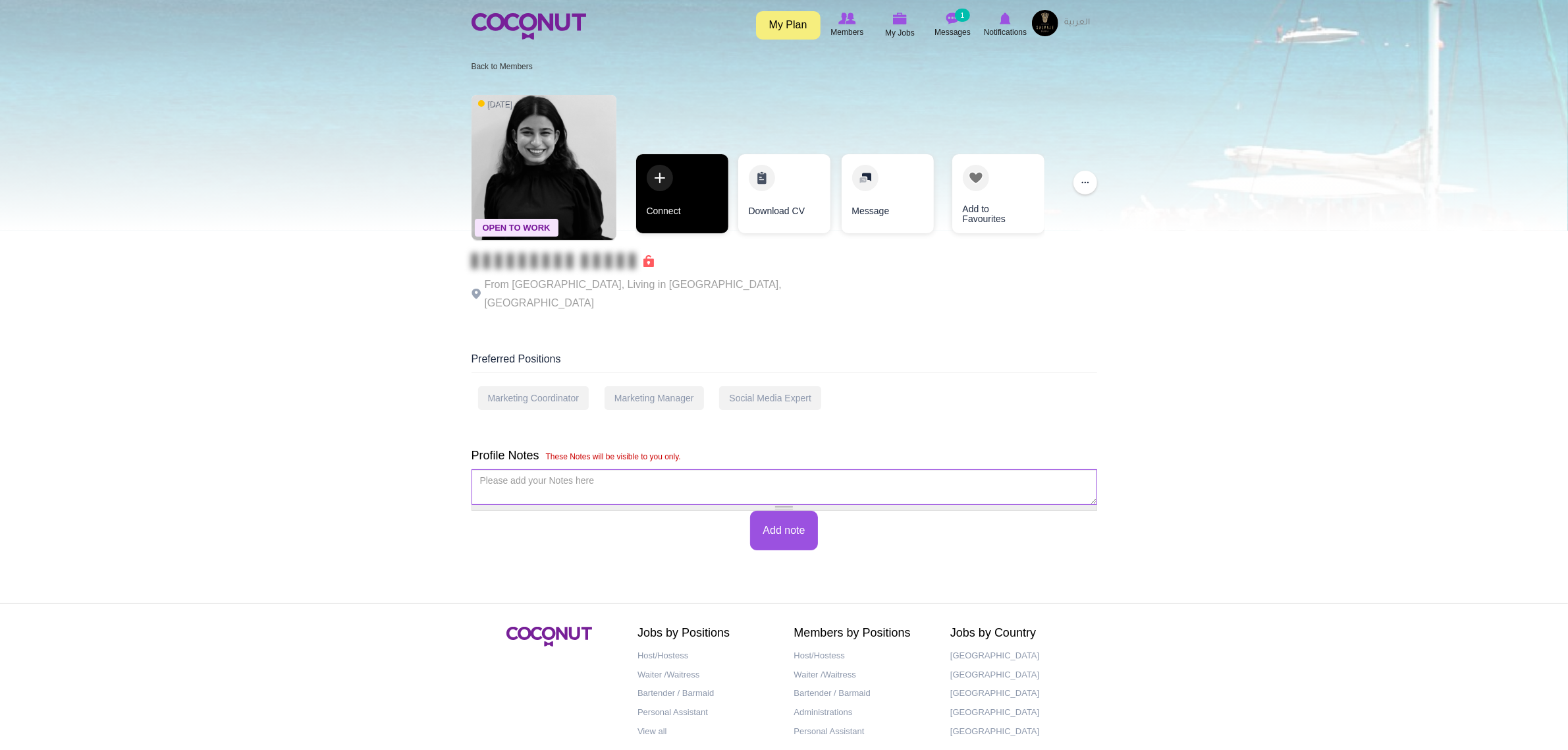
click at [673, 207] on link "Connect" at bounding box center [682, 194] width 92 height 79
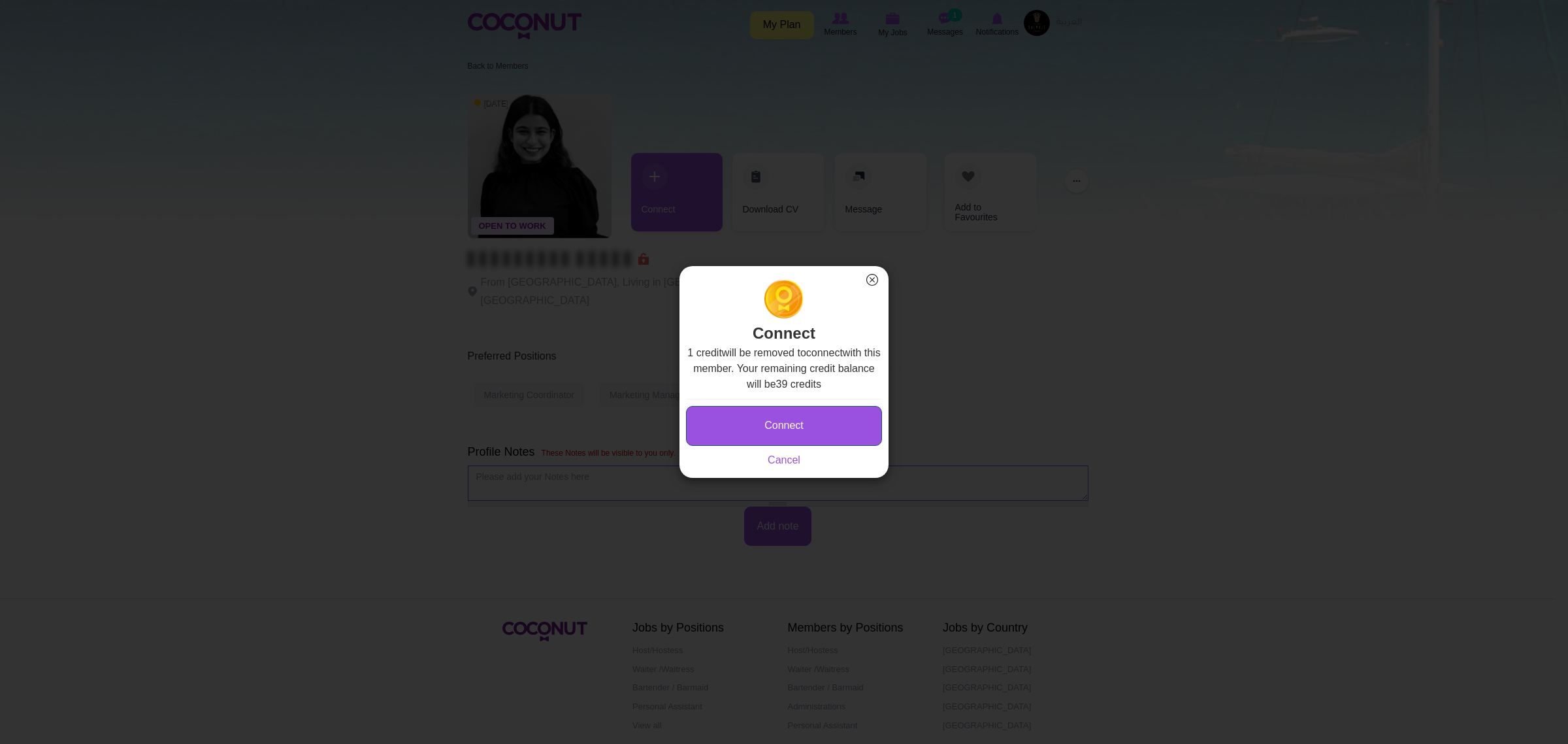
click at [766, 427] on button "Connect" at bounding box center [784, 425] width 196 height 40
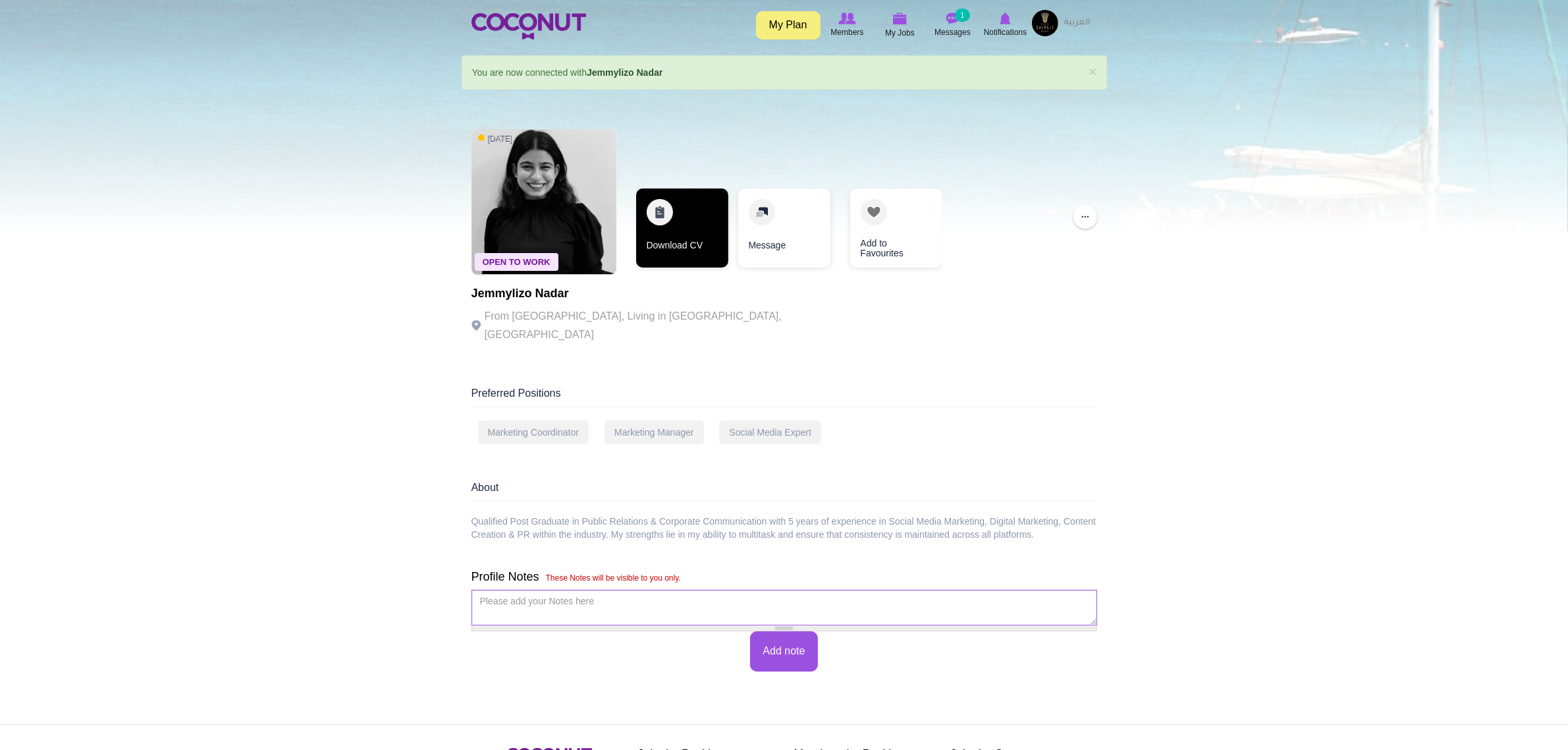
click at [696, 249] on link "Download CV" at bounding box center [682, 228] width 92 height 79
click at [663, 246] on link "Download CV" at bounding box center [682, 228] width 92 height 79
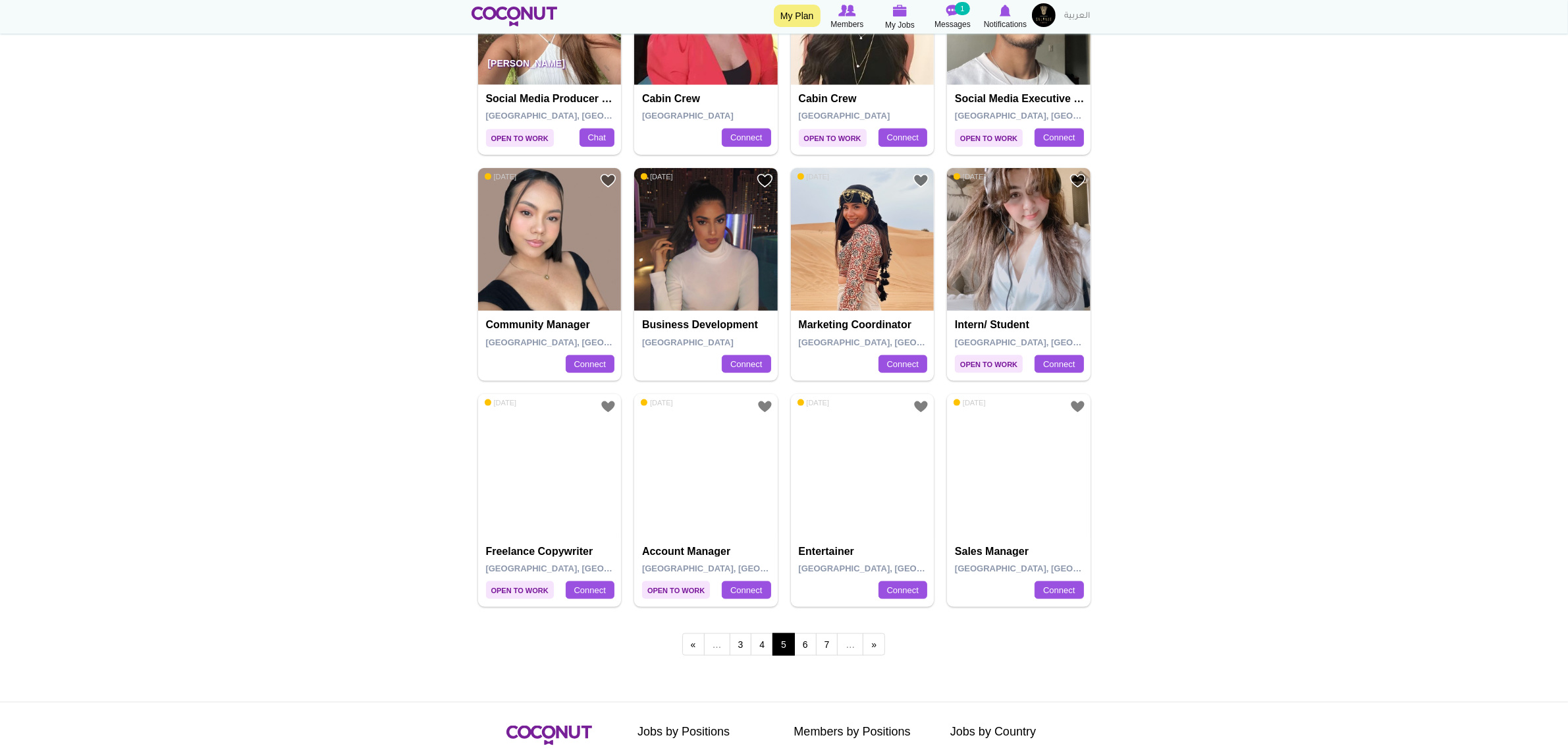
scroll to position [2141, 0]
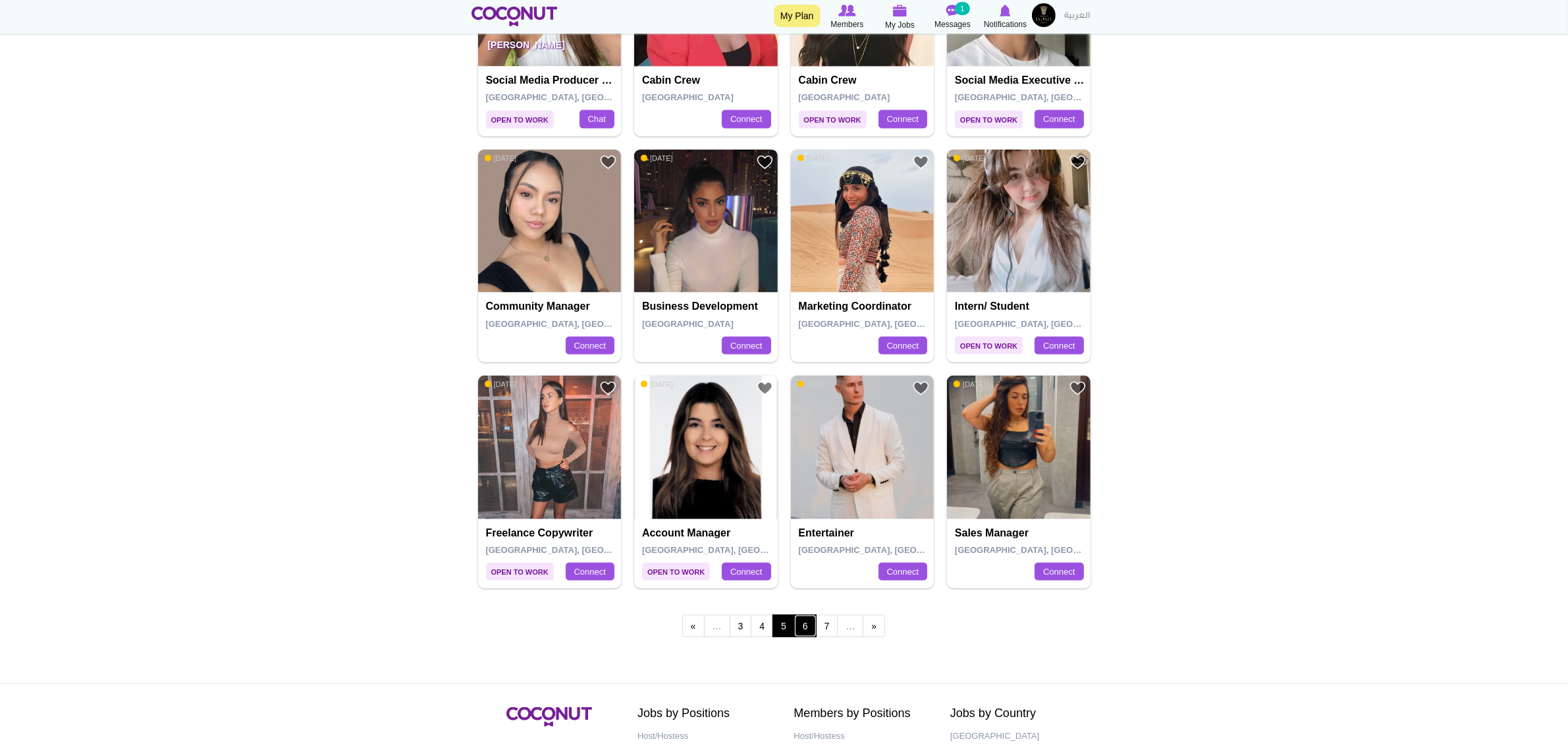
click at [800, 633] on link "6" at bounding box center [806, 625] width 23 height 23
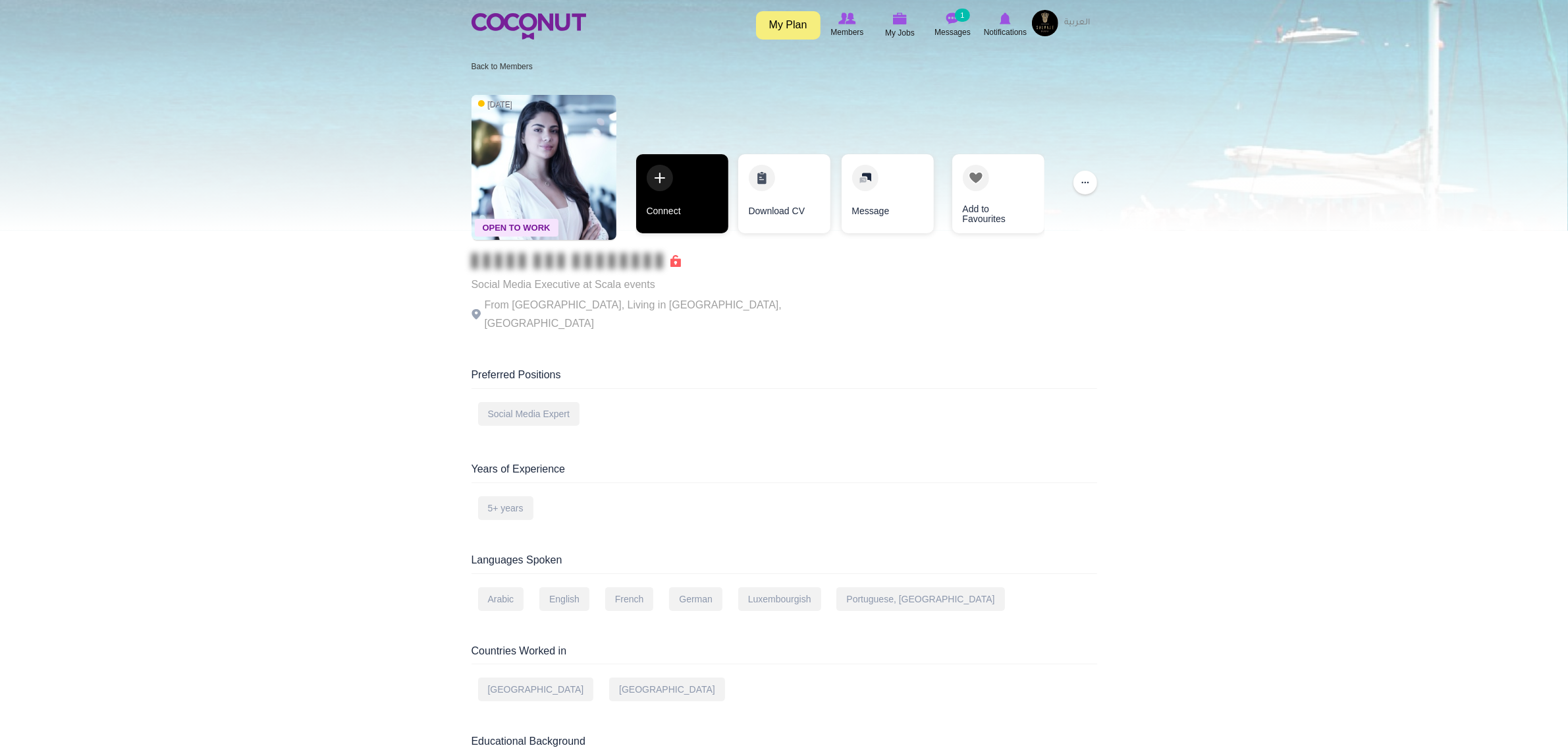
click at [680, 169] on link "Connect" at bounding box center [682, 194] width 92 height 79
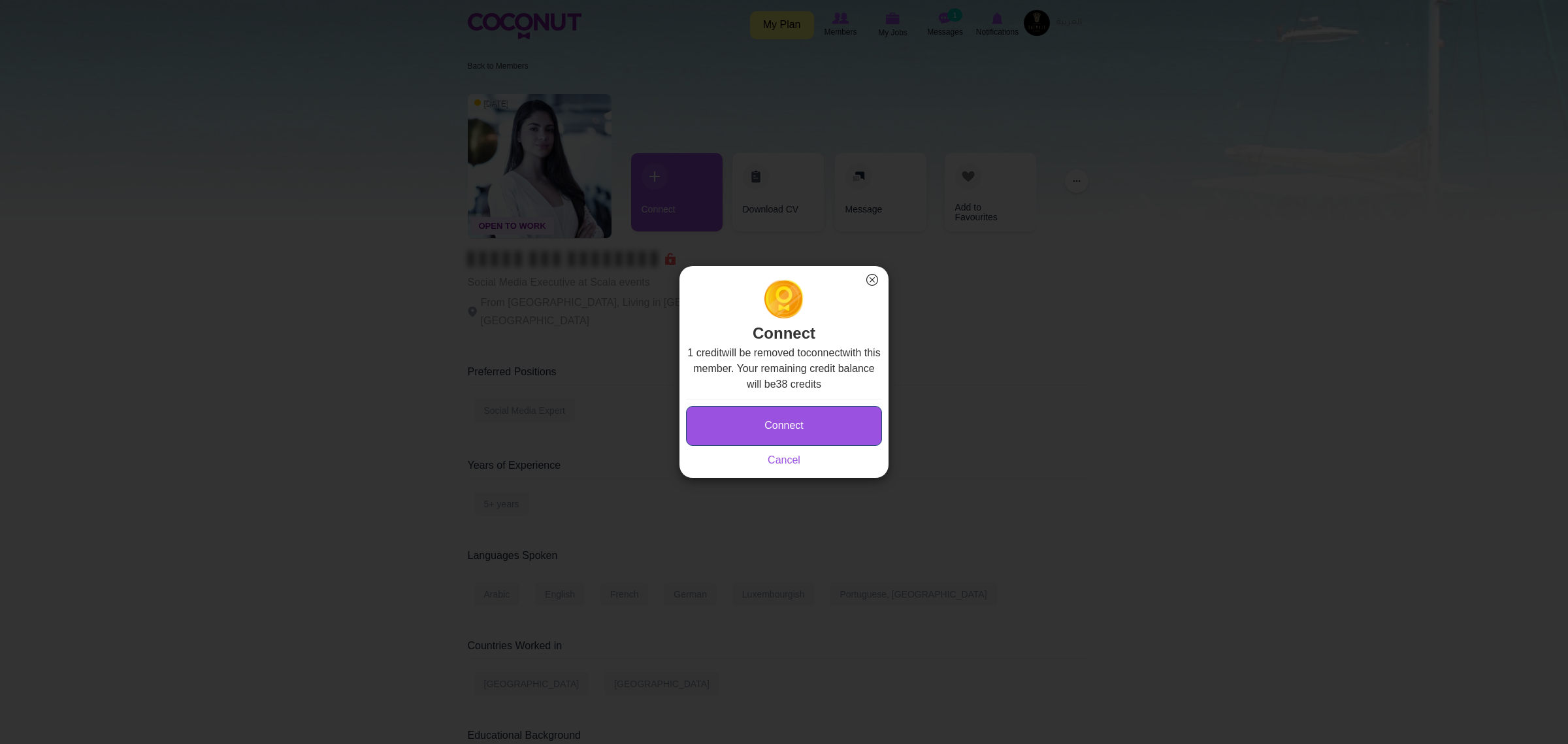
click at [753, 414] on button "Connect" at bounding box center [784, 425] width 196 height 40
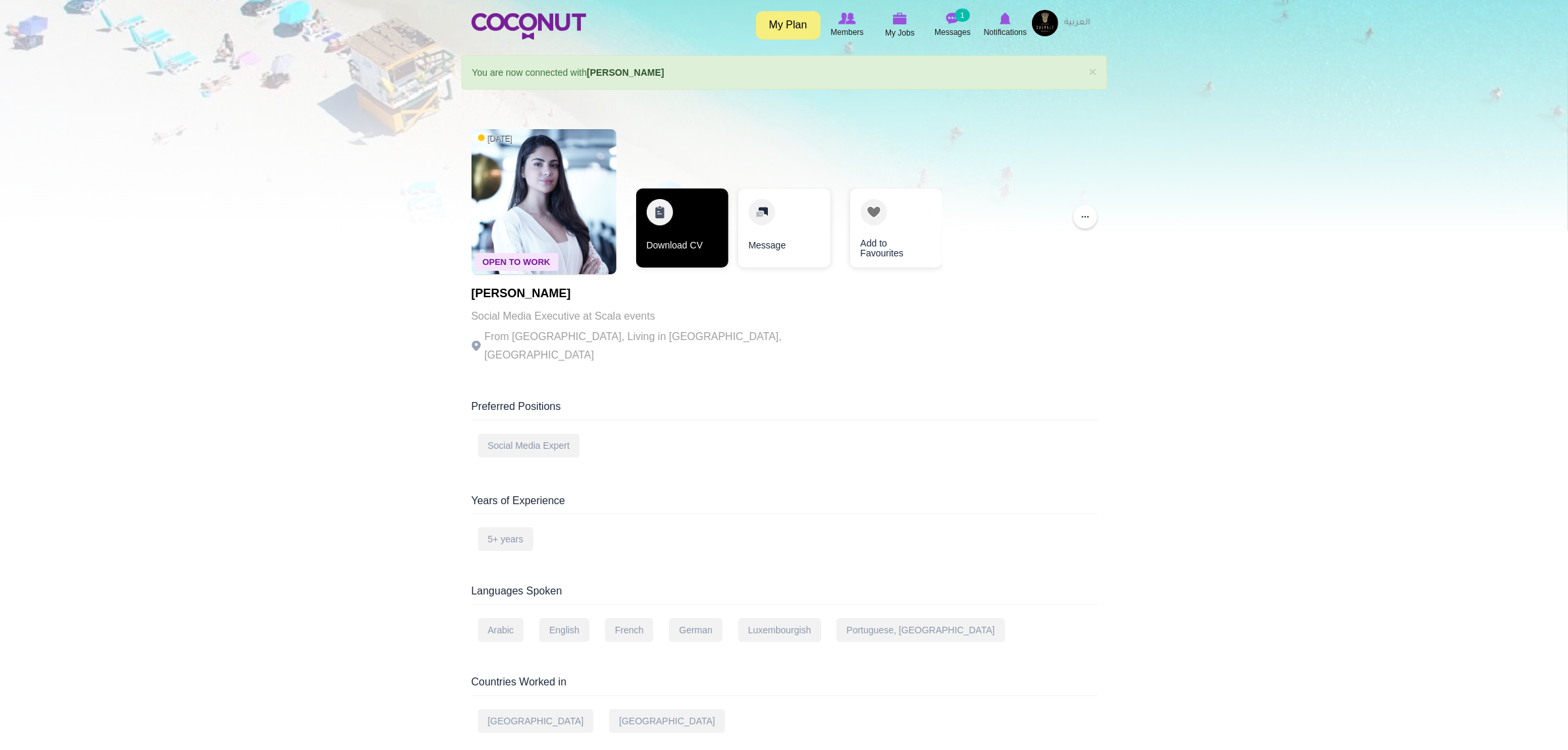
click at [699, 210] on link "Download CV" at bounding box center [682, 228] width 92 height 79
click at [722, 222] on link "Download CV" at bounding box center [682, 228] width 92 height 79
click at [691, 235] on link "Download CV" at bounding box center [662, 228] width 92 height 79
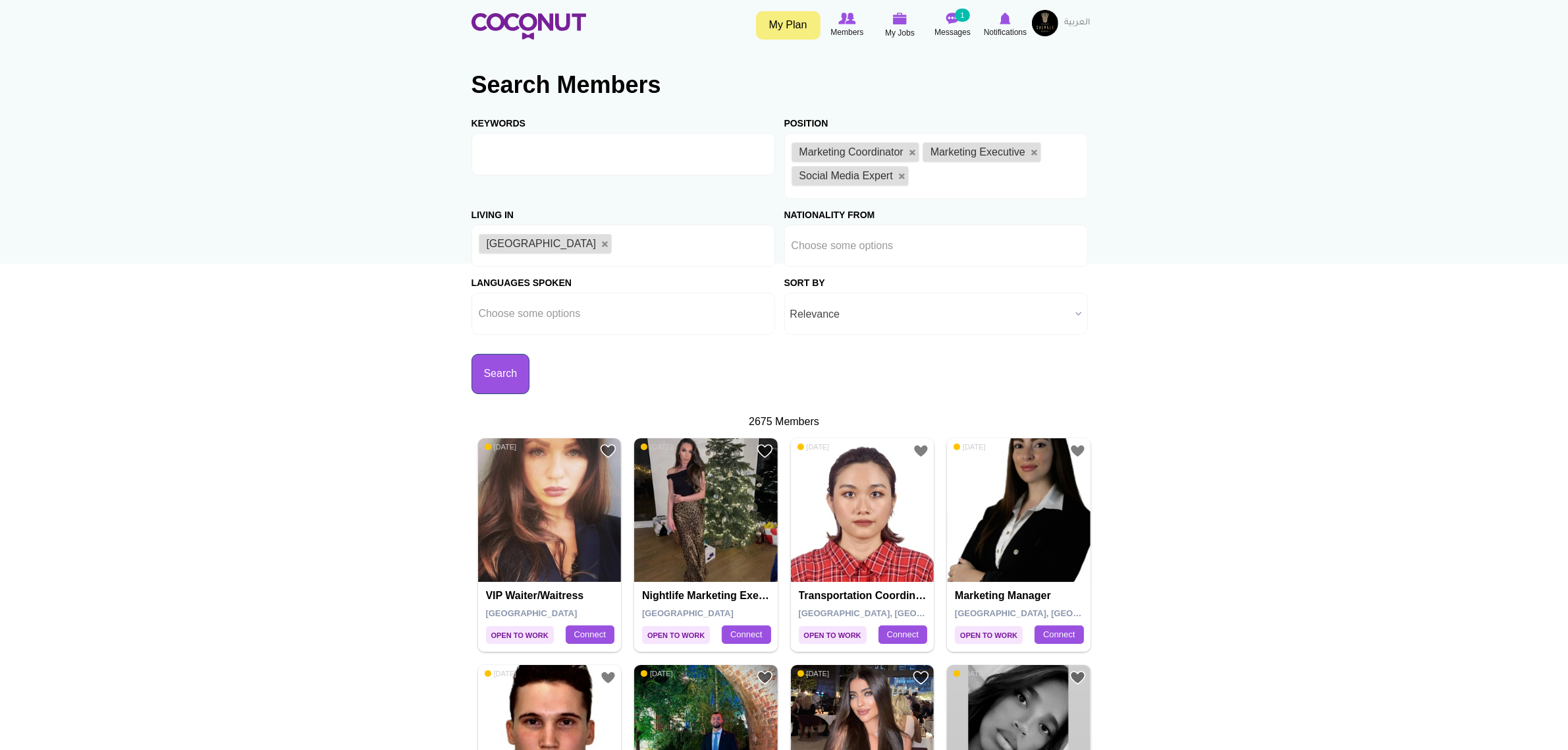
click at [530, 382] on button "Search" at bounding box center [501, 374] width 59 height 40
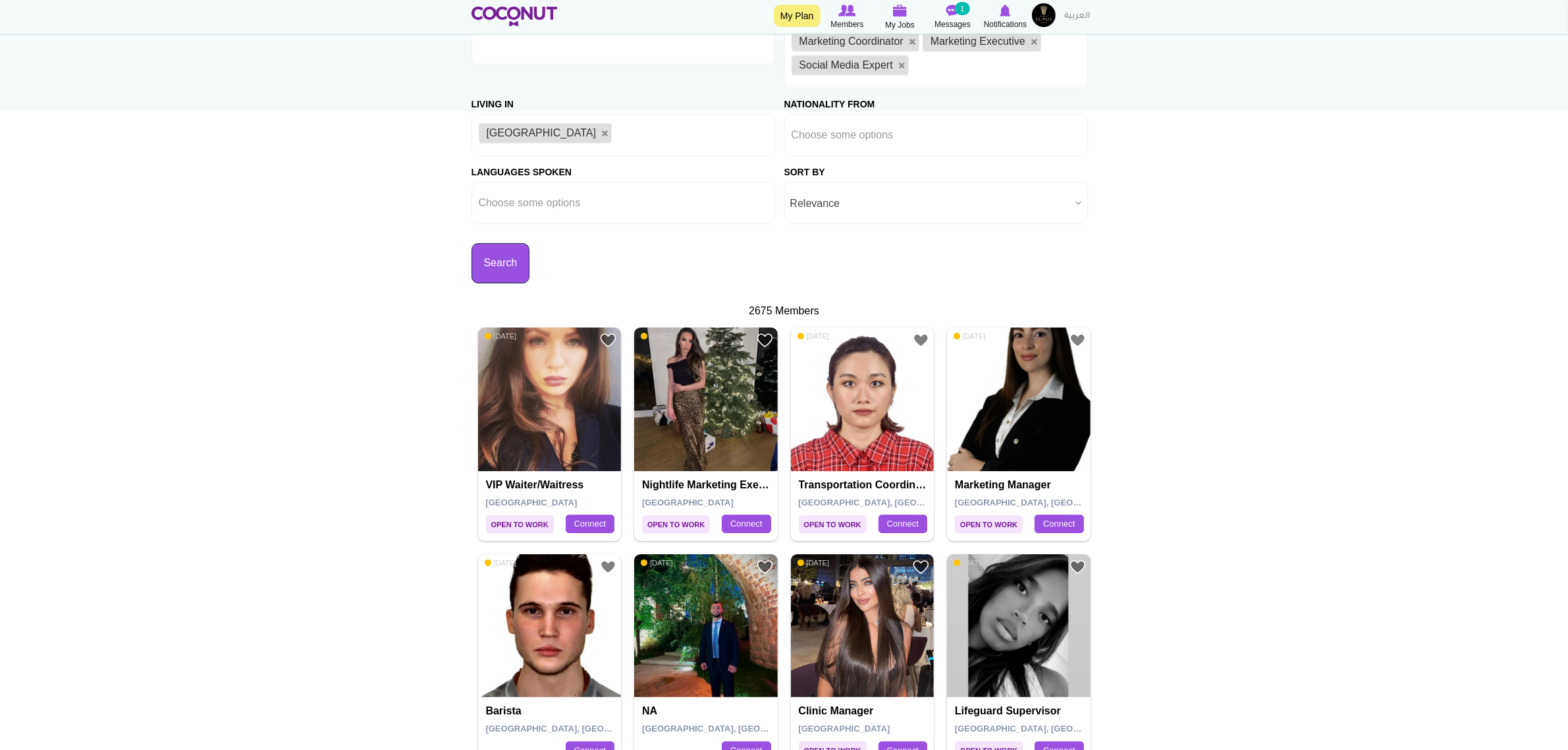
scroll to position [165, 0]
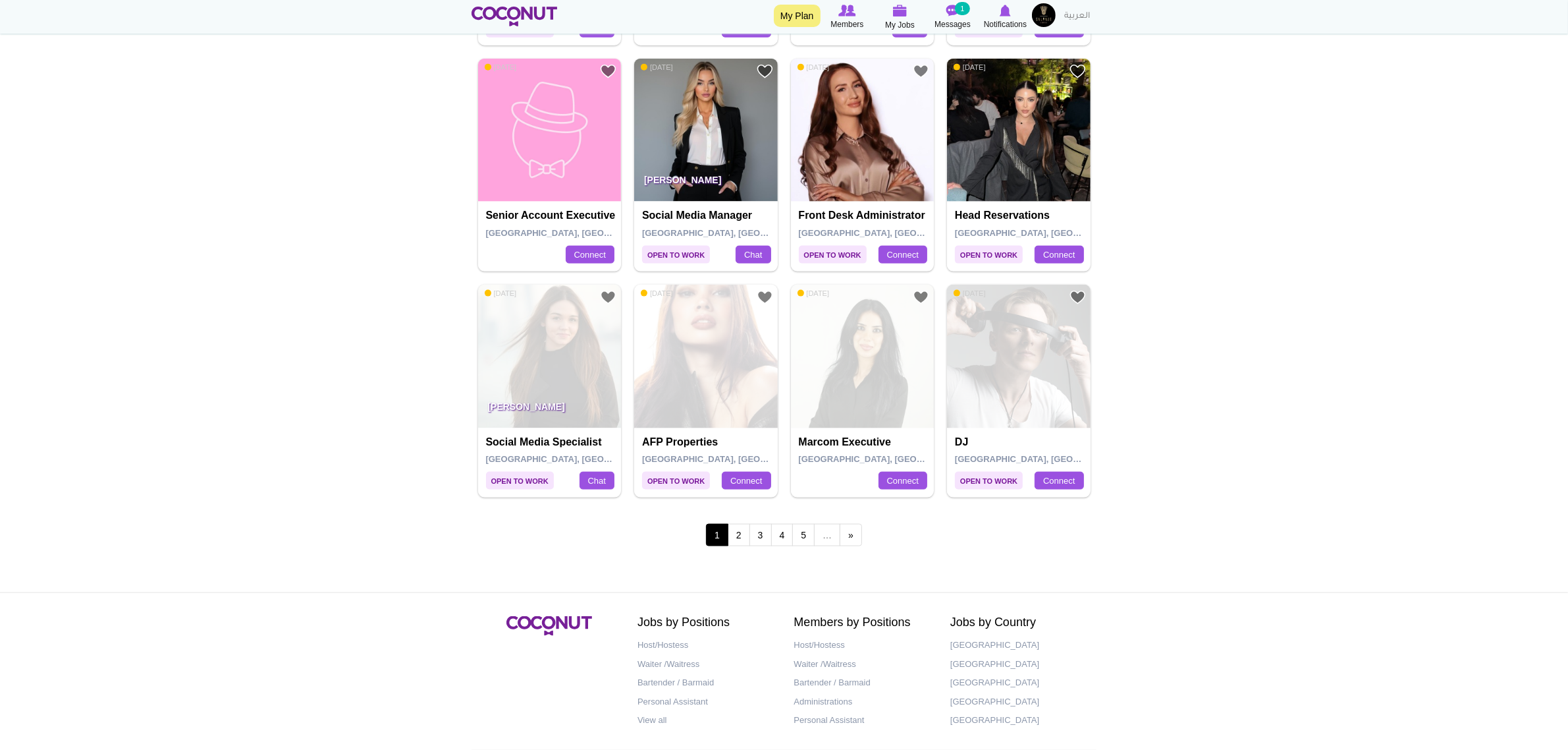
scroll to position [2290, 0]
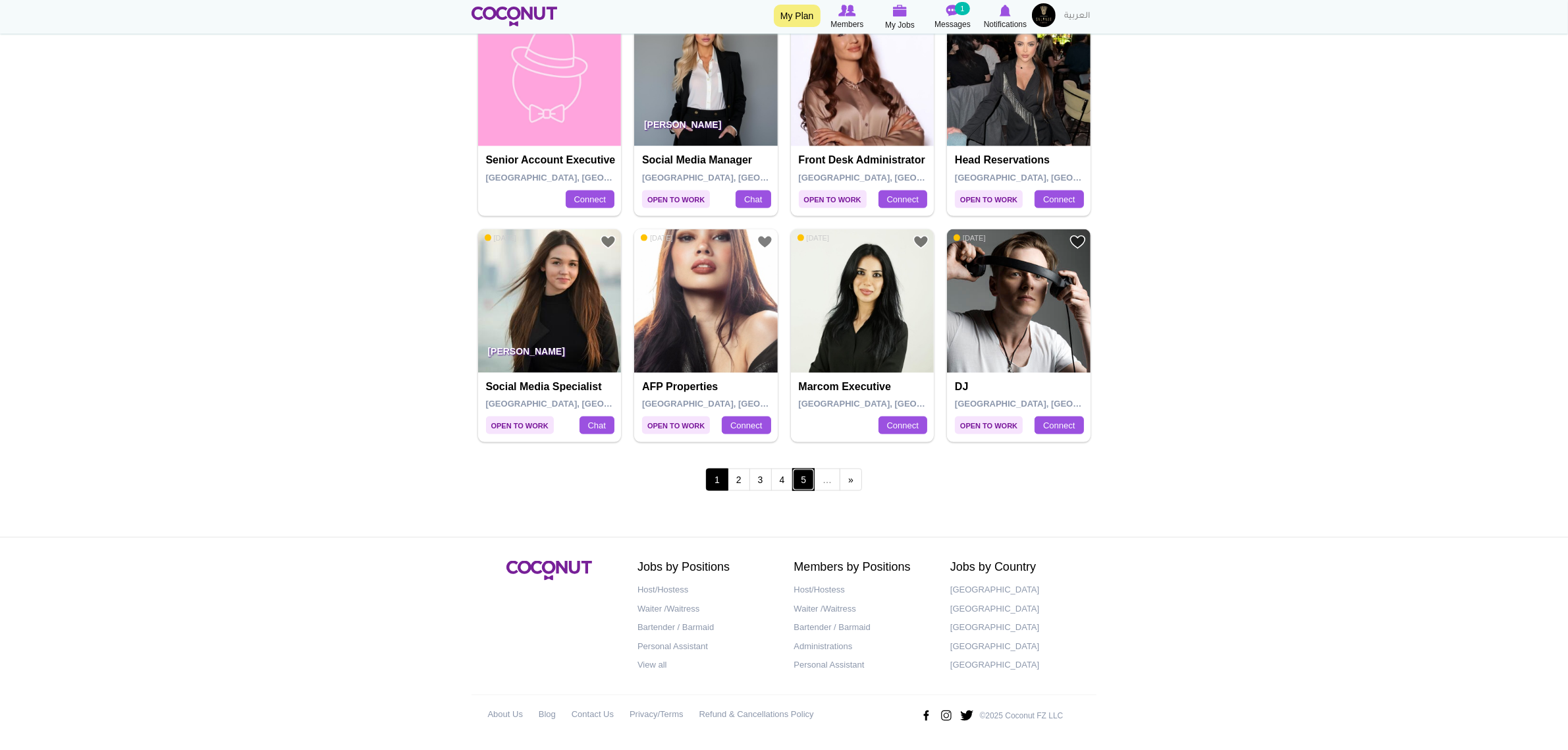
click at [804, 489] on link "5" at bounding box center [803, 479] width 23 height 23
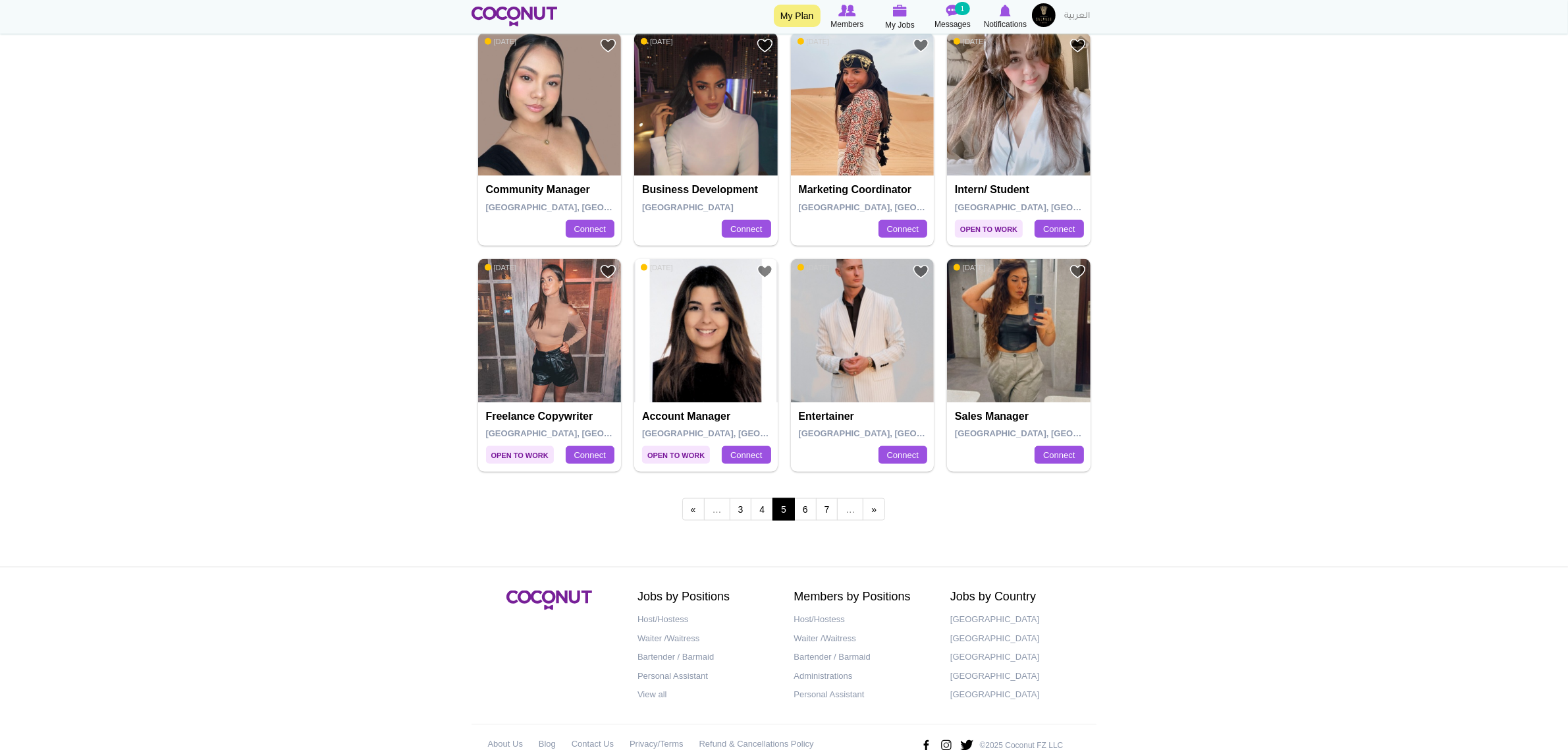
scroll to position [2290, 0]
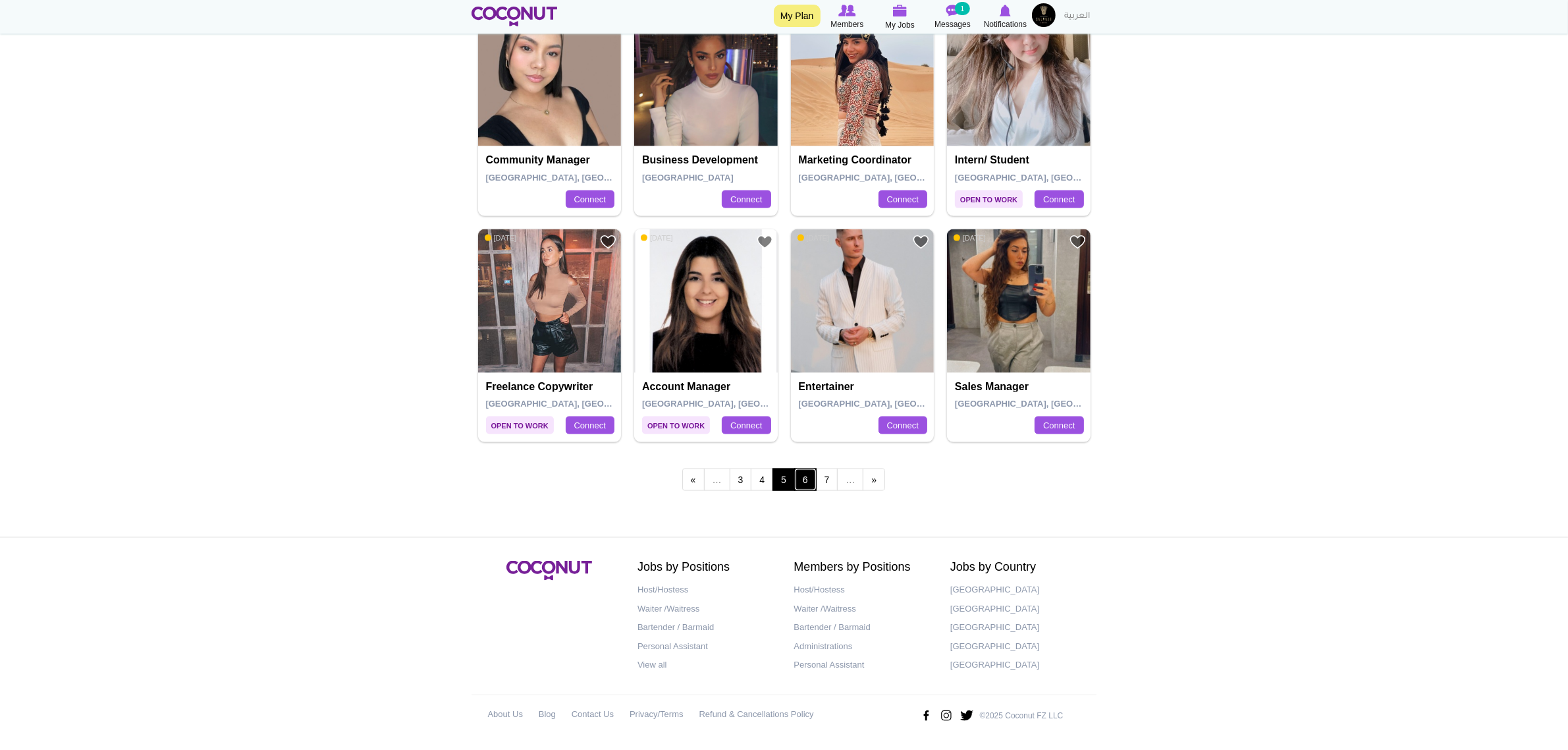
click at [805, 490] on link "6" at bounding box center [806, 479] width 23 height 23
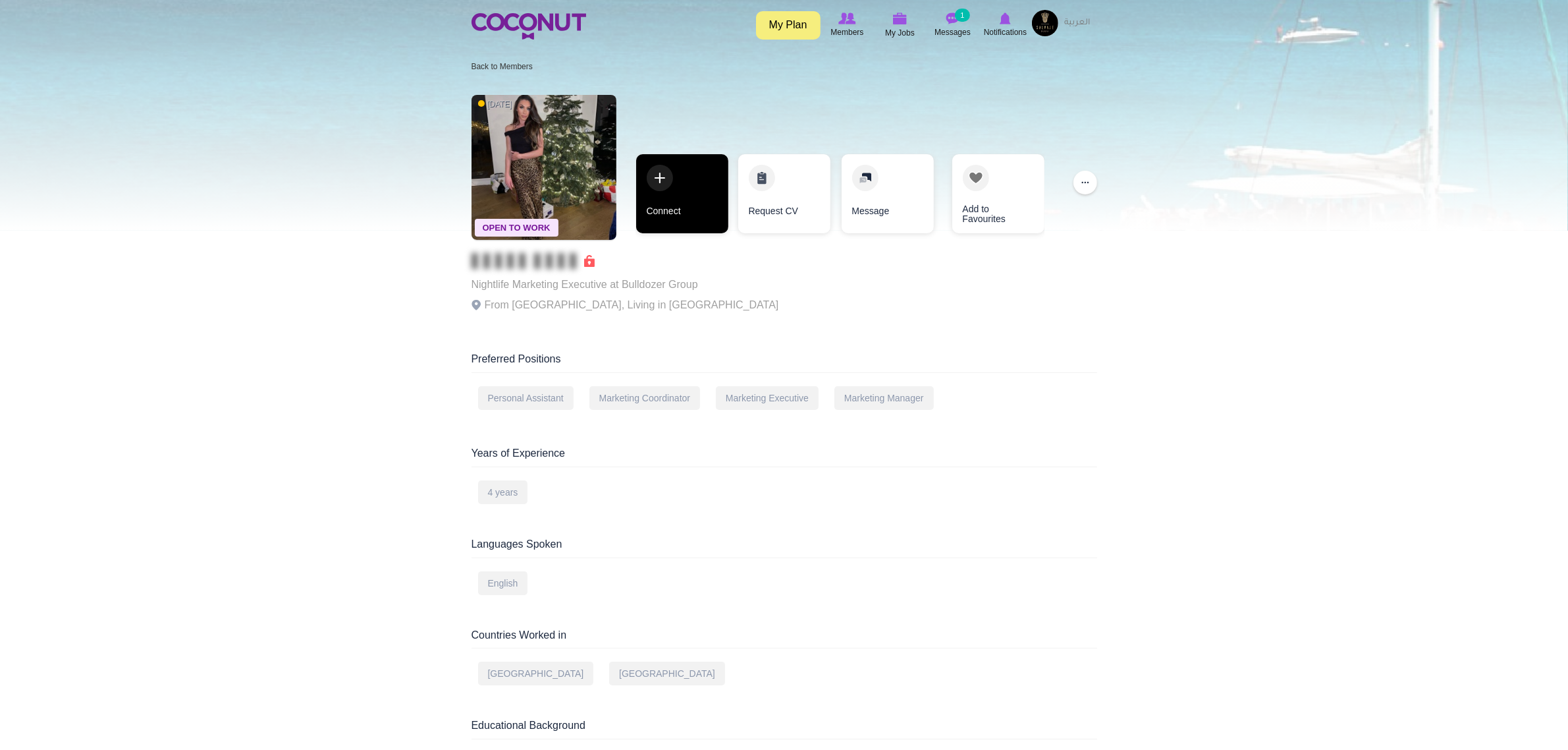
click at [680, 193] on link "Connect" at bounding box center [682, 194] width 92 height 79
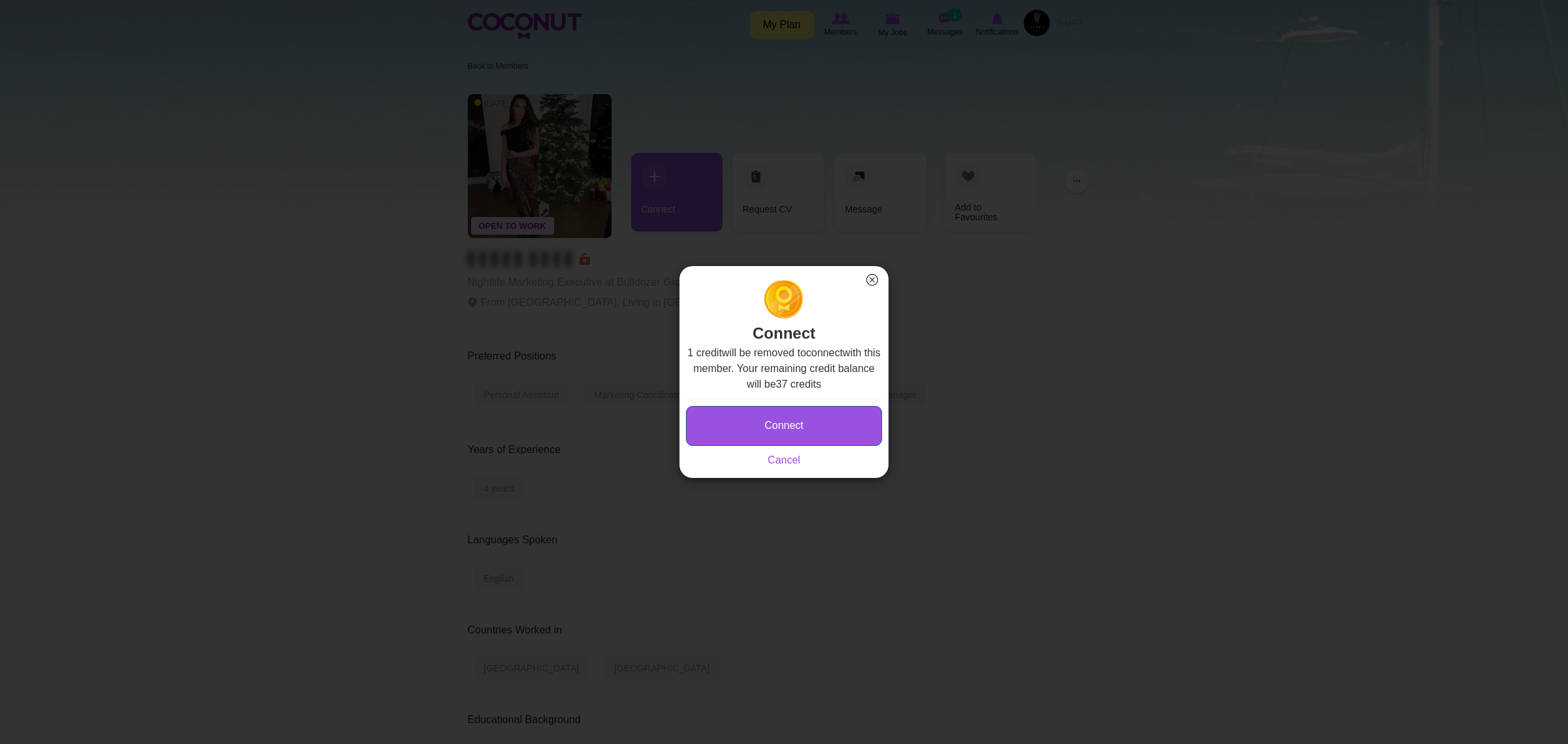
click at [771, 425] on button "Connect" at bounding box center [784, 425] width 196 height 40
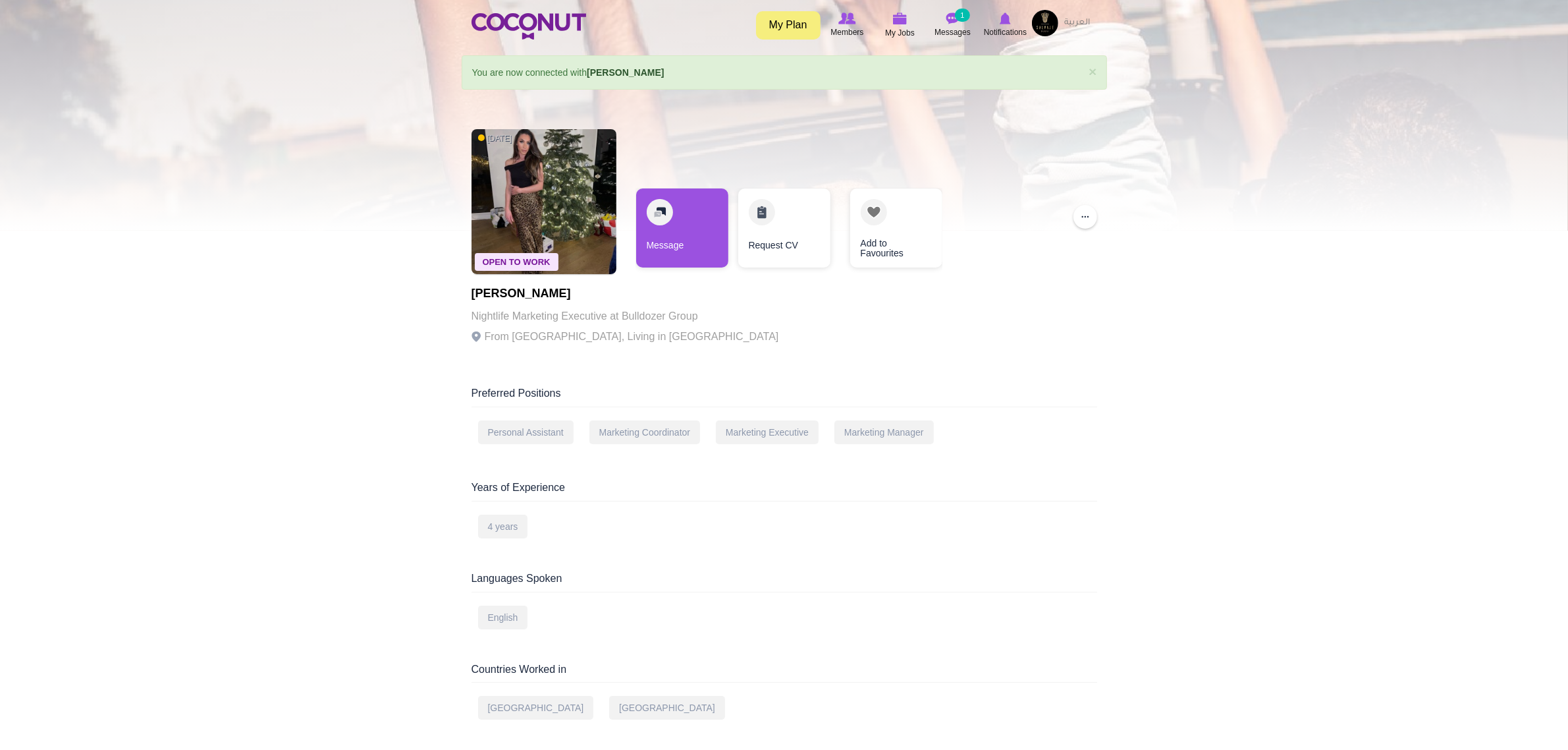
click at [1094, 208] on div "... Download Profile Remove from connection Report User Block User" at bounding box center [1086, 216] width 23 height 23
click at [1090, 219] on button "..." at bounding box center [1086, 216] width 23 height 23
click at [1116, 257] on link "Remove from connection" at bounding box center [1138, 259] width 129 height 17
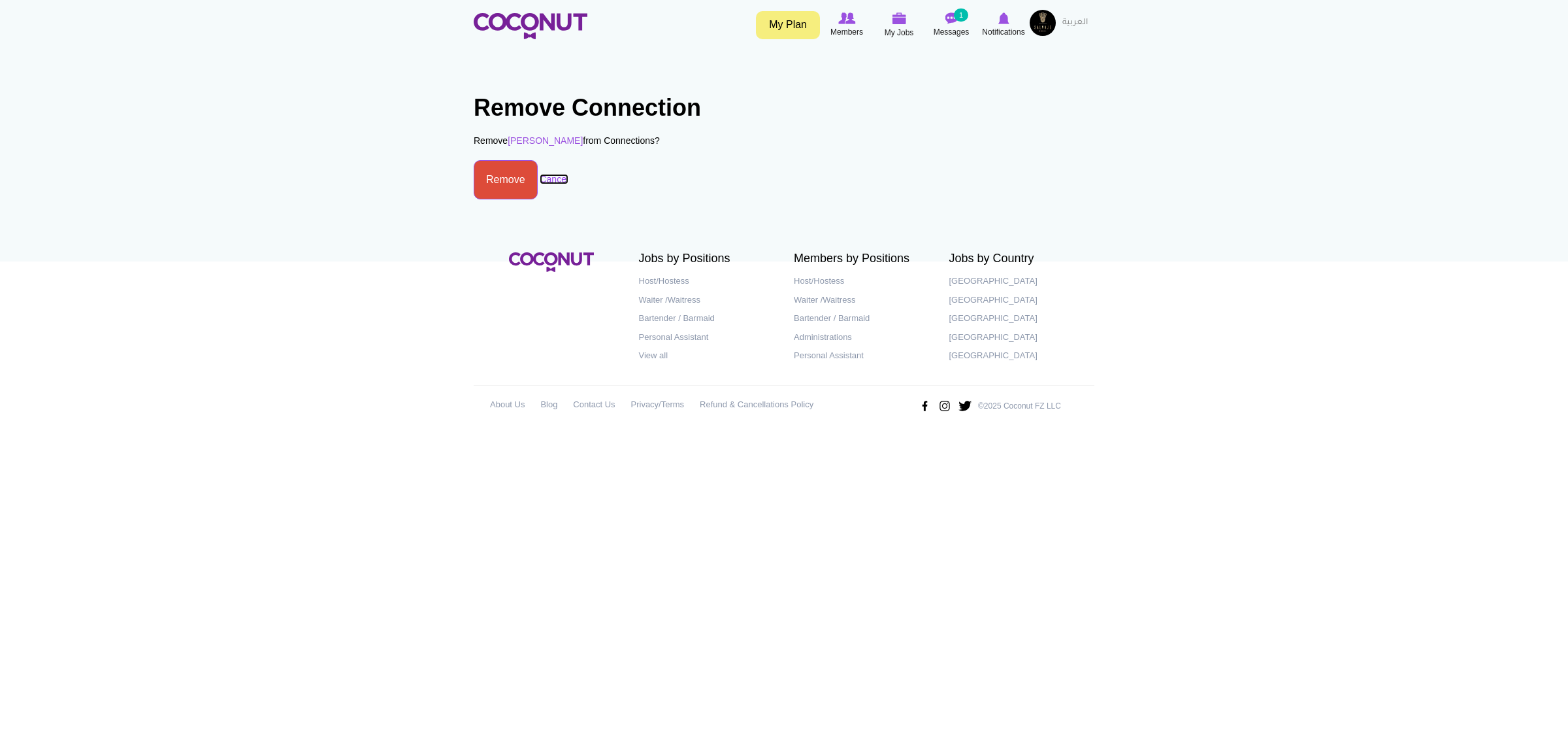
click at [557, 174] on link "Cancel" at bounding box center [554, 179] width 29 height 10
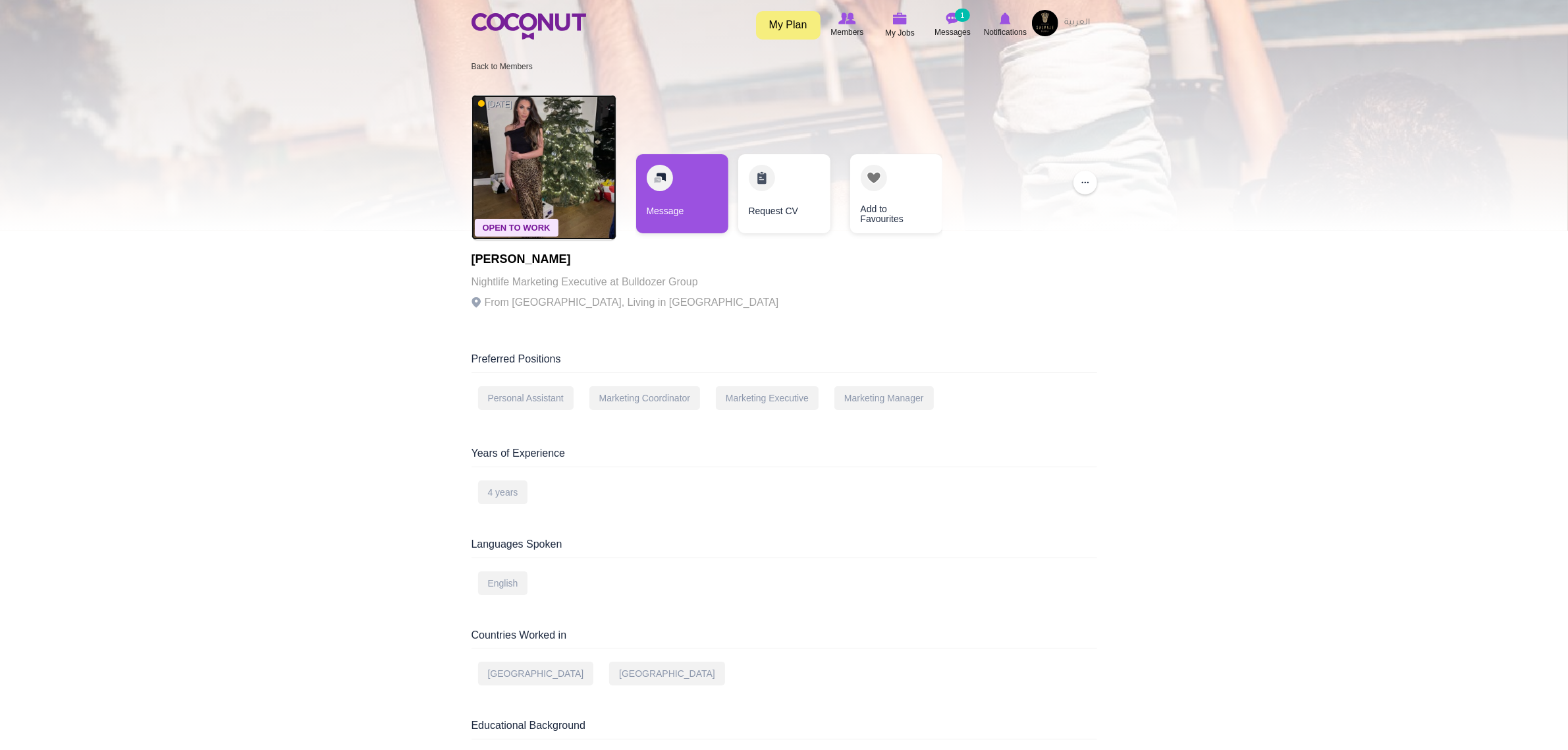
click at [518, 169] on img at bounding box center [544, 167] width 145 height 145
